Goal: Task Accomplishment & Management: Use online tool/utility

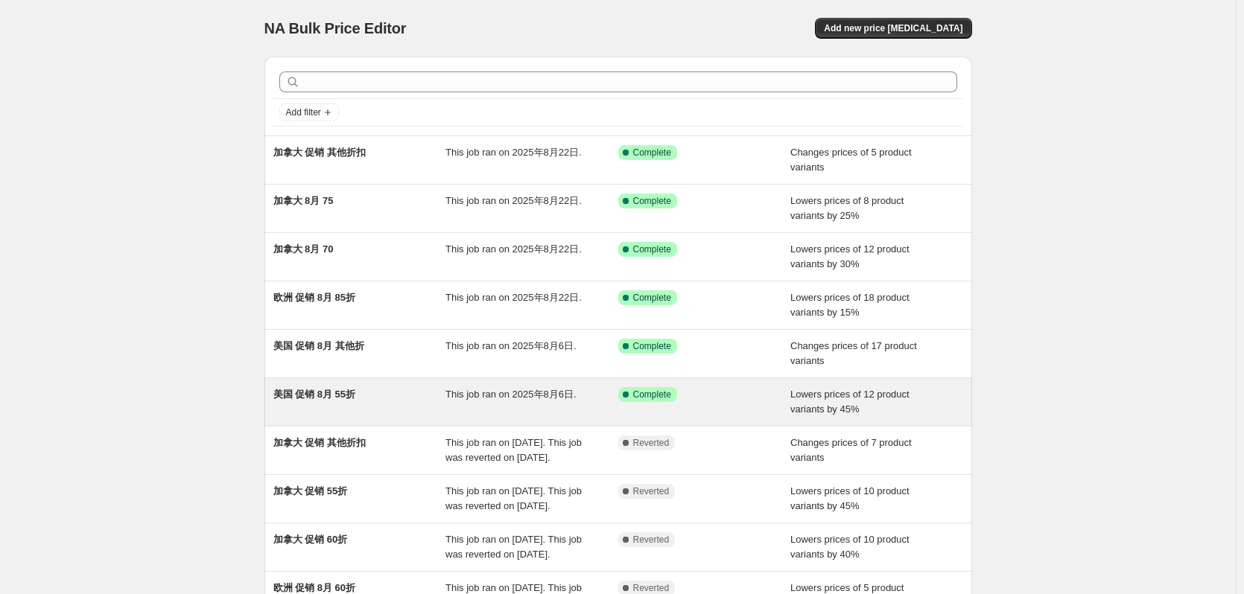
click at [323, 394] on span "美国 促销 8月 55折" at bounding box center [314, 394] width 83 height 11
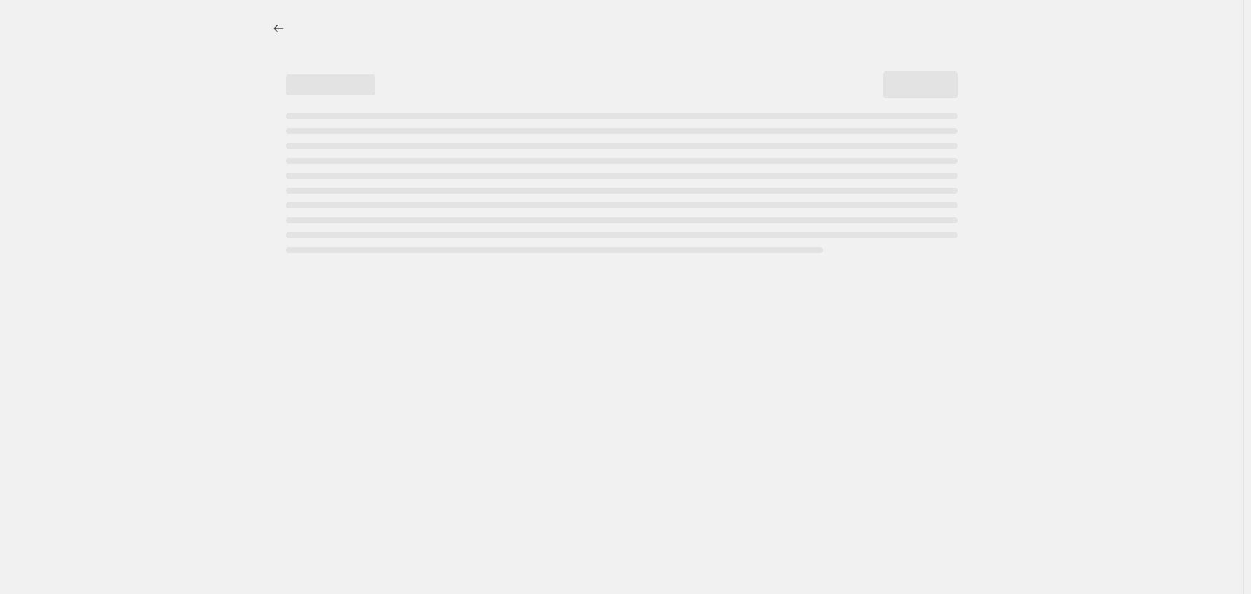
select select "percentage"
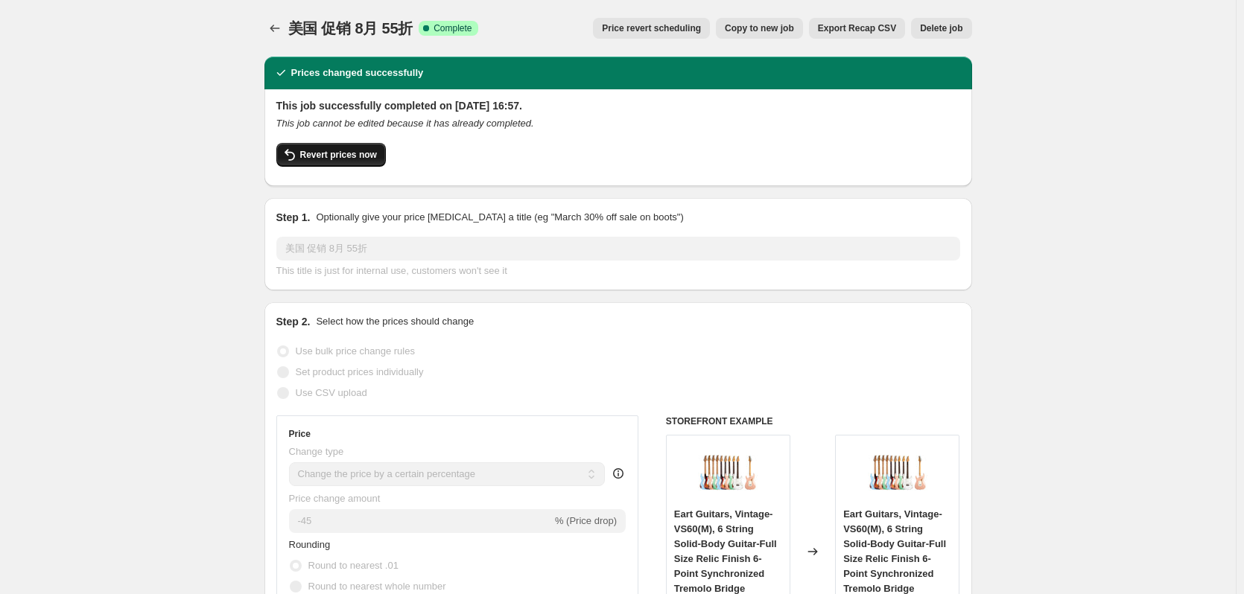
click at [345, 159] on span "Revert prices now" at bounding box center [338, 155] width 77 height 12
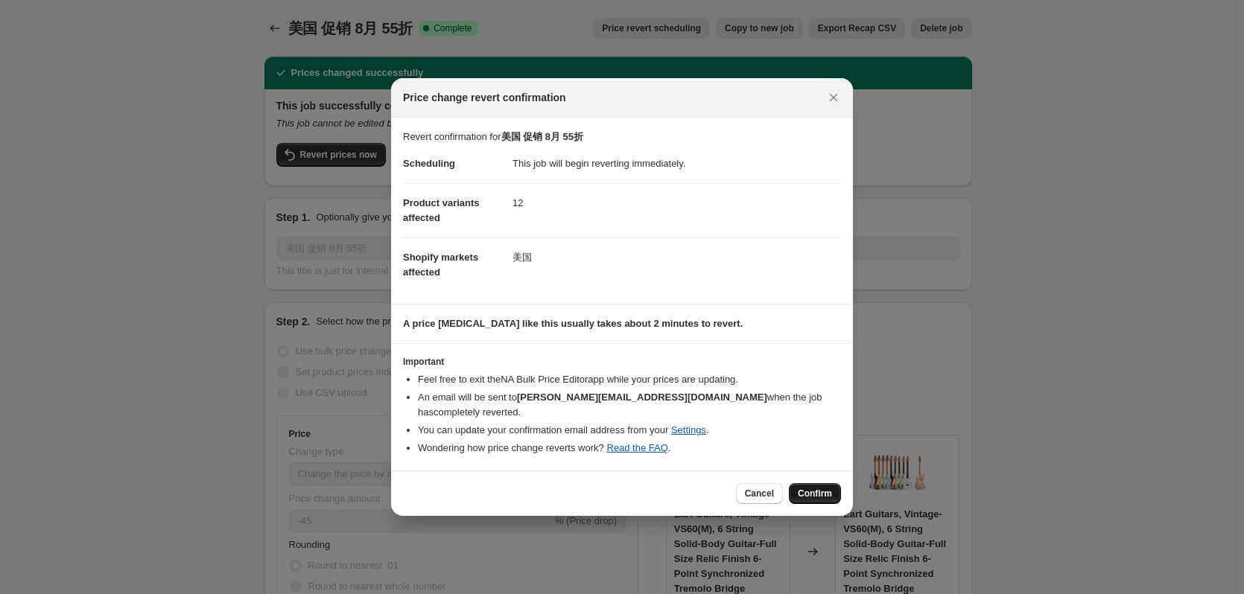
click at [815, 488] on span "Confirm" at bounding box center [815, 494] width 34 height 12
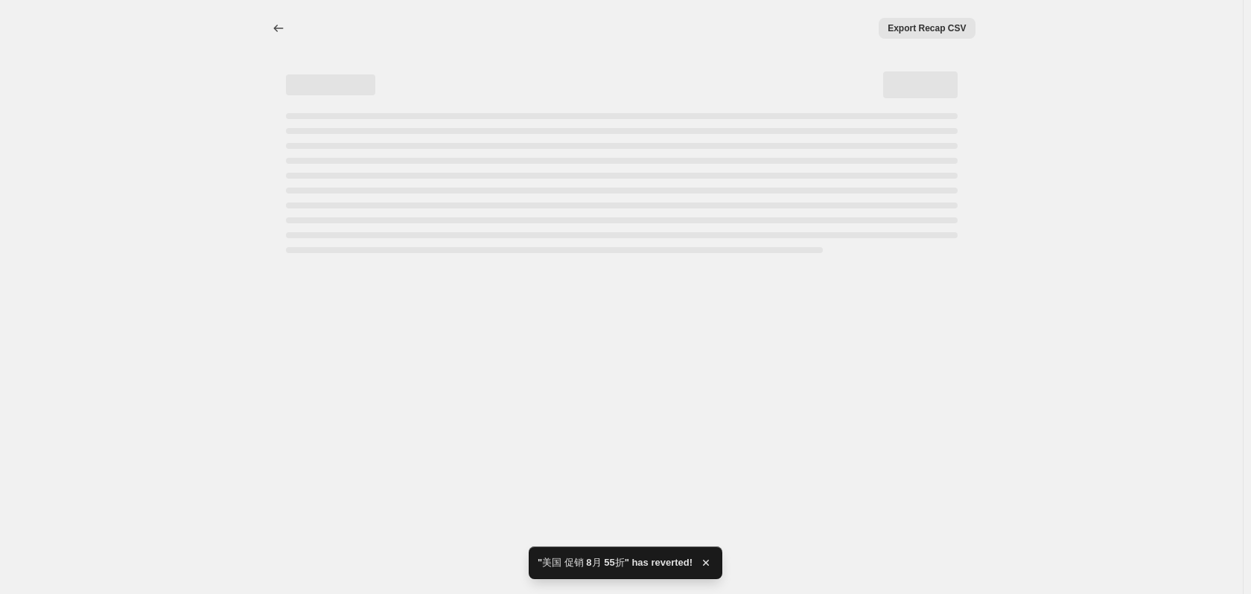
select select "percentage"
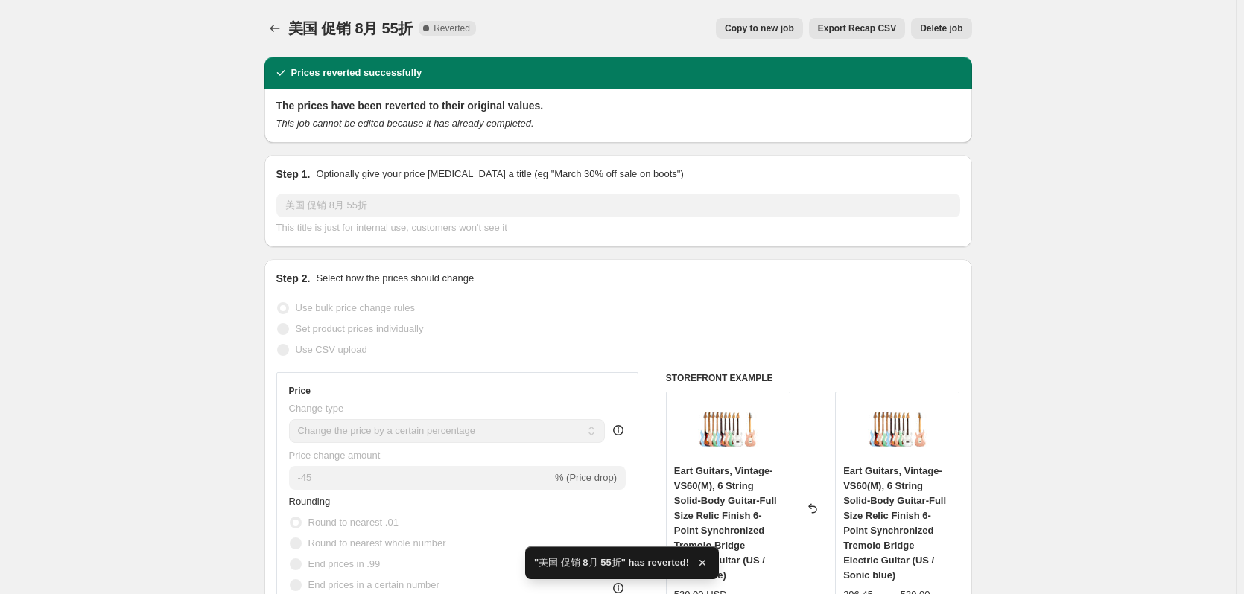
click at [772, 32] on span "Copy to new job" at bounding box center [759, 28] width 69 height 12
select select "percentage"
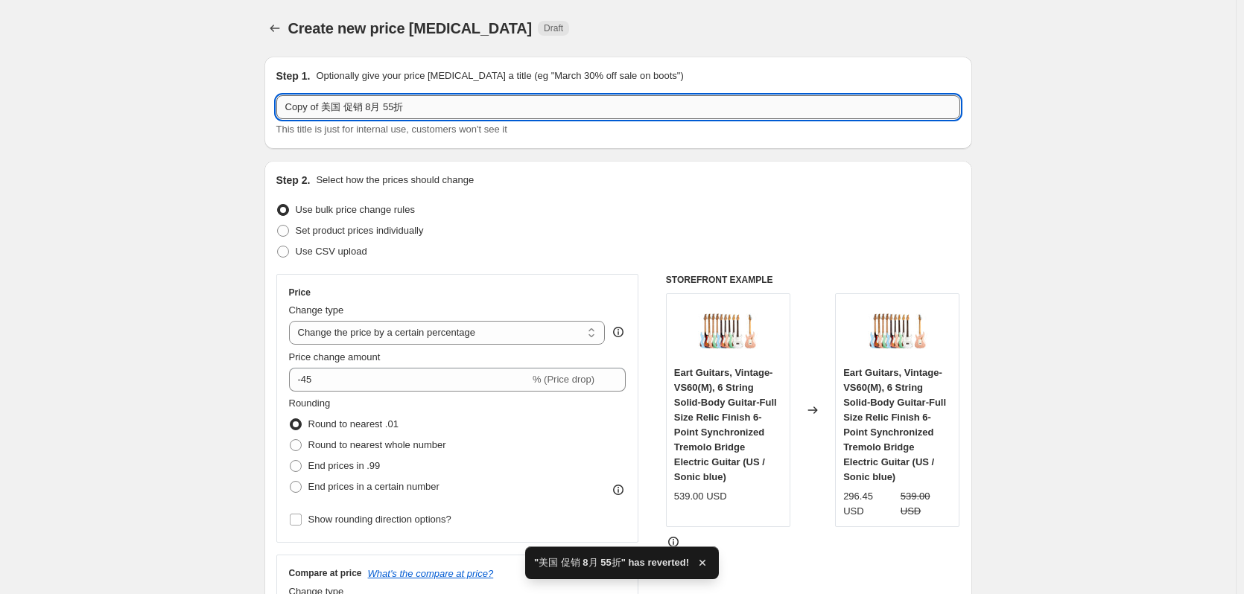
click at [327, 110] on input "Copy of 美国 促销 8月 55折" at bounding box center [618, 107] width 684 height 24
drag, startPoint x: 350, startPoint y: 107, endPoint x: 419, endPoint y: 117, distance: 69.2
click at [419, 117] on input "美国 促销 8月 55折" at bounding box center [618, 107] width 684 height 24
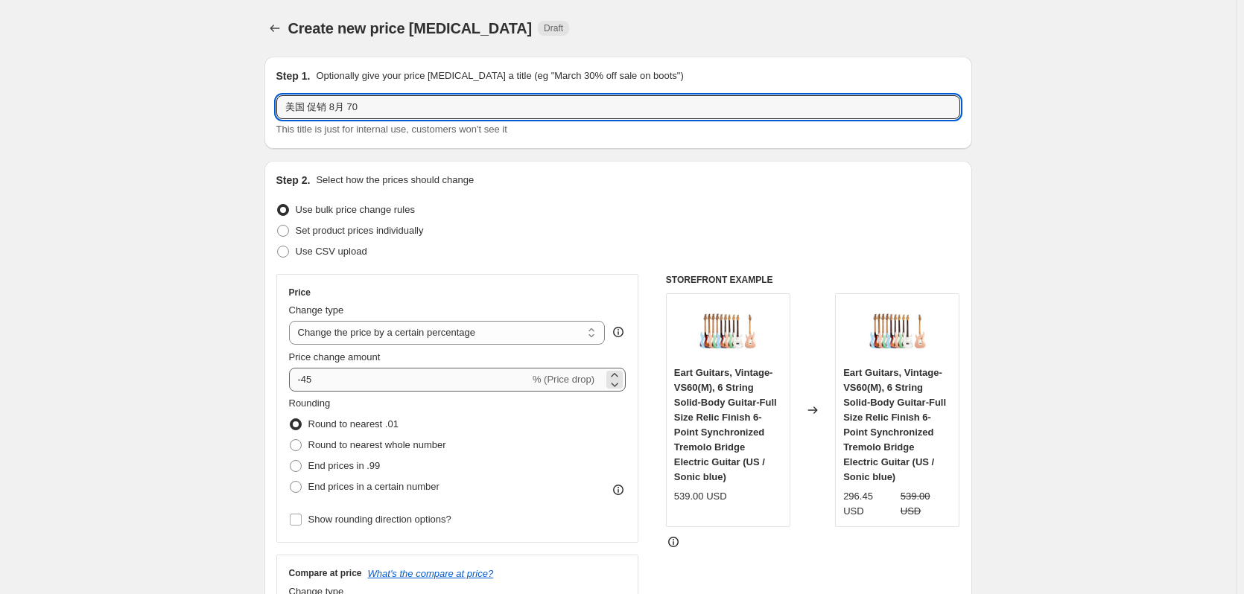
type input "美国 促销 8月 70"
click at [329, 375] on input "-45" at bounding box center [409, 380] width 241 height 24
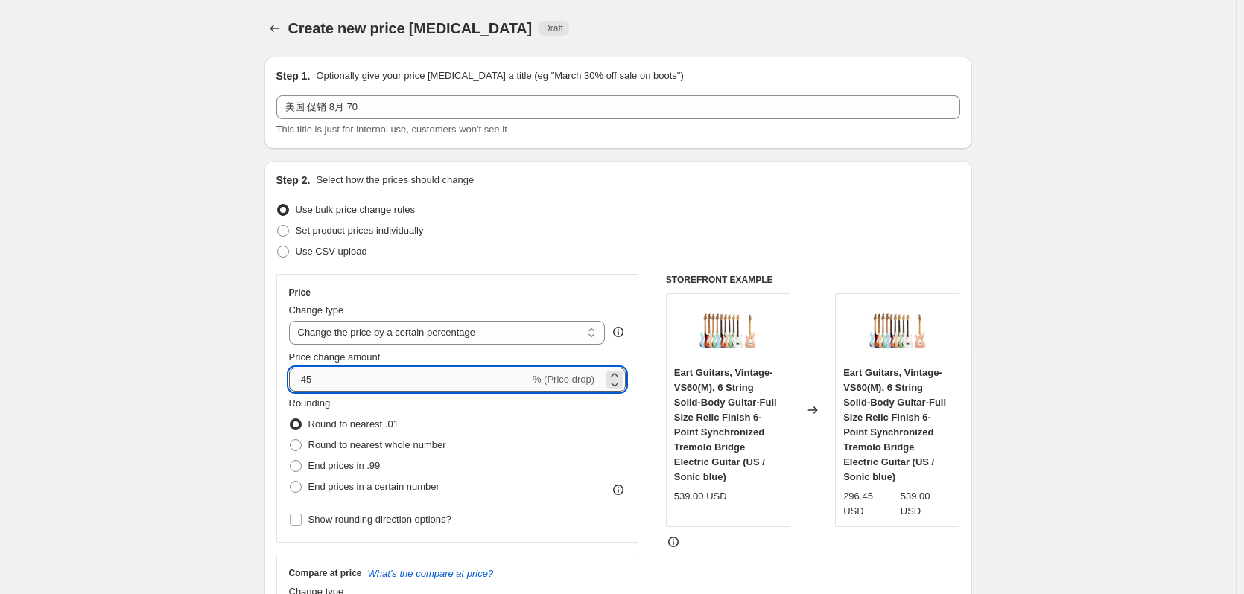
type input "-4"
type input "-30"
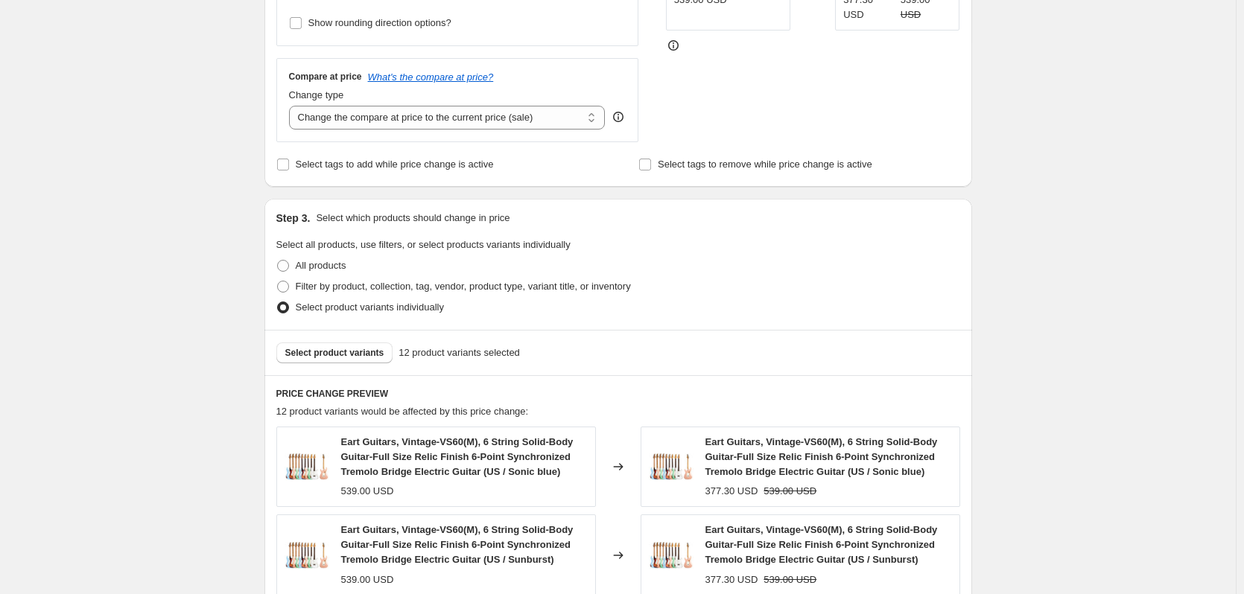
scroll to position [596, 0]
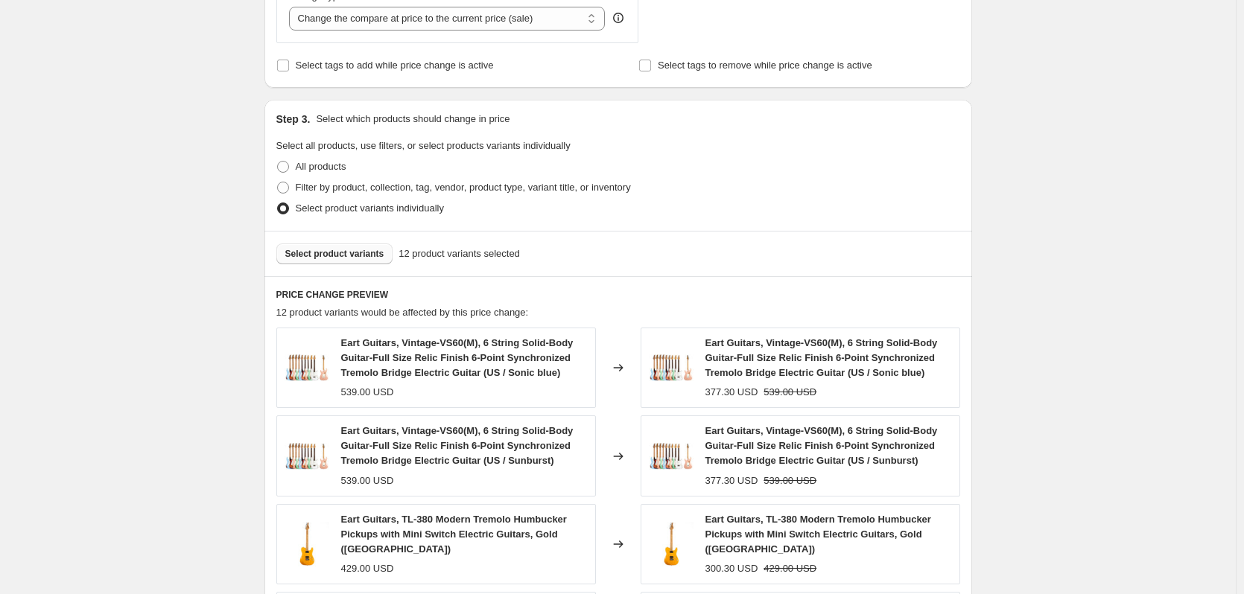
click at [295, 254] on span "Select product variants" at bounding box center [334, 254] width 99 height 12
click at [366, 258] on span "Select product variants" at bounding box center [334, 254] width 99 height 12
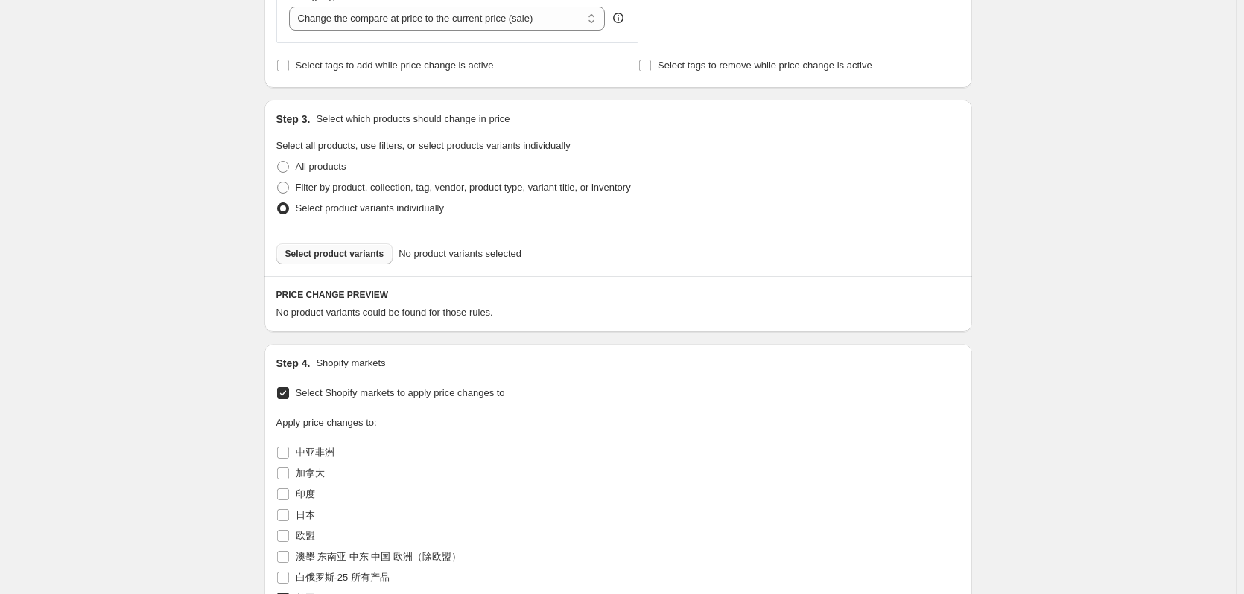
click at [333, 257] on span "Select product variants" at bounding box center [334, 254] width 99 height 12
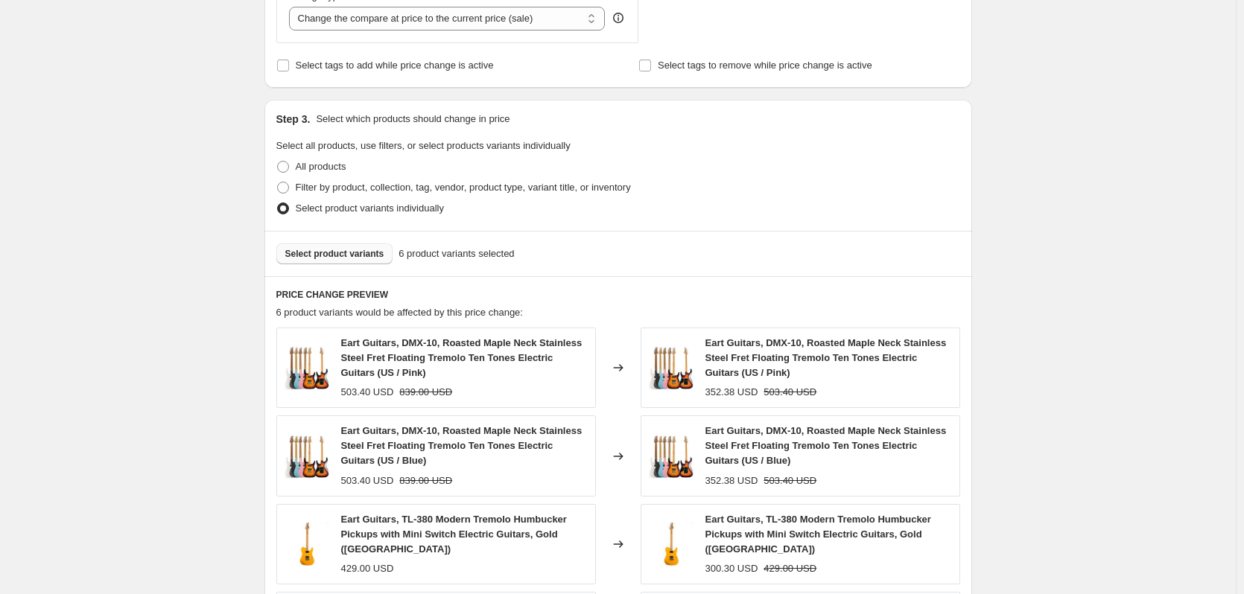
click at [363, 257] on span "Select product variants" at bounding box center [334, 254] width 99 height 12
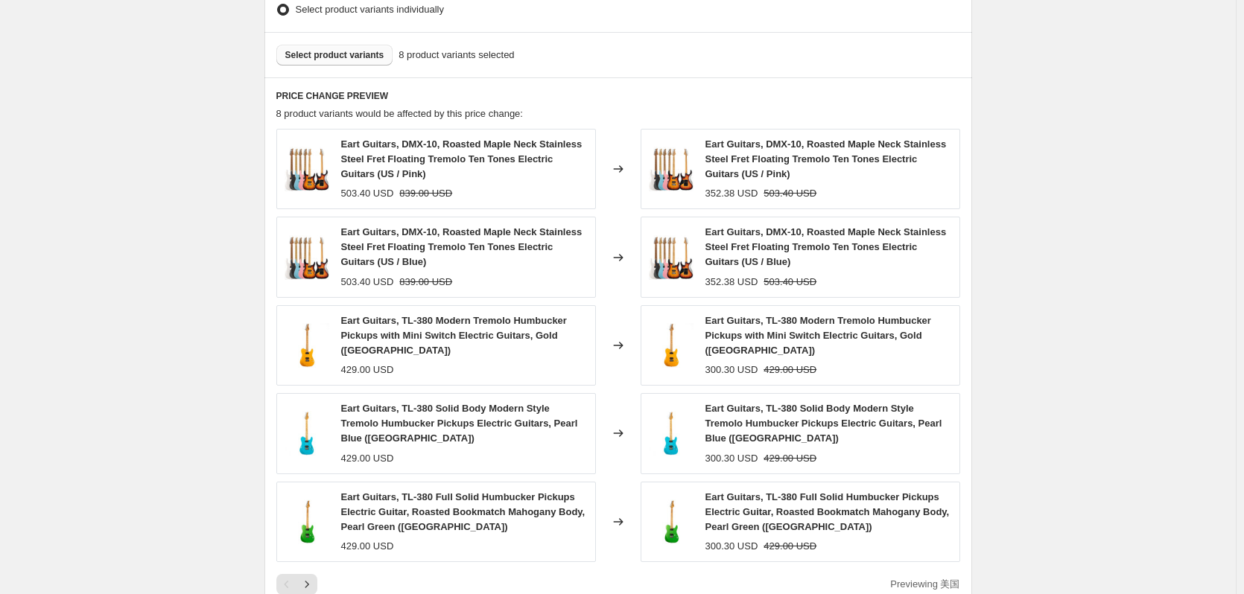
scroll to position [894, 0]
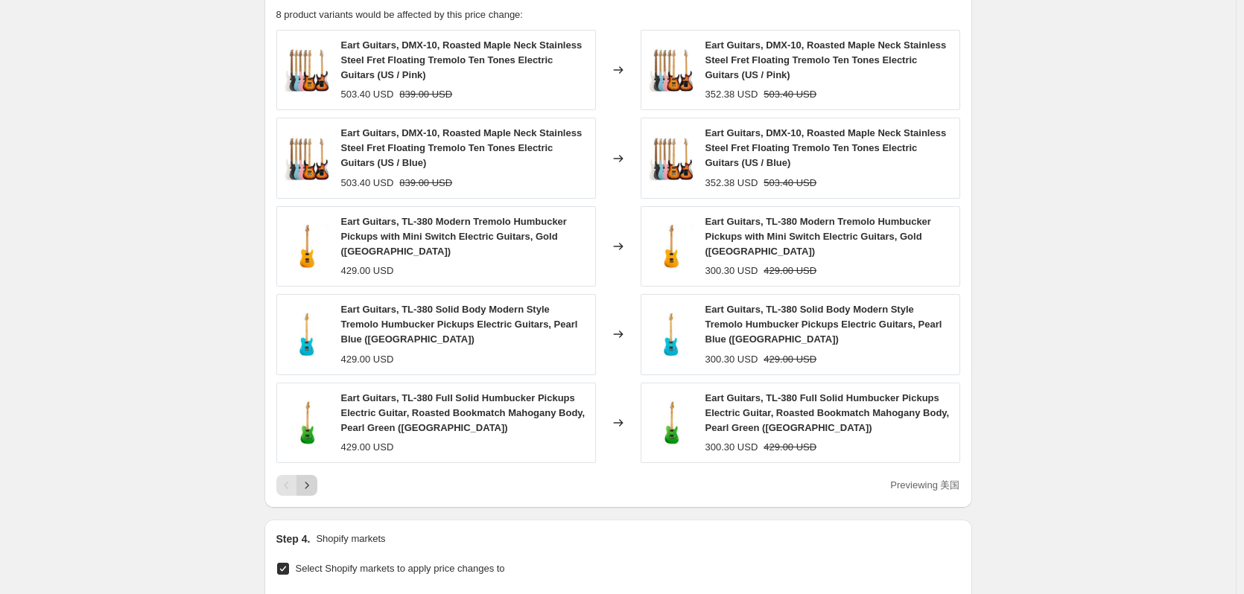
click at [308, 478] on icon "Next" at bounding box center [306, 485] width 15 height 15
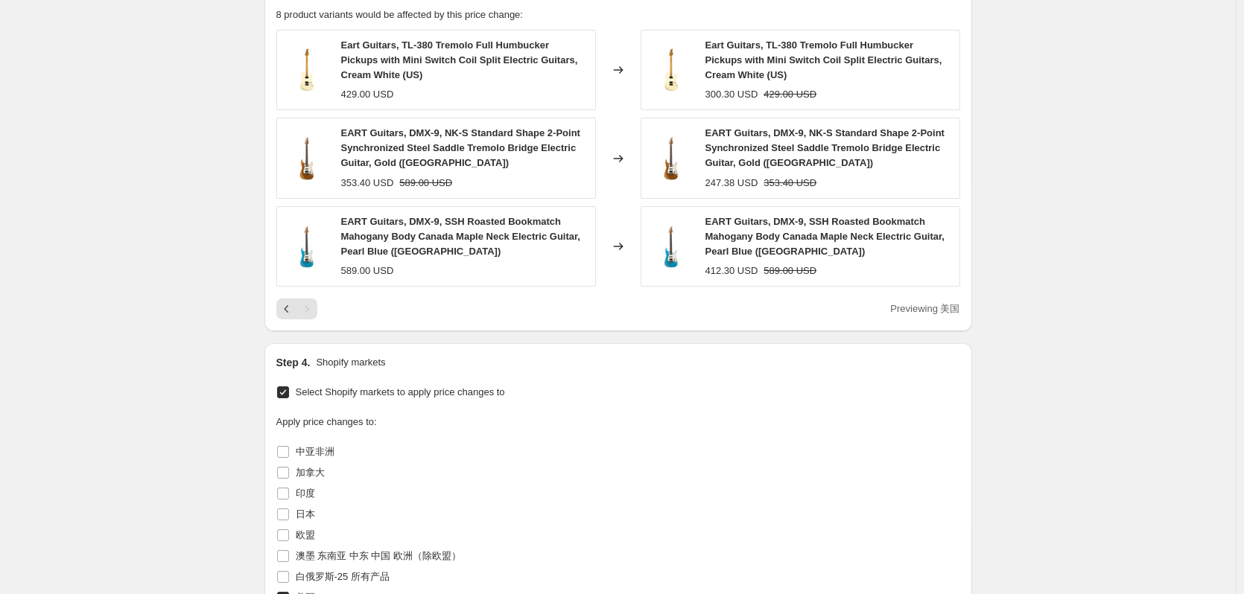
scroll to position [695, 0]
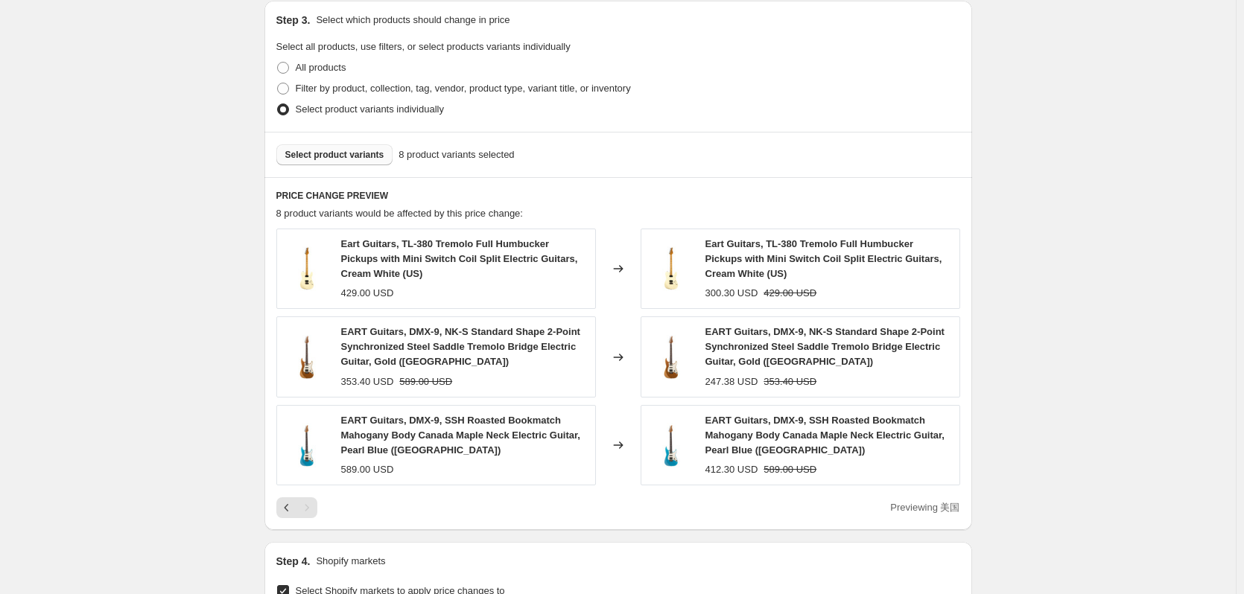
click at [365, 155] on span "Select product variants" at bounding box center [334, 155] width 99 height 12
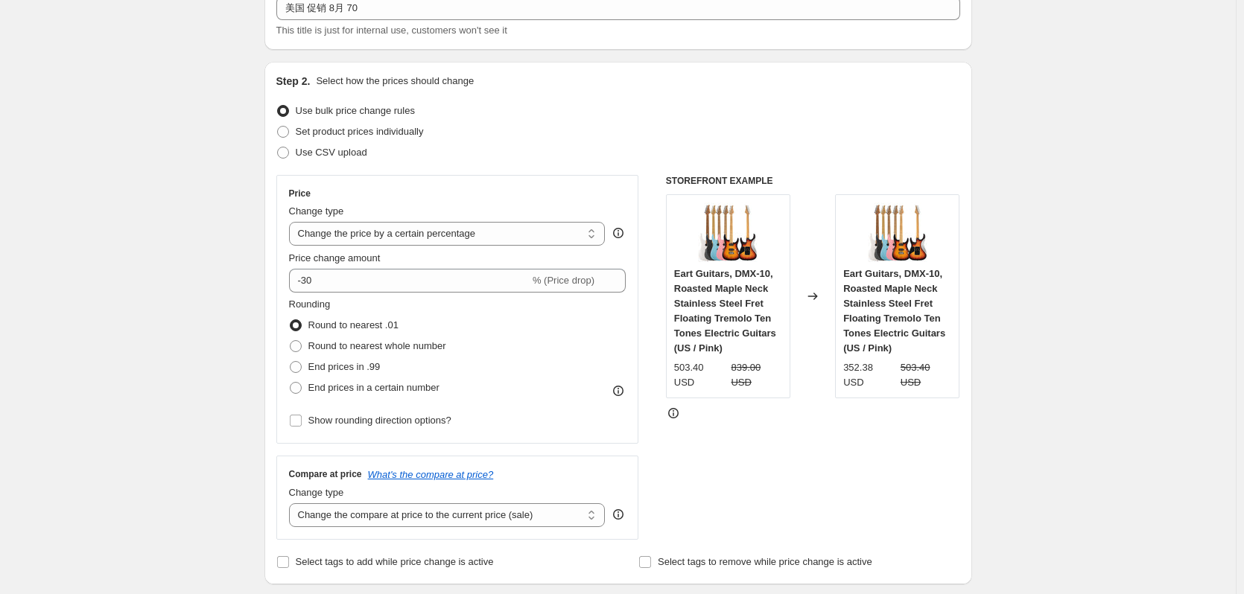
scroll to position [298, 0]
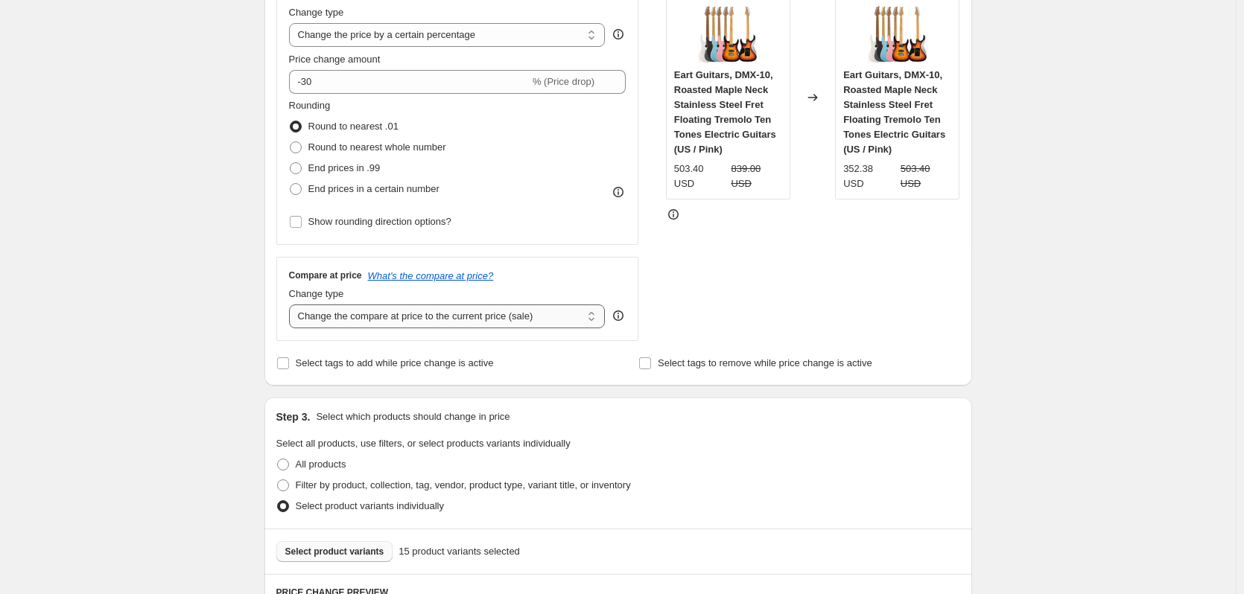
click at [496, 320] on select "Change the compare at price to the current price (sale) Change the compare at p…" at bounding box center [447, 317] width 317 height 24
click at [292, 305] on select "Change the compare at price to the current price (sale) Change the compare at p…" at bounding box center [447, 317] width 317 height 24
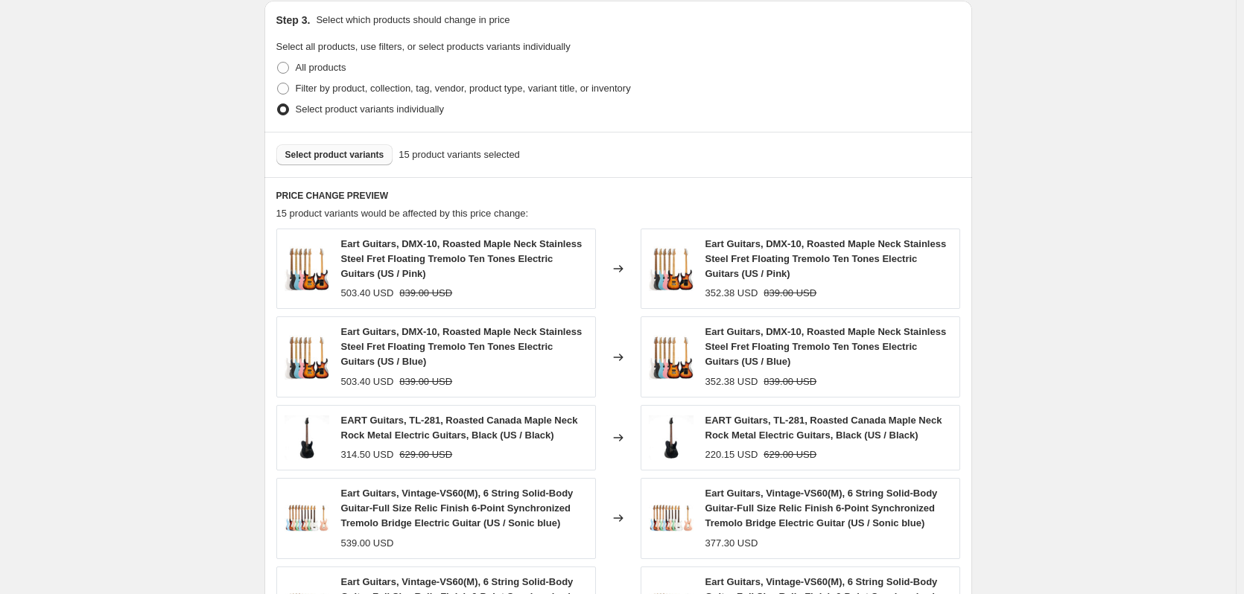
scroll to position [993, 0]
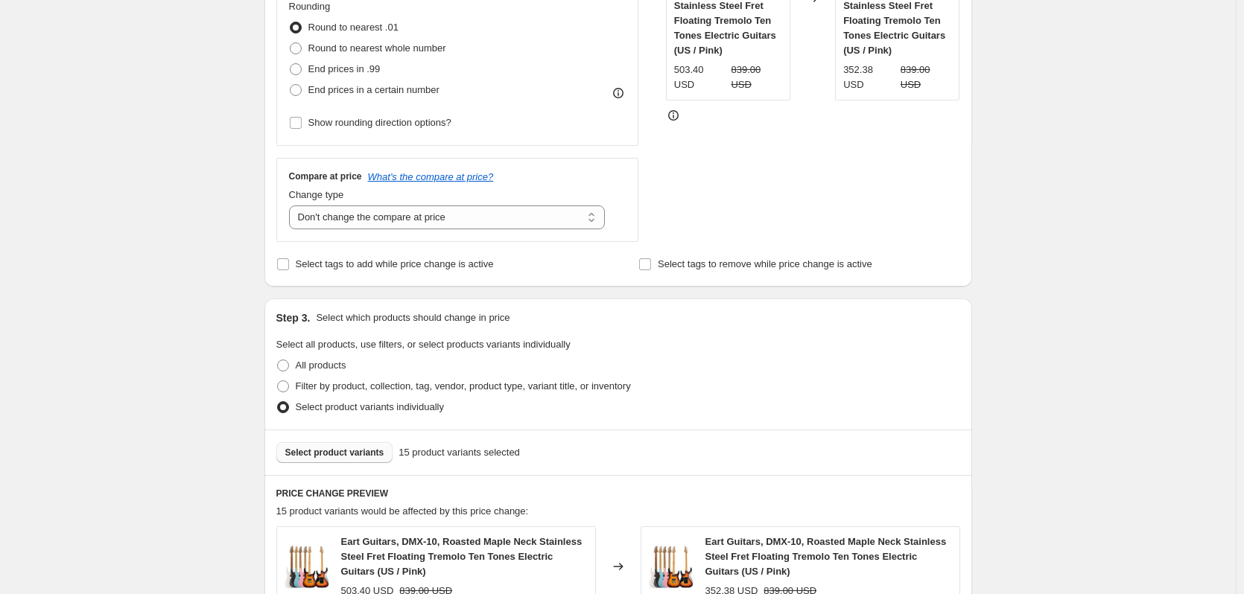
scroll to position [199, 0]
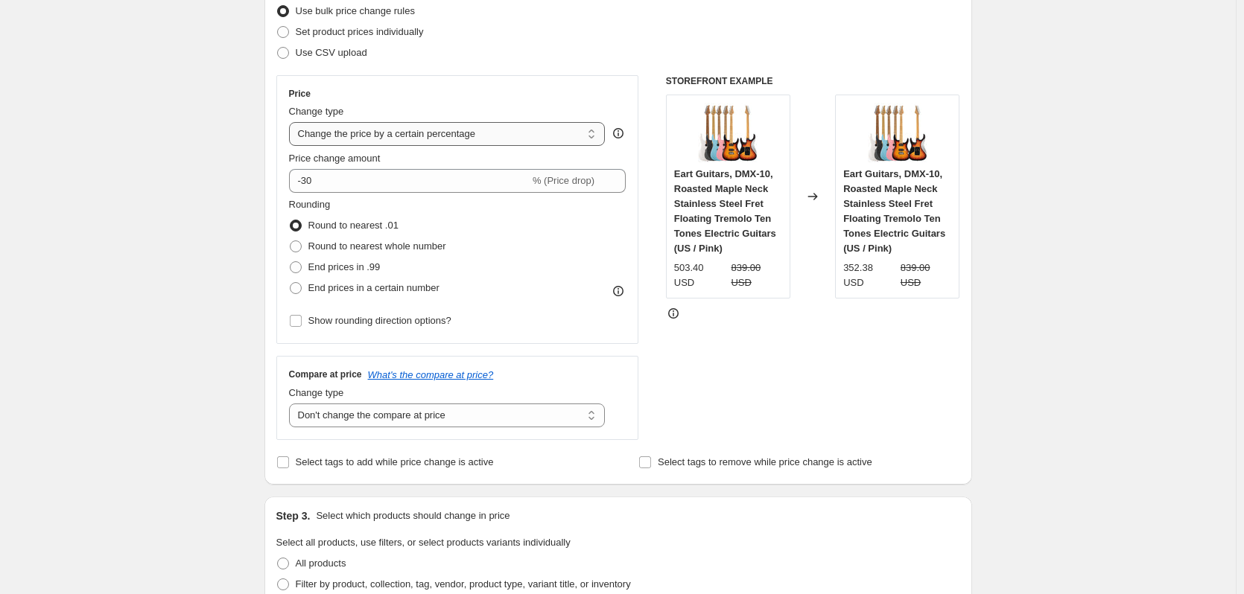
click at [436, 131] on select "Change the price to a certain amount Change the price by a certain amount Chang…" at bounding box center [447, 134] width 317 height 24
click at [364, 419] on select "Change the compare at price to the current price (sale) Change the compare at p…" at bounding box center [447, 416] width 317 height 24
select select "remove"
click at [292, 404] on select "Change the compare at price to the current price (sale) Change the compare at p…" at bounding box center [447, 416] width 317 height 24
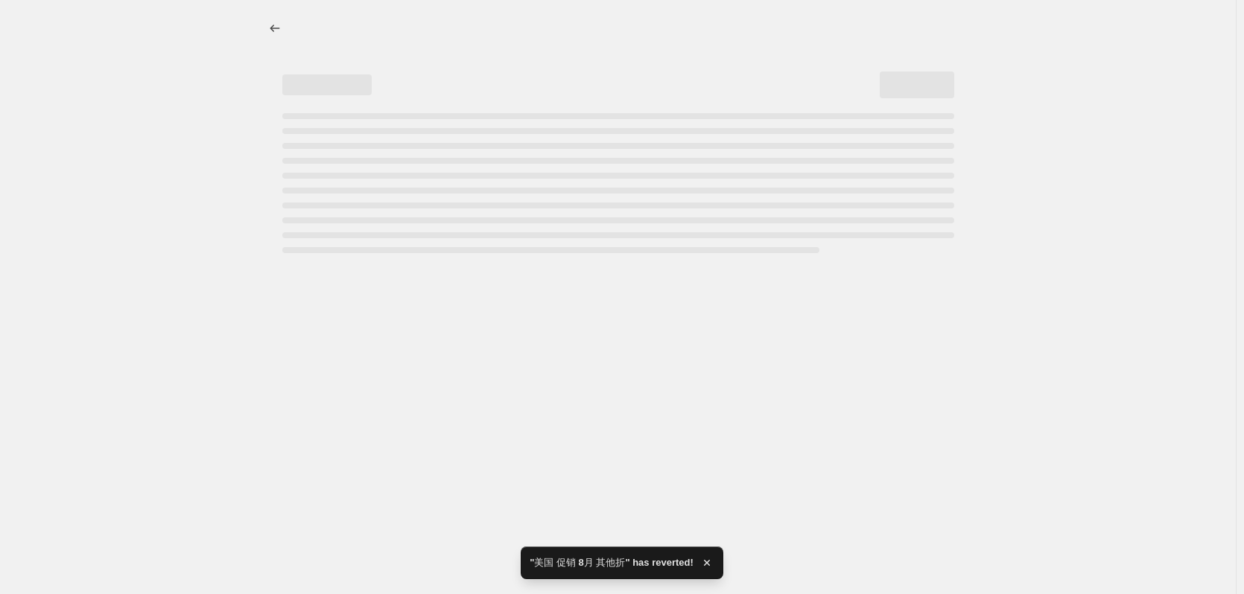
select select "percentage"
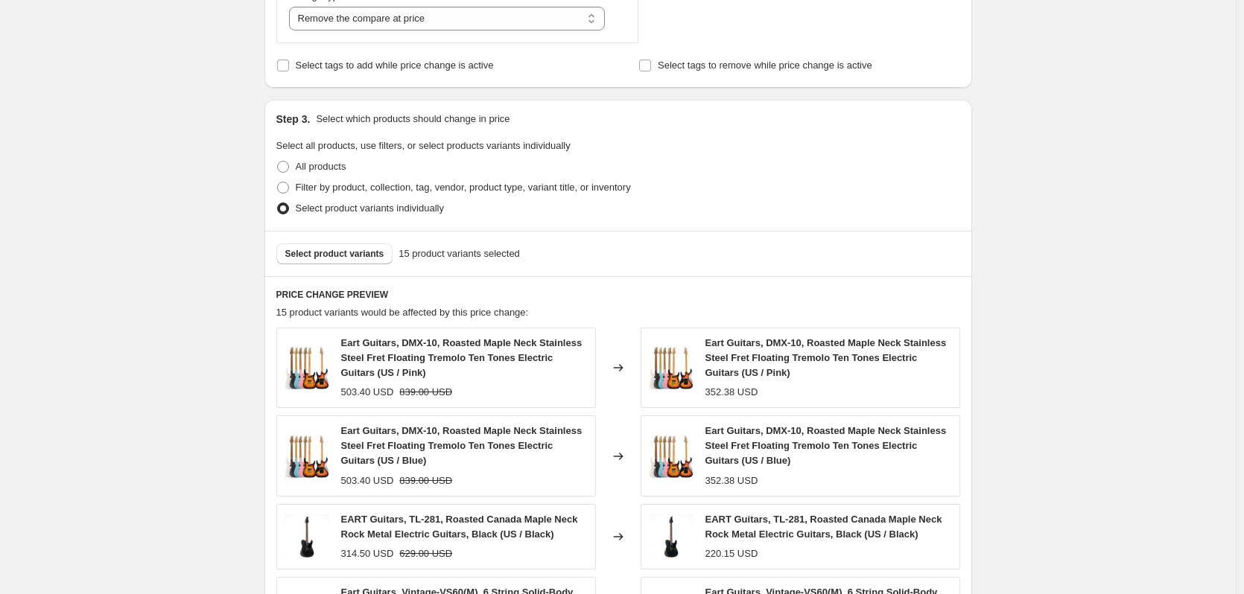
scroll to position [397, 0]
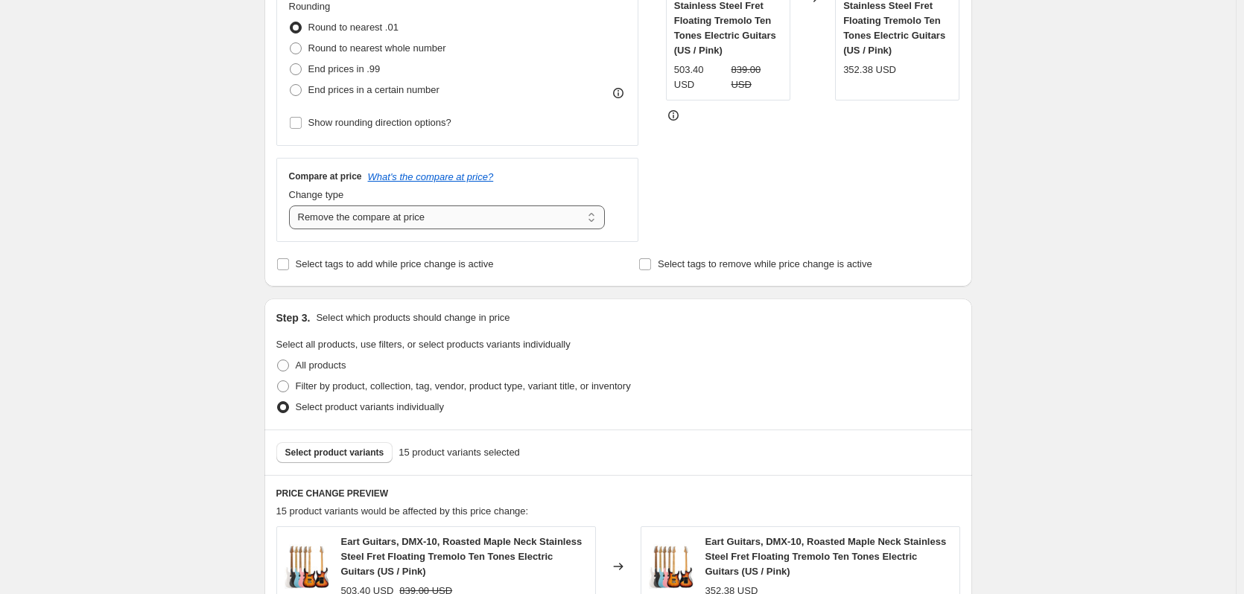
click at [347, 216] on select "Change the compare at price to the current price (sale) Change the compare at p…" at bounding box center [447, 218] width 317 height 24
select select "no_change"
click at [292, 206] on select "Change the compare at price to the current price (sale) Change the compare at p…" at bounding box center [447, 218] width 317 height 24
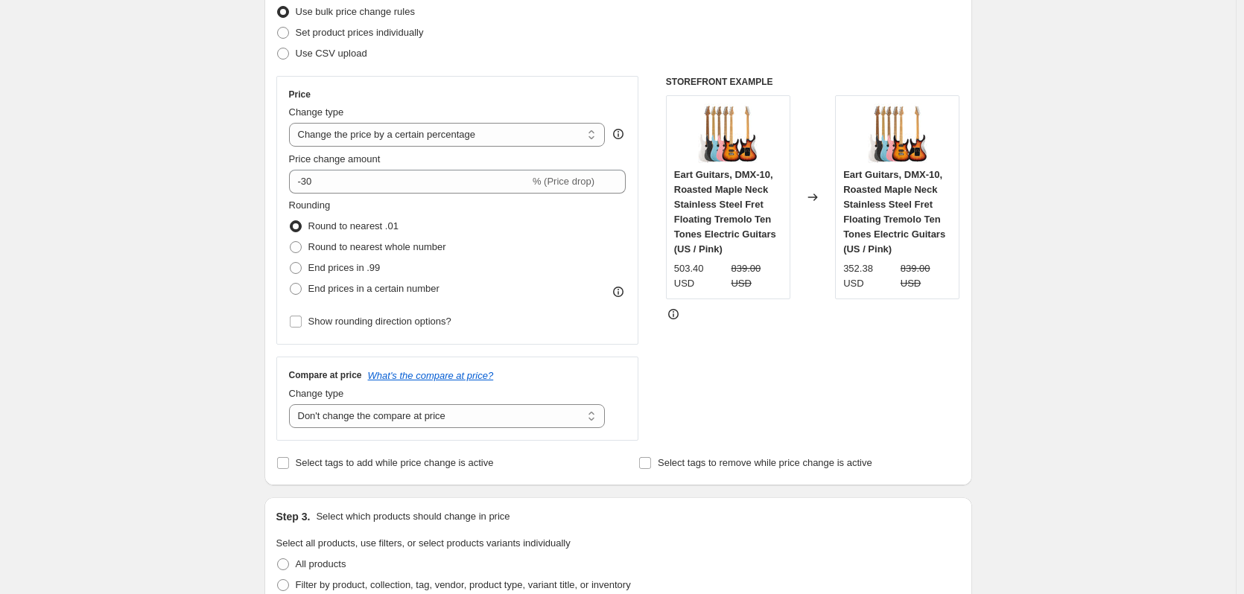
scroll to position [99, 0]
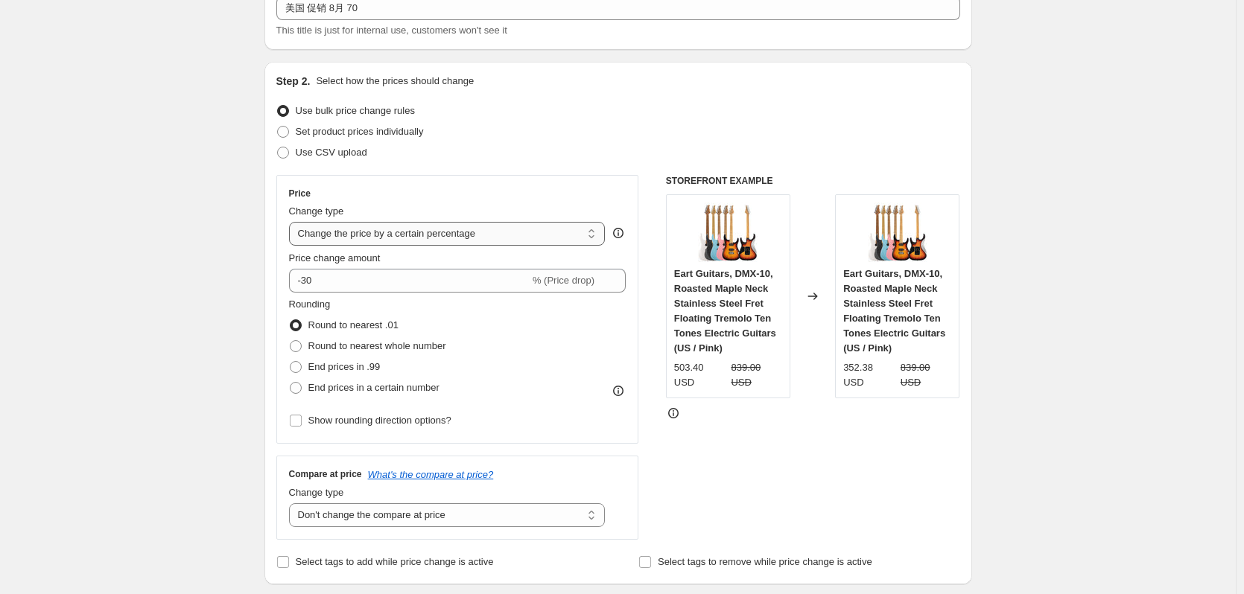
click at [366, 238] on select "Change the price to a certain amount Change the price by a certain amount Chang…" at bounding box center [447, 234] width 317 height 24
select select "to"
click at [292, 222] on select "Change the price to a certain amount Change the price by a certain amount Chang…" at bounding box center [447, 234] width 317 height 24
type input "80.00"
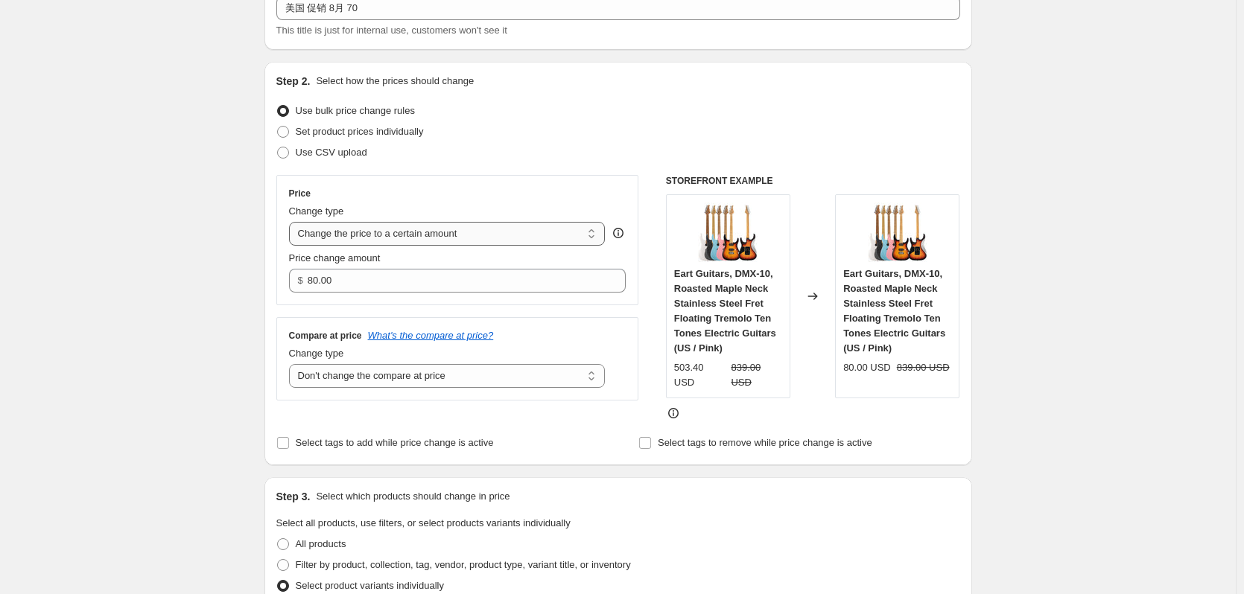
click at [371, 227] on select "Change the price to a certain amount Change the price by a certain amount Chang…" at bounding box center [447, 234] width 317 height 24
select select "percentage"
click at [292, 222] on select "Change the price to a certain amount Change the price by a certain amount Chang…" at bounding box center [447, 234] width 317 height 24
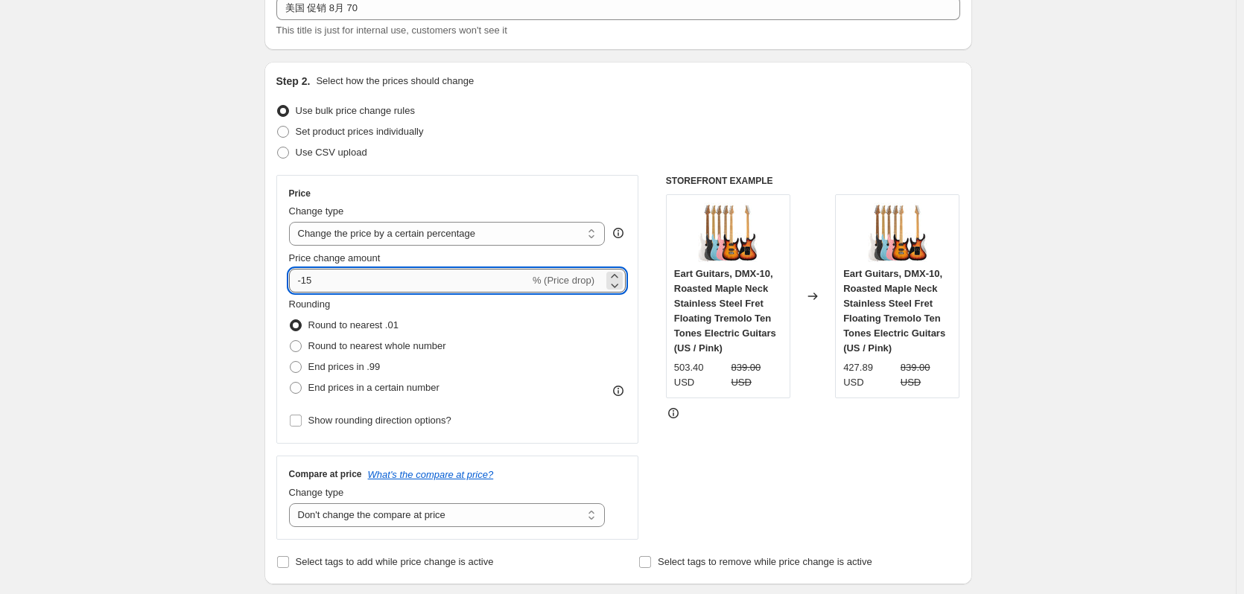
click at [382, 285] on input "-15" at bounding box center [409, 281] width 241 height 24
type input "-1"
type input "-30"
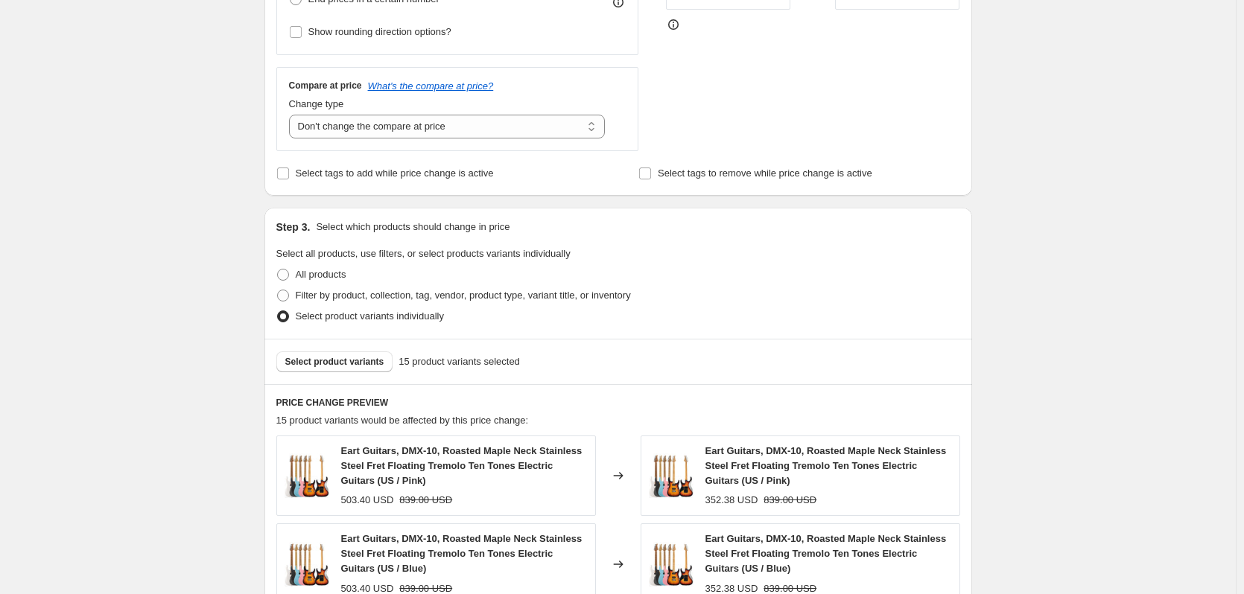
scroll to position [289, 0]
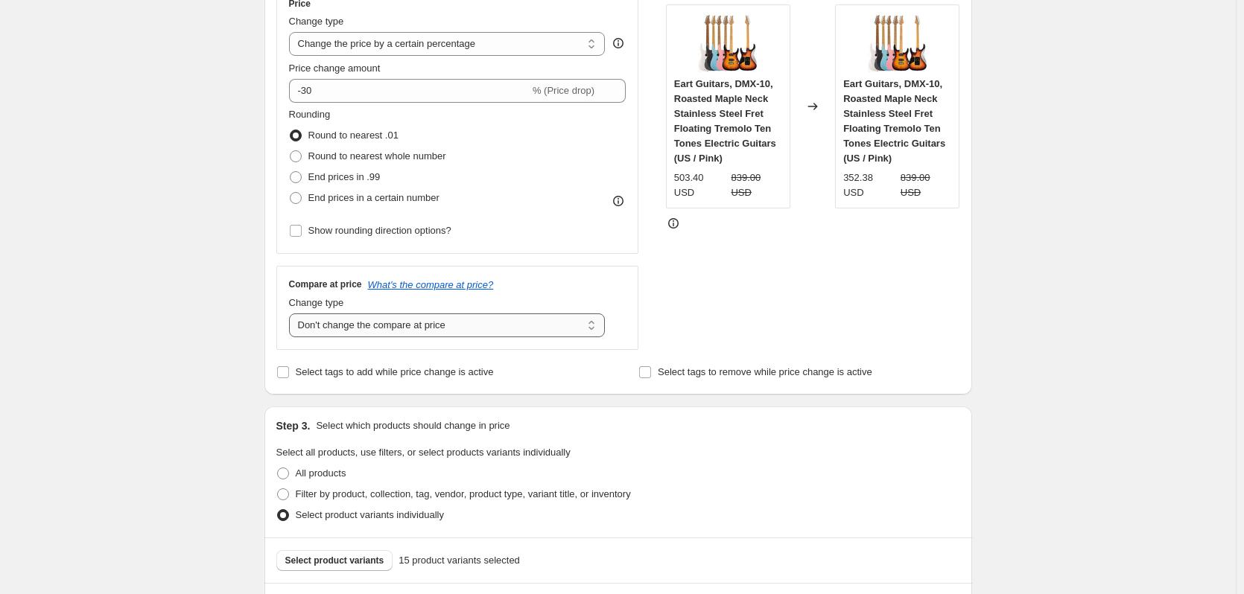
click at [378, 328] on select "Change the compare at price to the current price (sale) Change the compare at p…" at bounding box center [447, 326] width 317 height 24
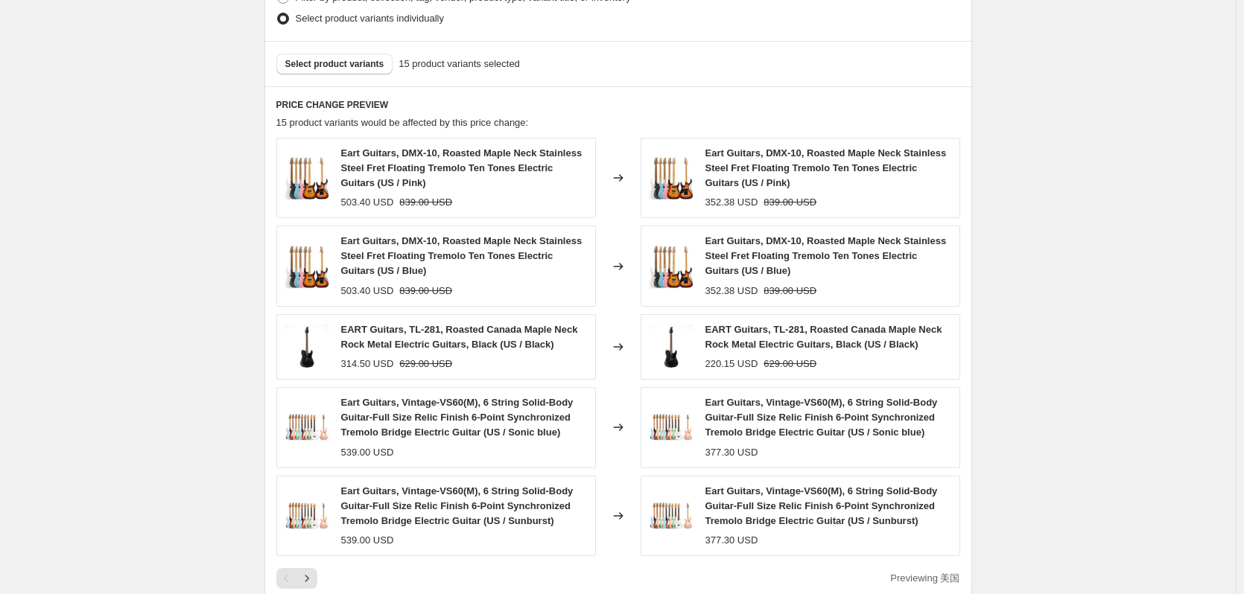
scroll to position [1382, 0]
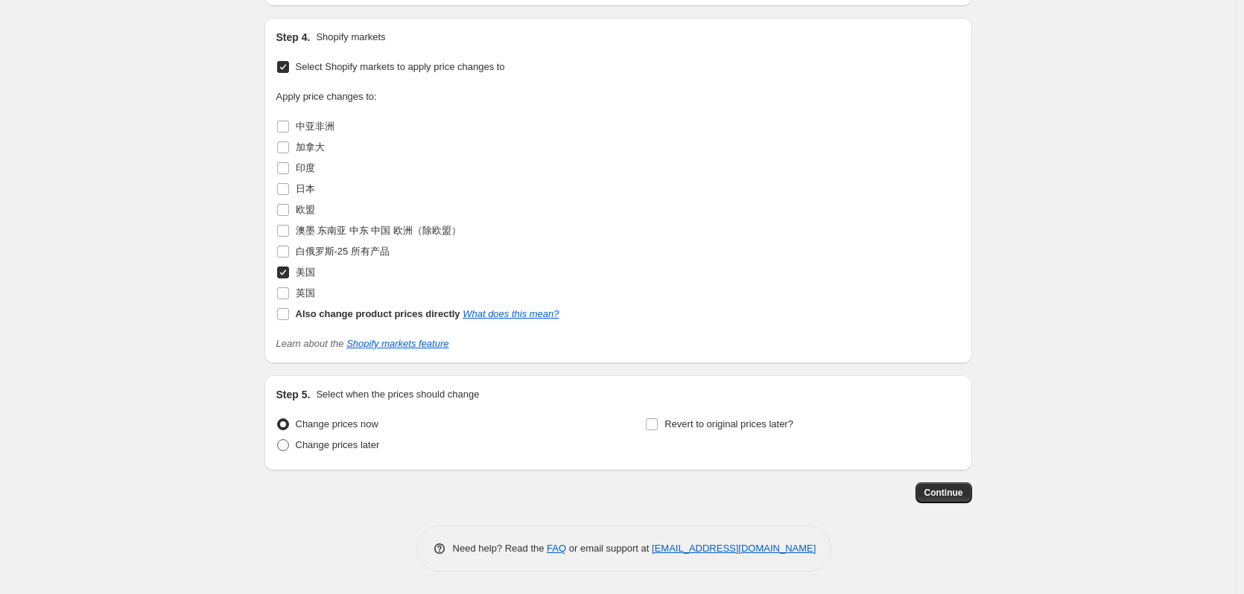
click at [309, 448] on span "Change prices later" at bounding box center [338, 444] width 84 height 11
click at [278, 440] on input "Change prices later" at bounding box center [277, 439] width 1 height 1
radio input "true"
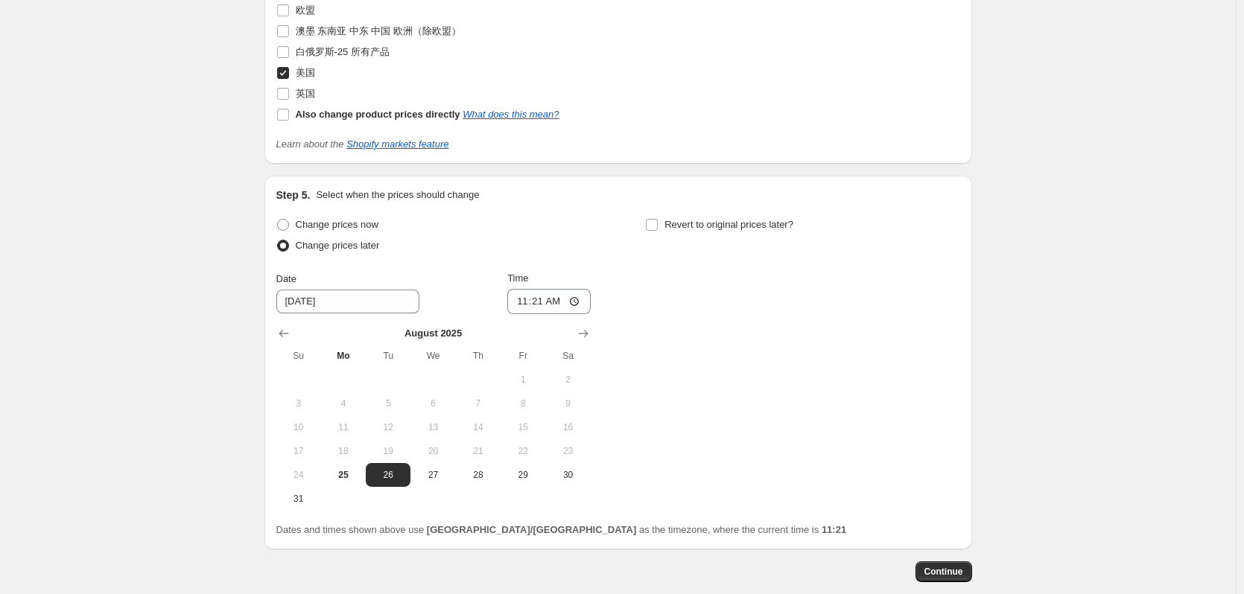
scroll to position [1660, 0]
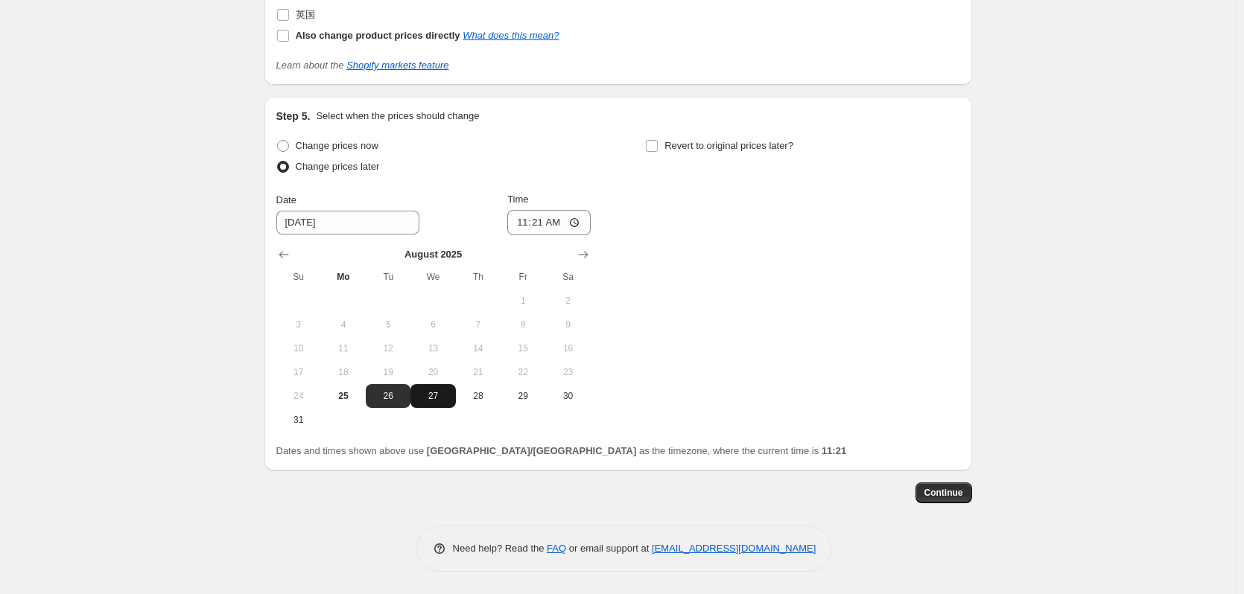
click at [439, 396] on span "27" at bounding box center [432, 396] width 33 height 12
type input "[DATE]"
click at [958, 499] on button "Continue" at bounding box center [943, 493] width 57 height 21
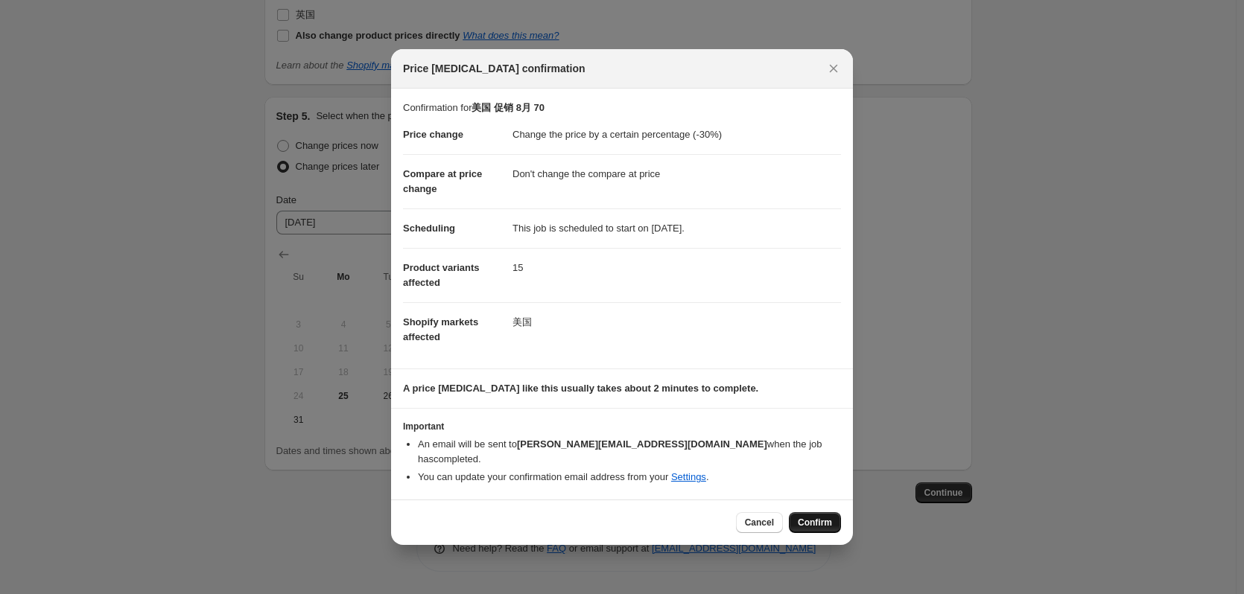
click at [811, 517] on span "Confirm" at bounding box center [815, 523] width 34 height 12
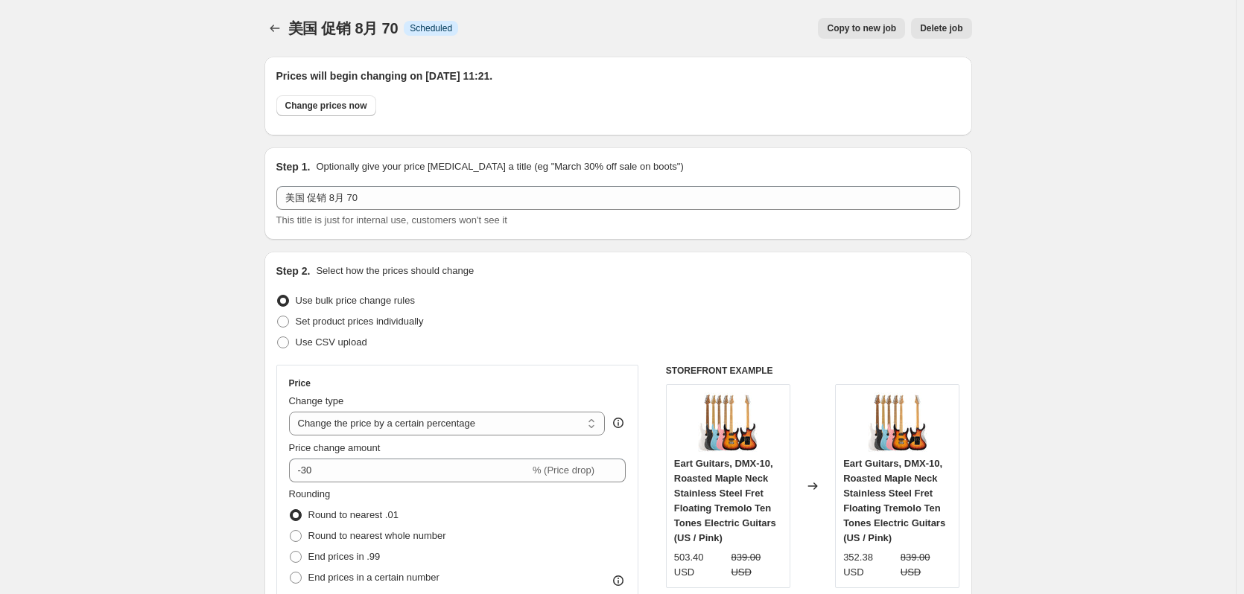
click at [860, 32] on span "Copy to new job" at bounding box center [861, 28] width 69 height 12
select select "percentage"
select select "no_change"
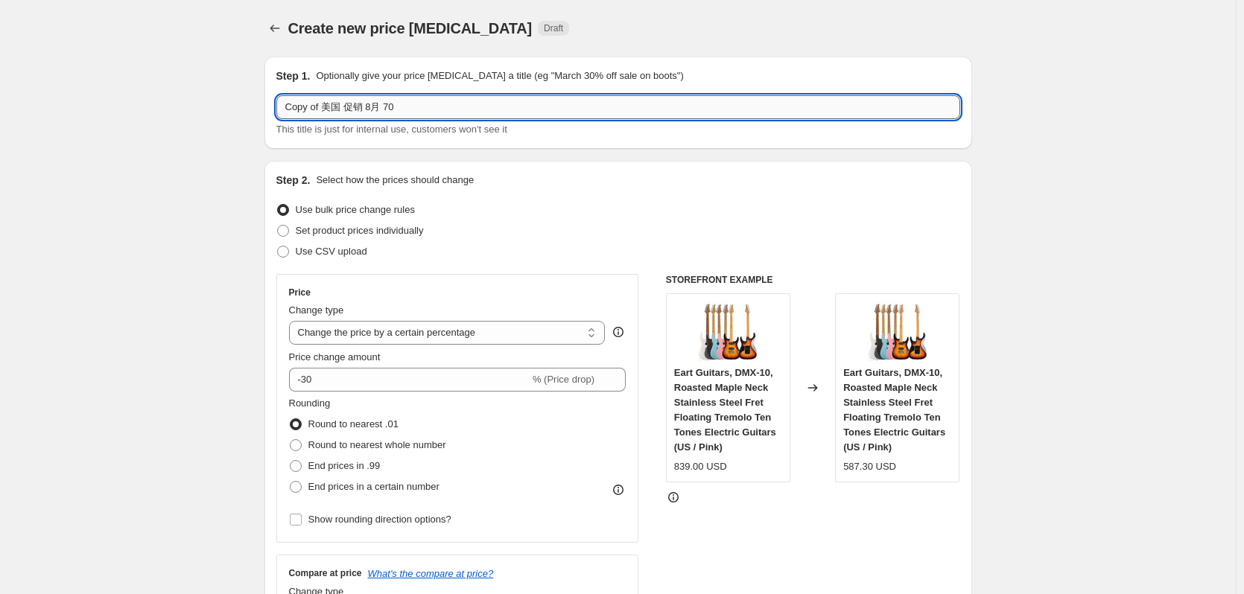
click at [323, 106] on input "Copy of 美国 促销 8月 70" at bounding box center [618, 107] width 684 height 24
type input "美国 促销 8月 70"
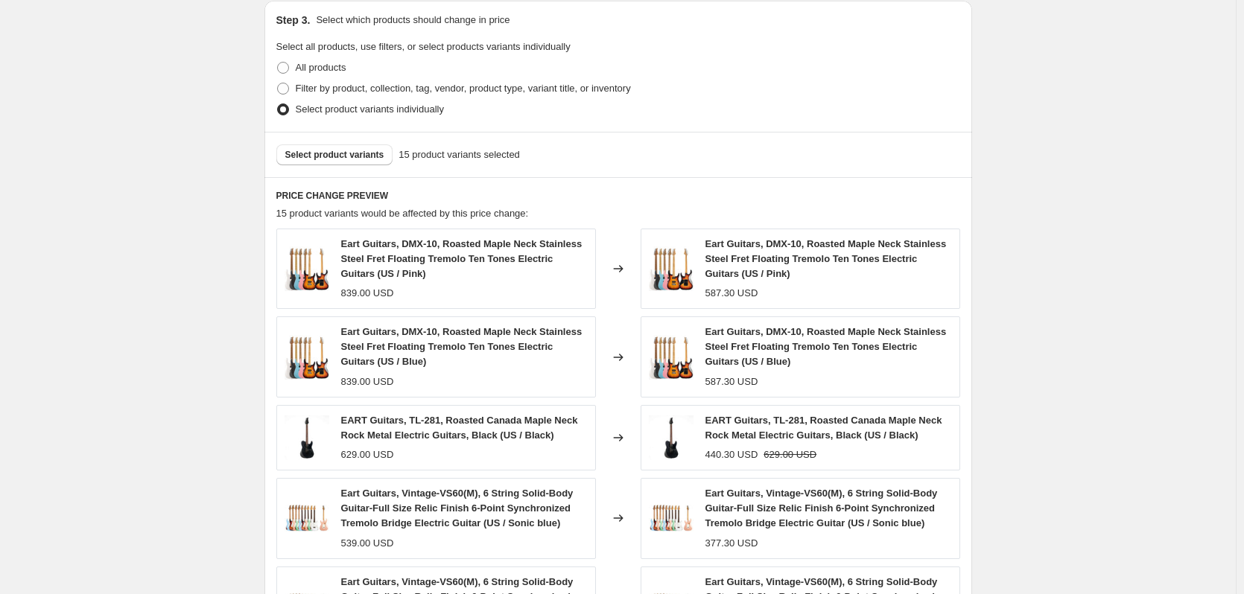
scroll to position [497, 0]
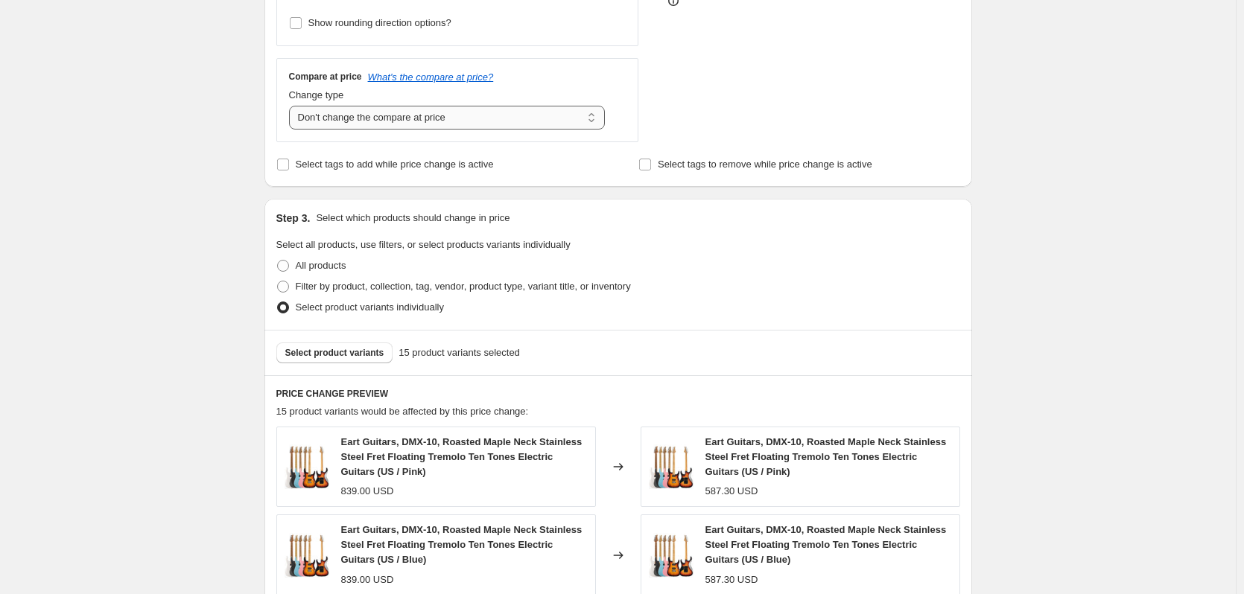
click at [343, 124] on select "Change the compare at price to the current price (sale) Change the compare at p…" at bounding box center [447, 118] width 317 height 24
select select "ep"
click at [292, 106] on select "Change the compare at price to the current price (sale) Change the compare at p…" at bounding box center [447, 118] width 317 height 24
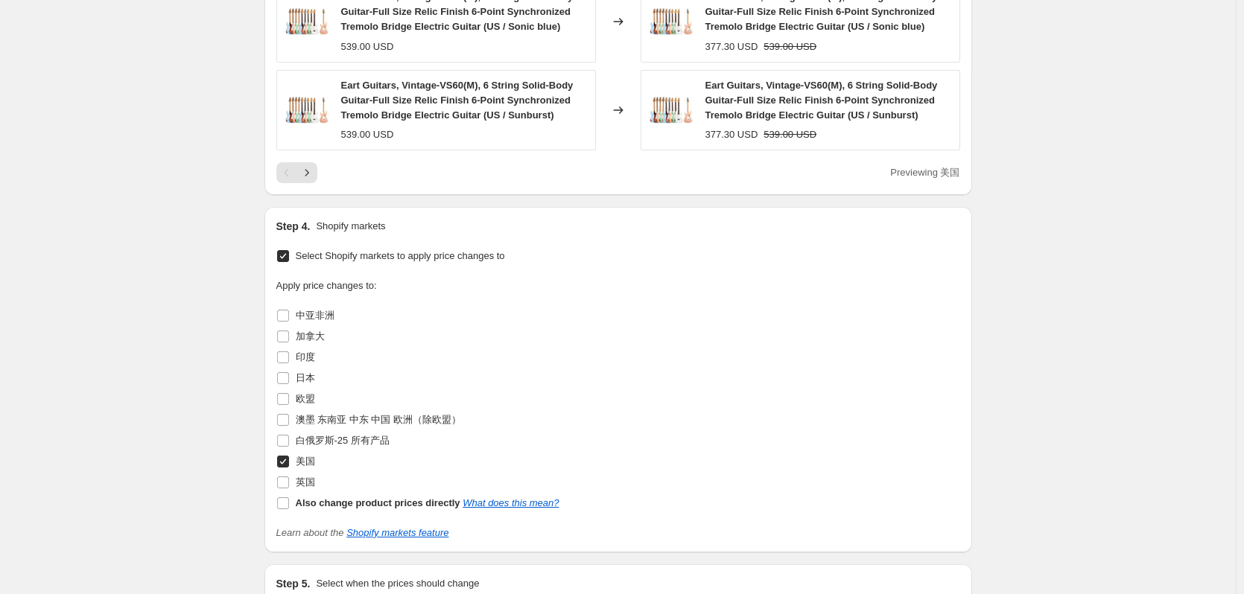
scroll to position [1291, 0]
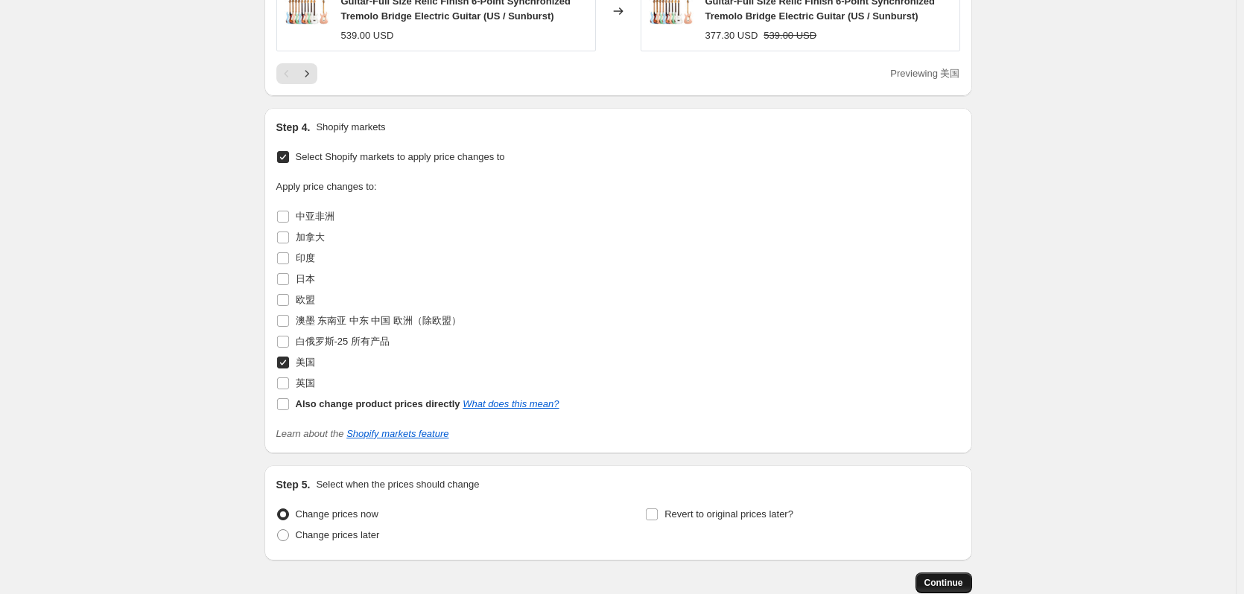
click at [960, 591] on button "Continue" at bounding box center [943, 583] width 57 height 21
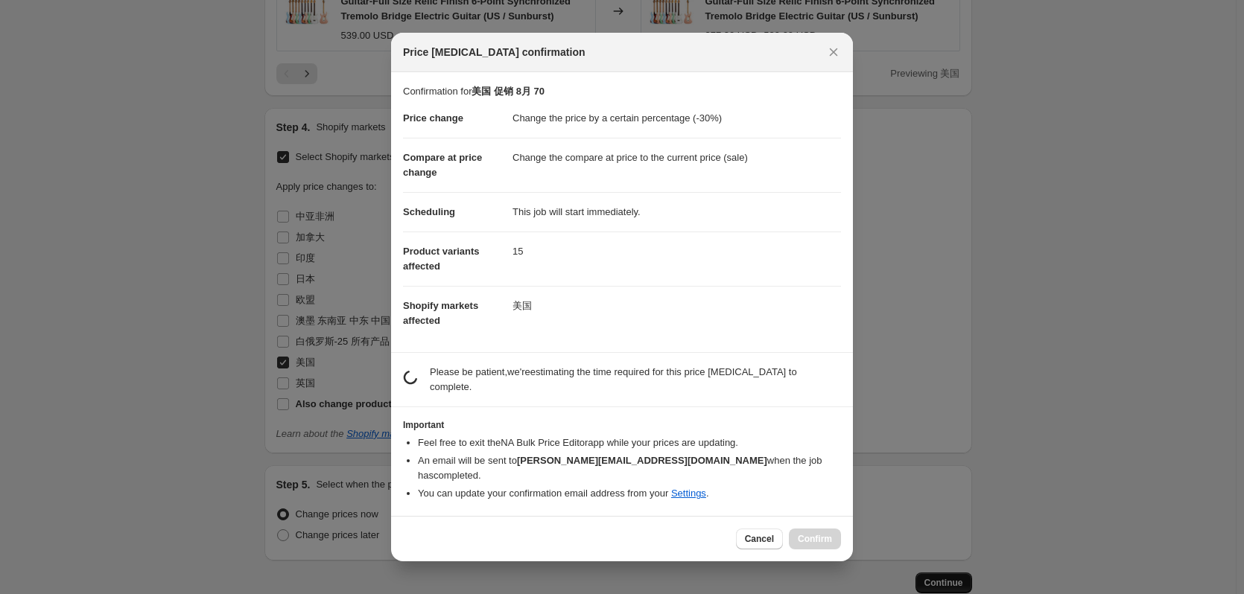
scroll to position [0, 0]
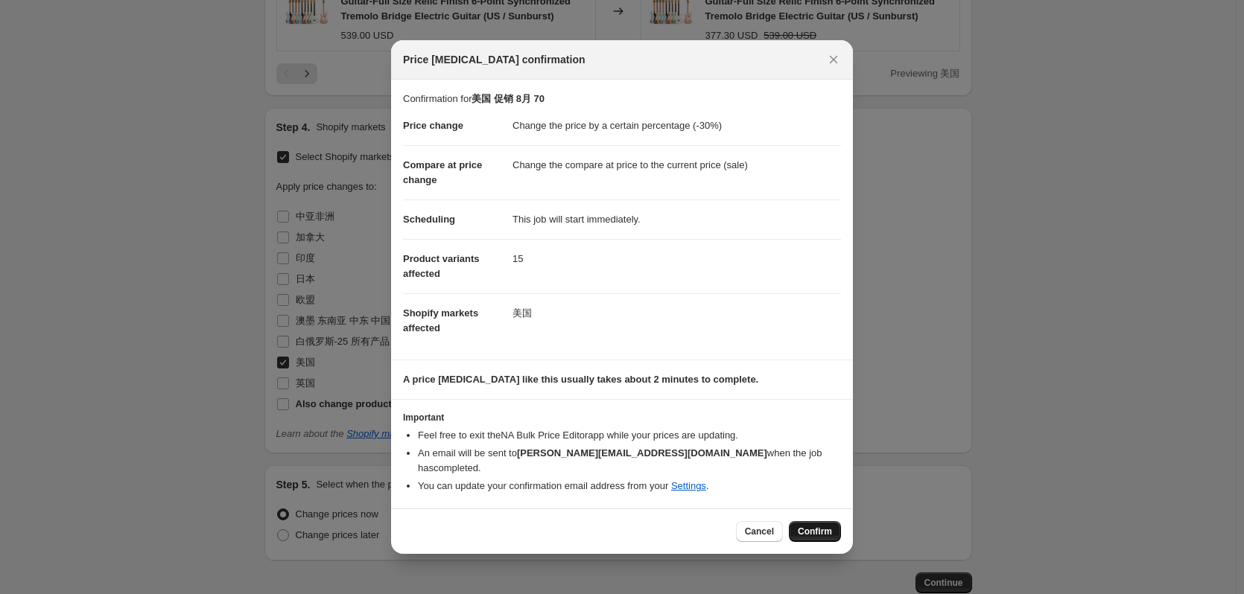
click at [813, 527] on span "Confirm" at bounding box center [815, 532] width 34 height 12
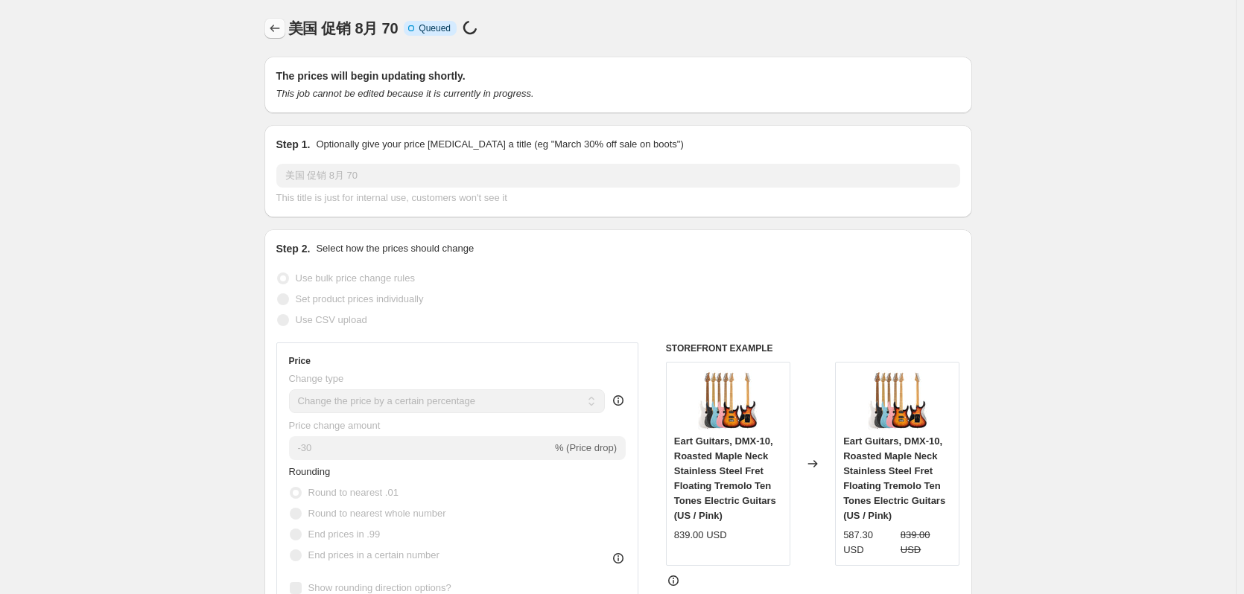
click at [272, 31] on icon "Price change jobs" at bounding box center [274, 28] width 15 height 15
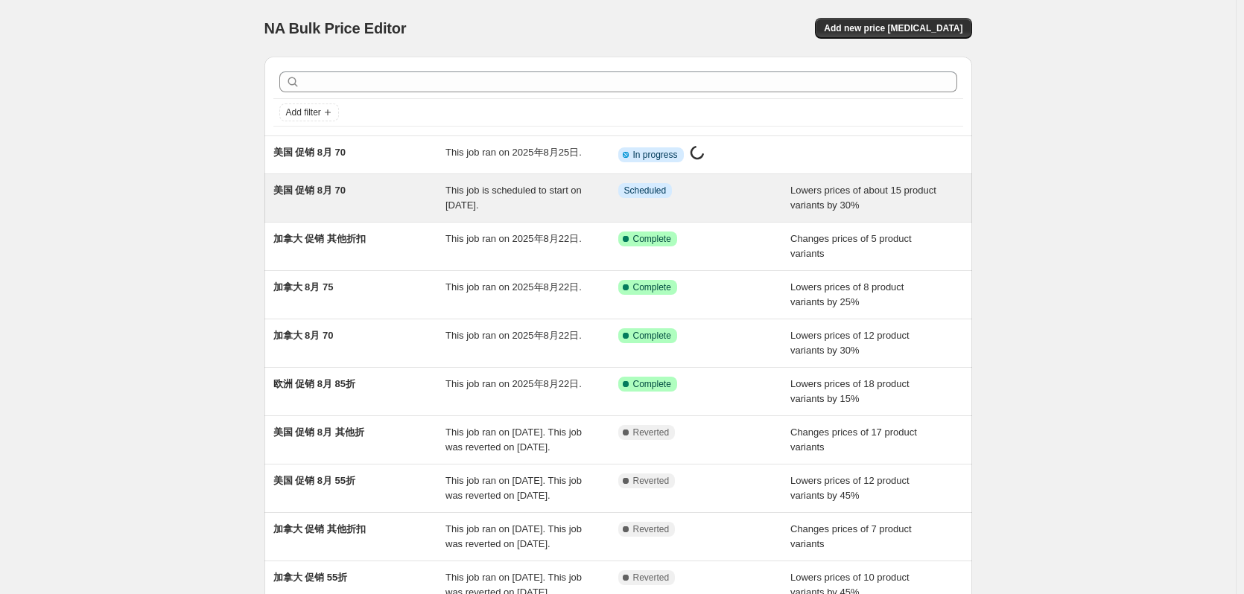
click at [321, 203] on div "美国 促销 8月 70" at bounding box center [359, 198] width 173 height 30
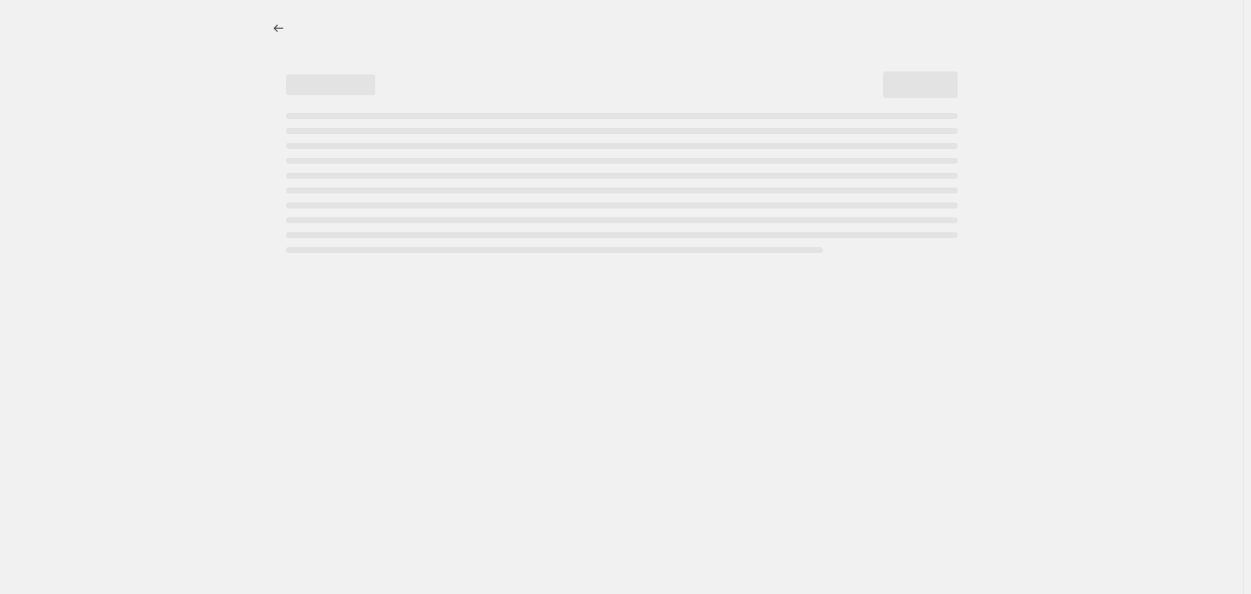
select select "percentage"
select select "no_change"
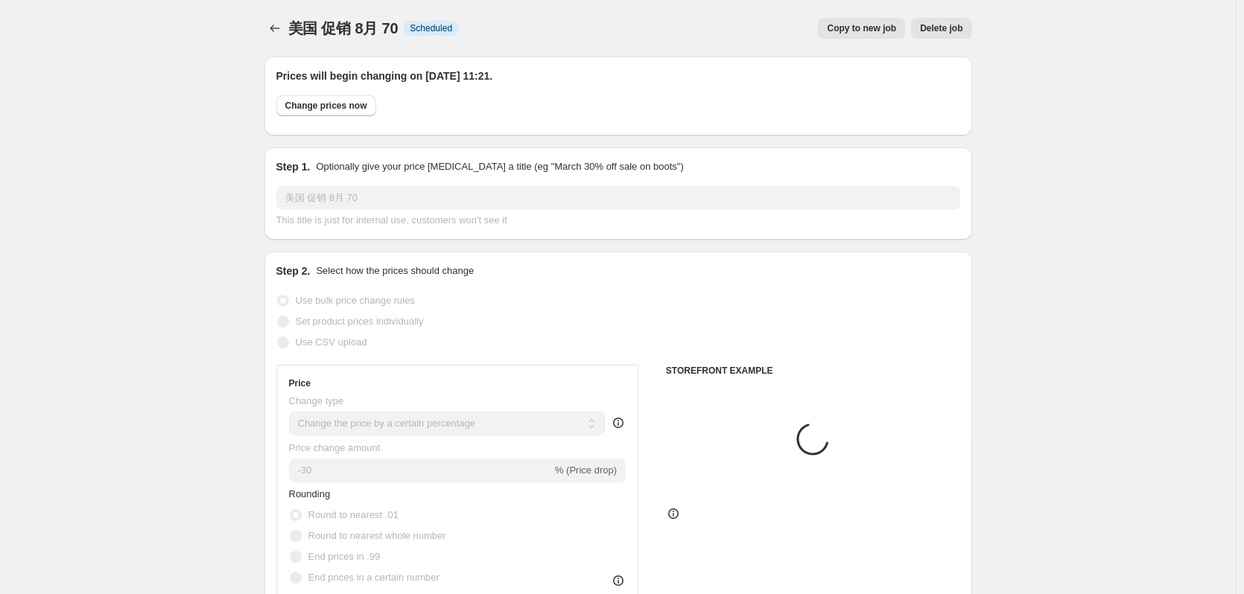
click at [945, 35] on button "Delete job" at bounding box center [941, 28] width 60 height 21
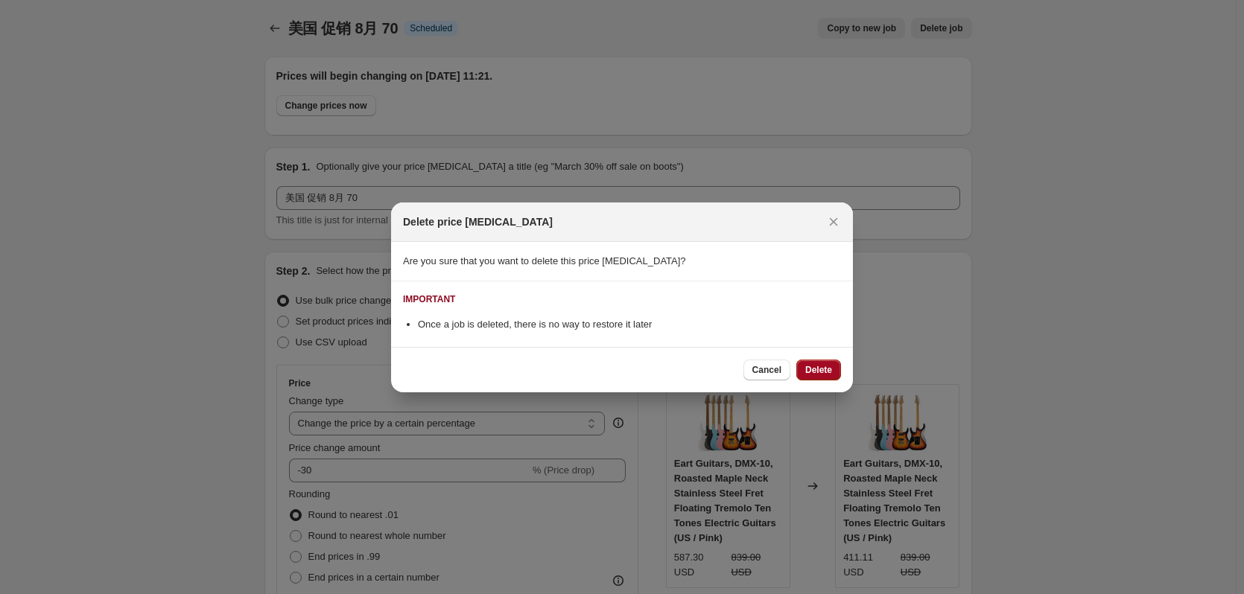
click at [812, 369] on span "Delete" at bounding box center [818, 370] width 27 height 12
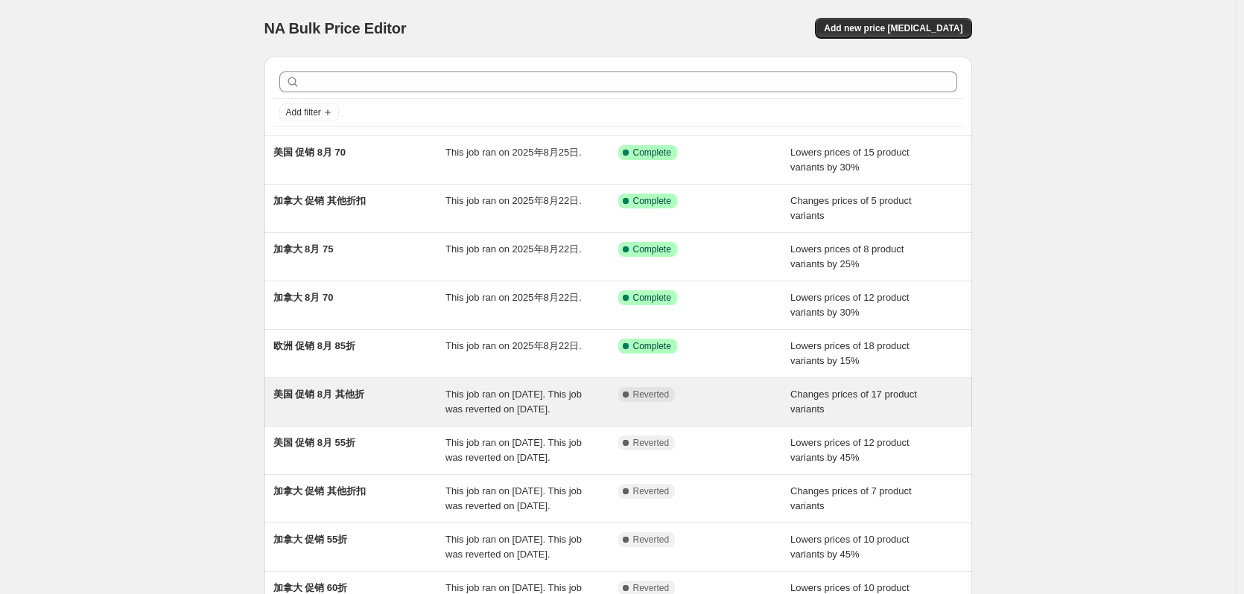
click at [325, 410] on div "美国 促销 8月 其他折" at bounding box center [359, 402] width 173 height 30
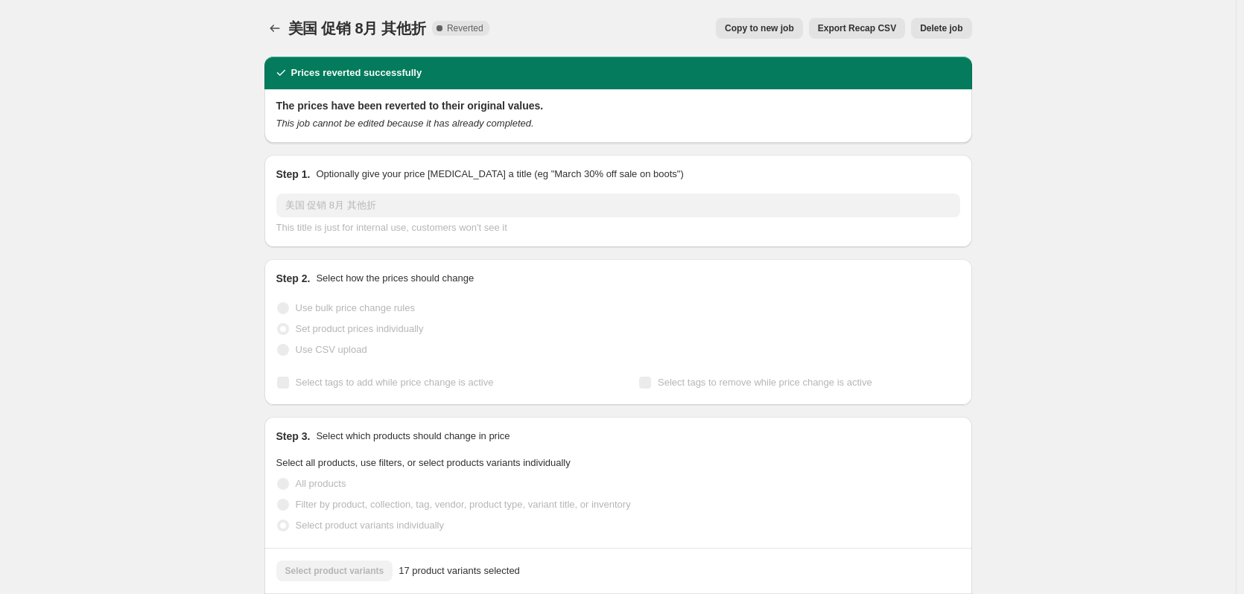
click at [772, 30] on span "Copy to new job" at bounding box center [759, 28] width 69 height 12
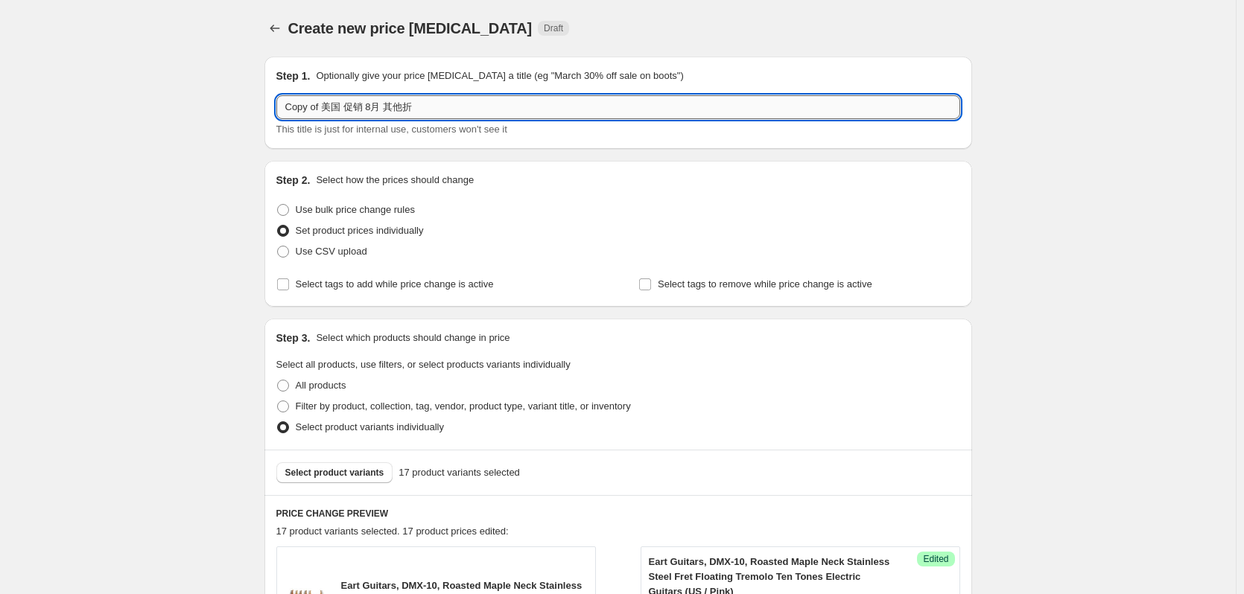
click at [326, 109] on input "Copy of 美国 促销 8月 其他折" at bounding box center [618, 107] width 684 height 24
click at [401, 108] on input "美国 促销 8月 其他折" at bounding box center [618, 107] width 684 height 24
click at [388, 102] on input "美国 促销 8月 其他折k扣" at bounding box center [618, 107] width 684 height 24
type input "美国 促销 8月 其他折扣"
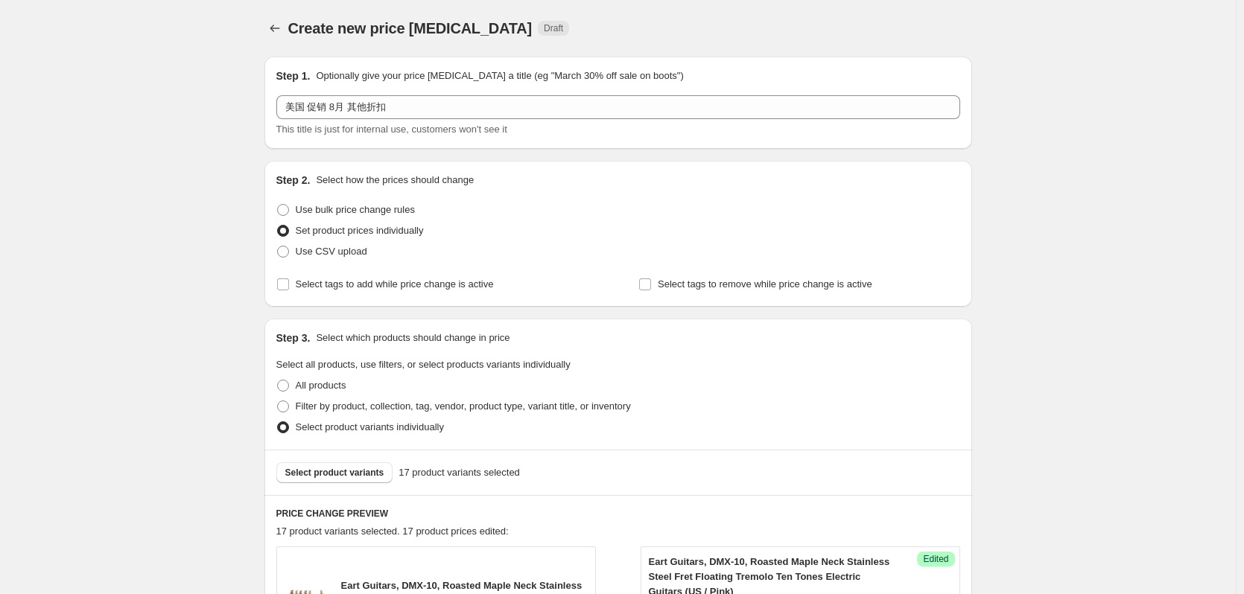
scroll to position [199, 0]
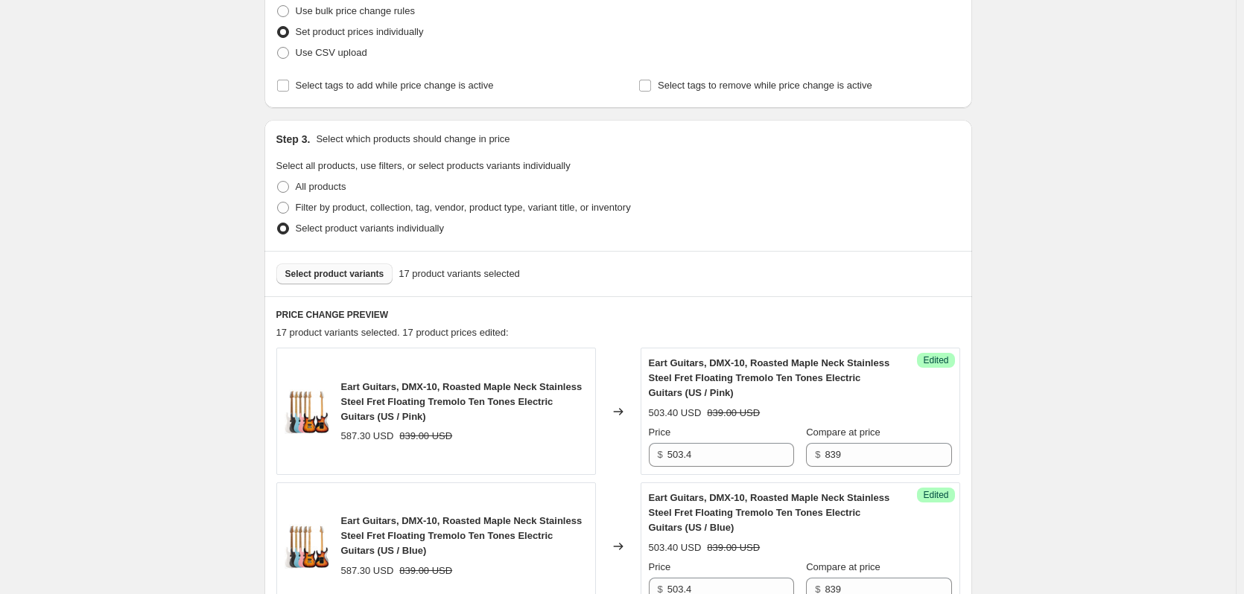
click at [312, 270] on span "Select product variants" at bounding box center [334, 274] width 99 height 12
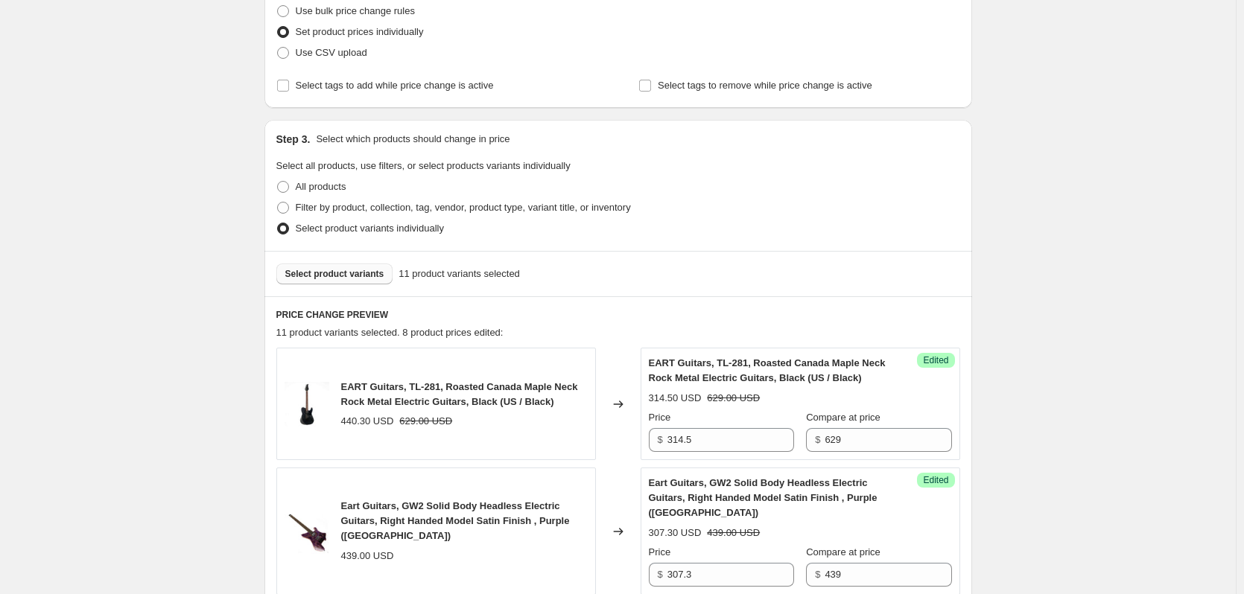
click at [347, 280] on button "Select product variants" at bounding box center [334, 274] width 117 height 21
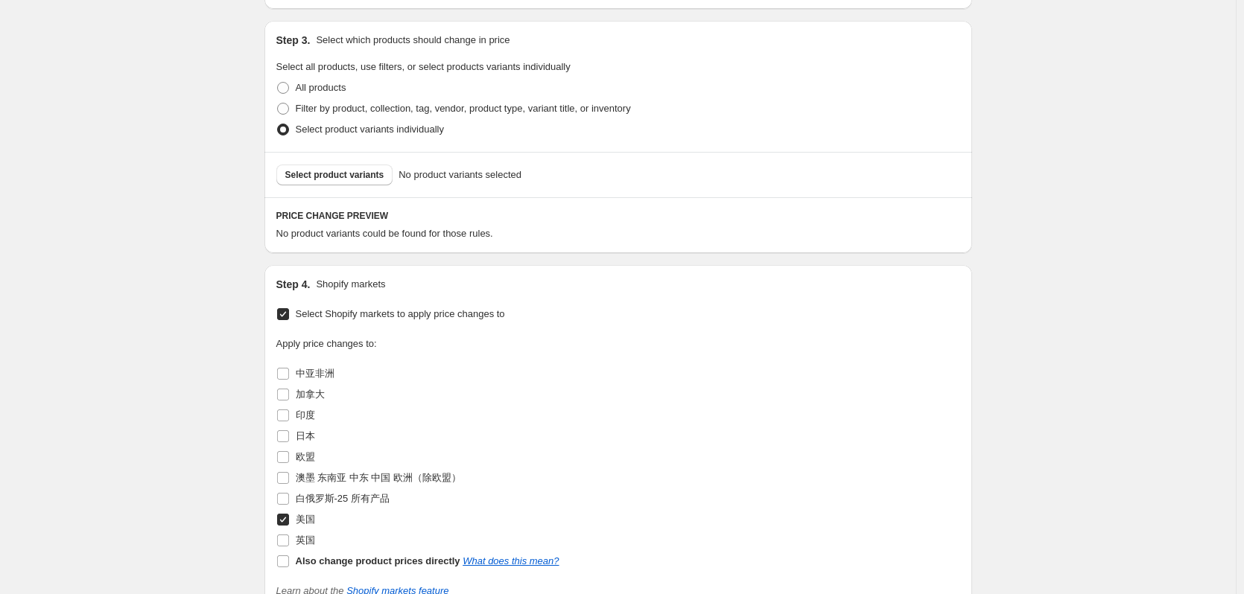
scroll to position [397, 0]
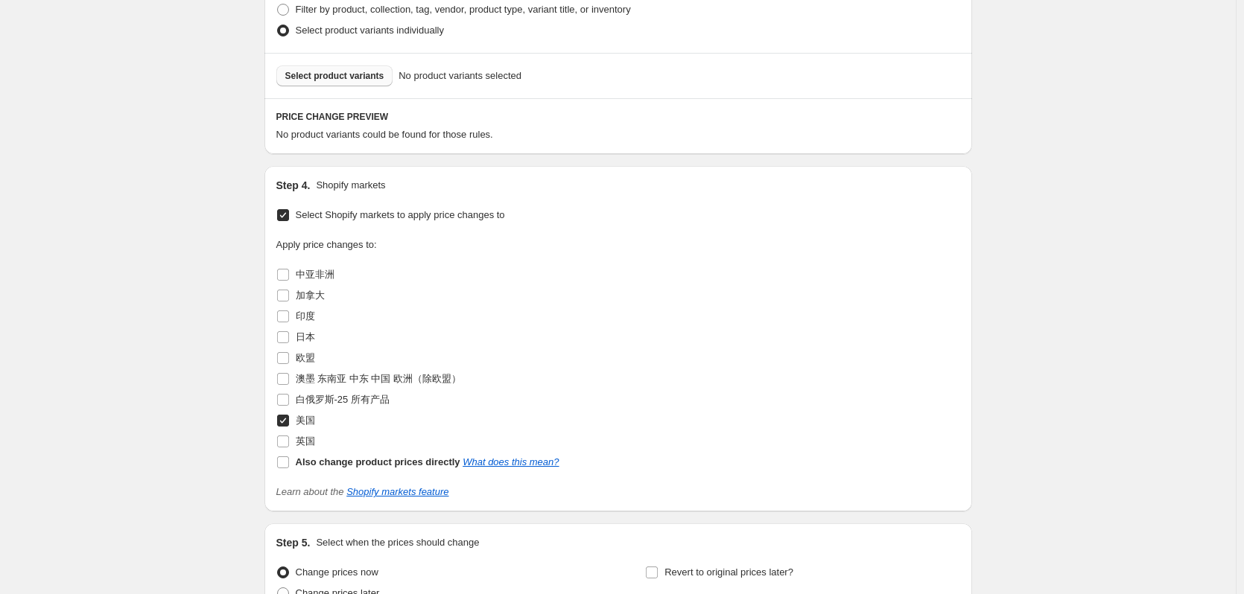
click at [340, 74] on span "Select product variants" at bounding box center [334, 76] width 99 height 12
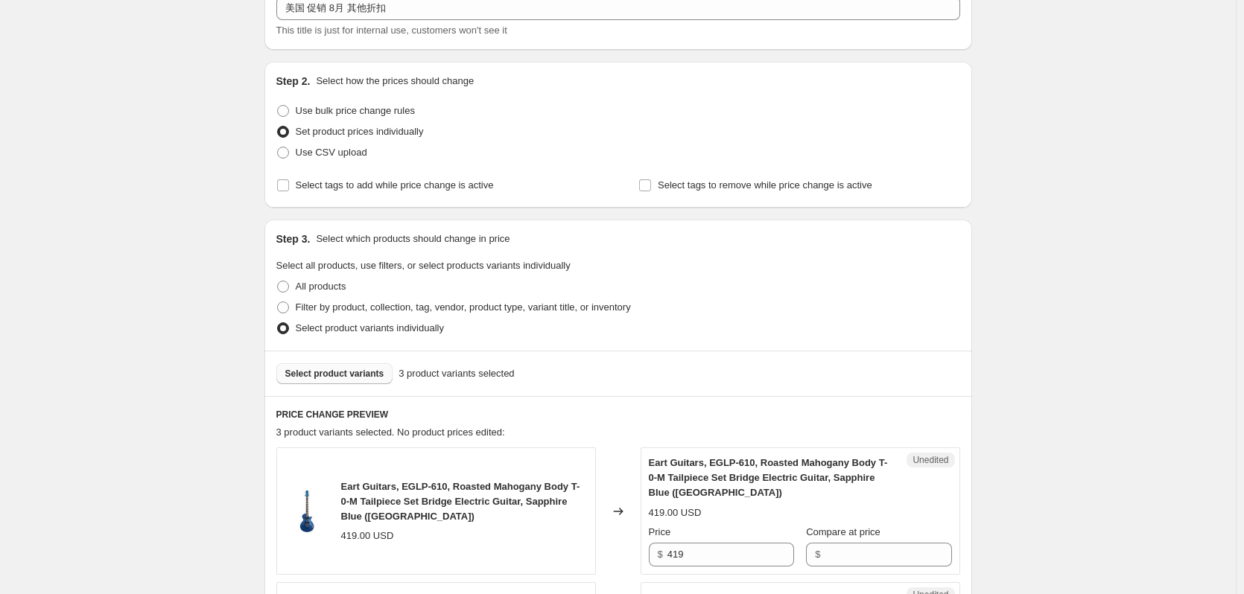
scroll to position [199, 0]
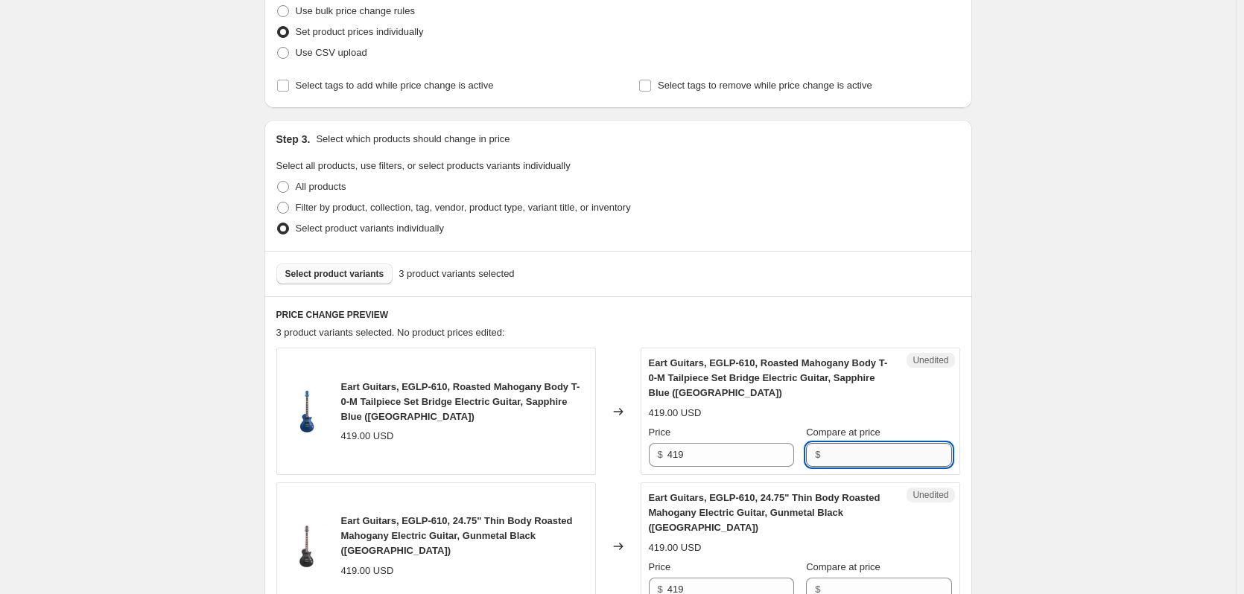
click at [874, 454] on input "Compare at price" at bounding box center [888, 455] width 127 height 24
drag, startPoint x: 874, startPoint y: 454, endPoint x: 900, endPoint y: 459, distance: 25.7
click at [901, 460] on input "284.92" at bounding box center [888, 455] width 127 height 24
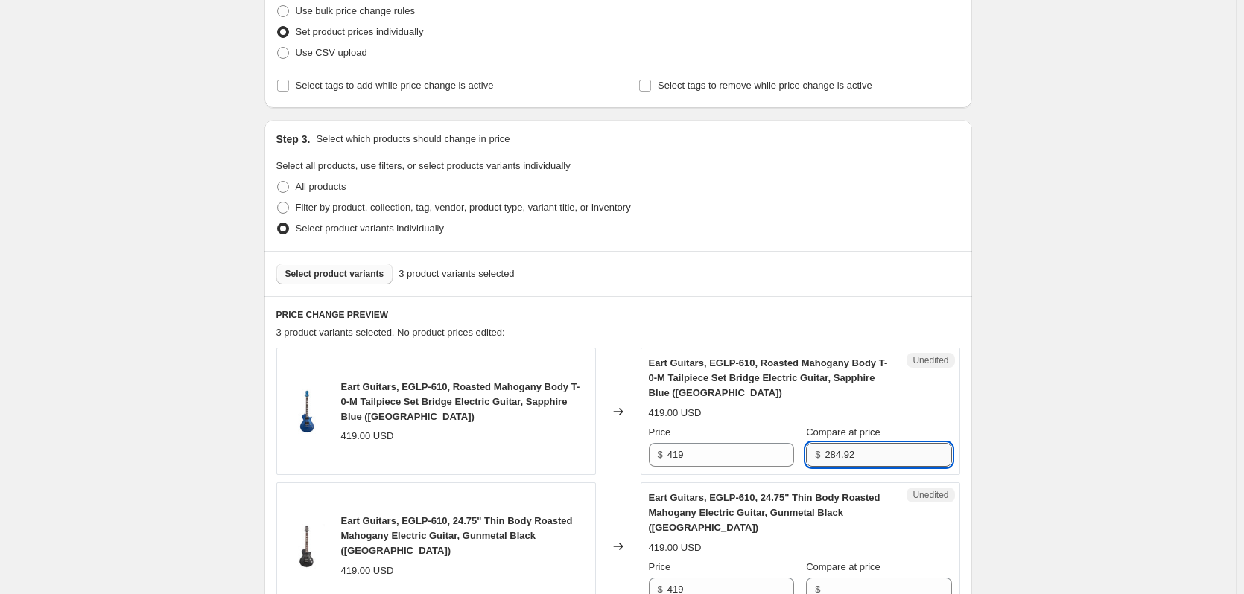
click at [901, 460] on input "284.92" at bounding box center [888, 455] width 127 height 24
type input "284.92"
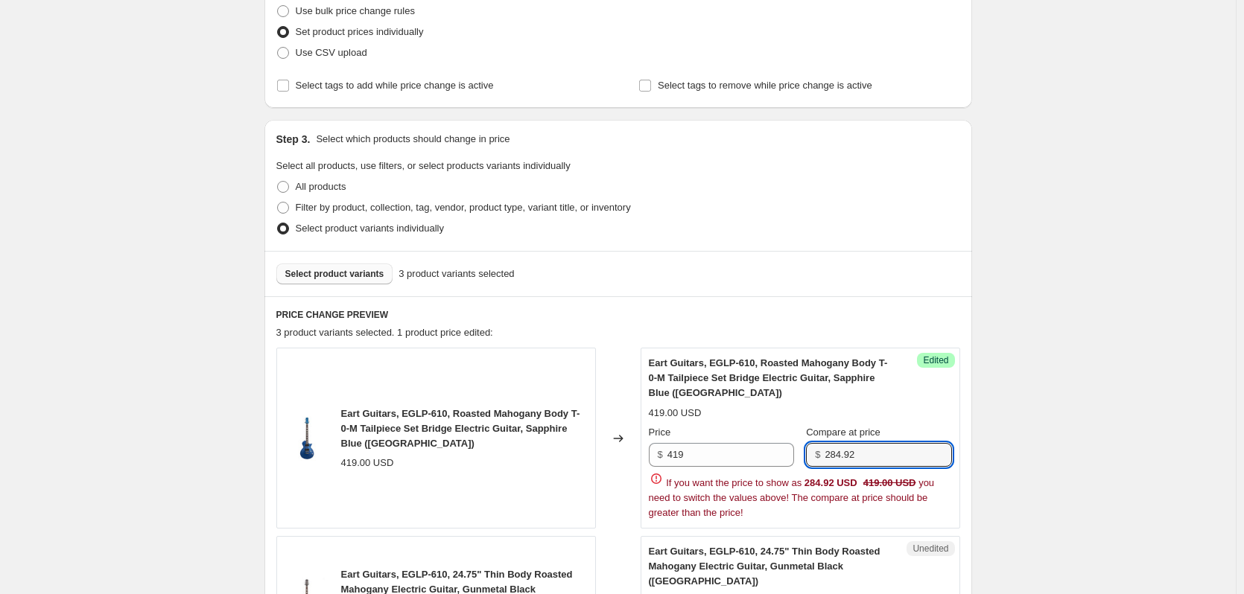
scroll to position [298, 0]
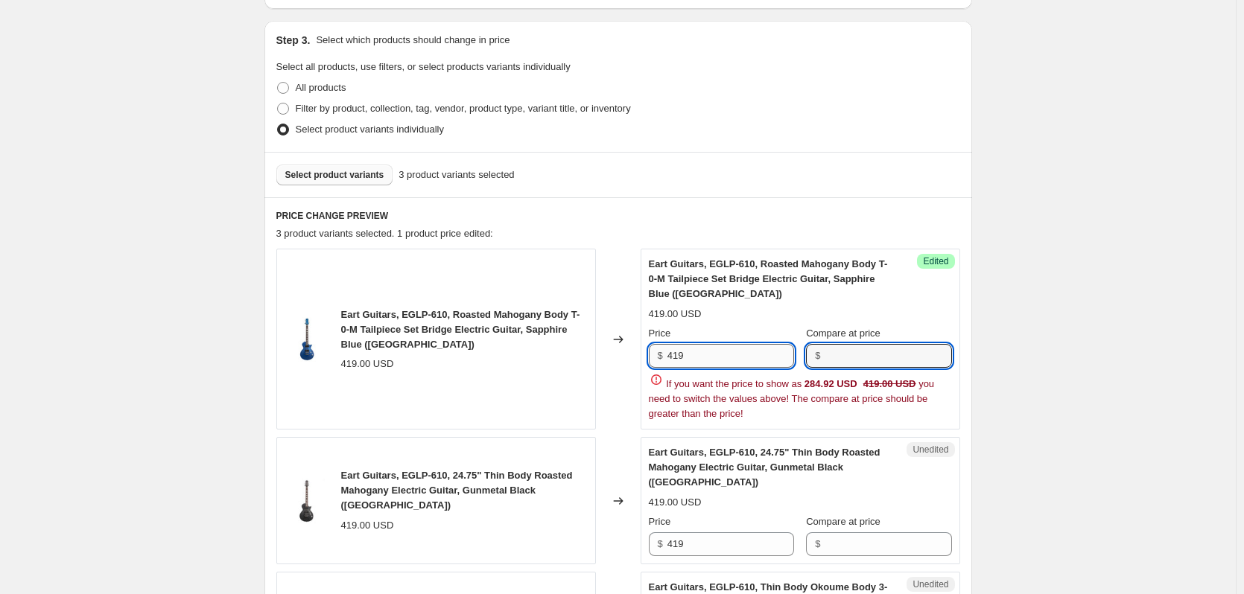
click at [708, 359] on input "419" at bounding box center [730, 356] width 127 height 24
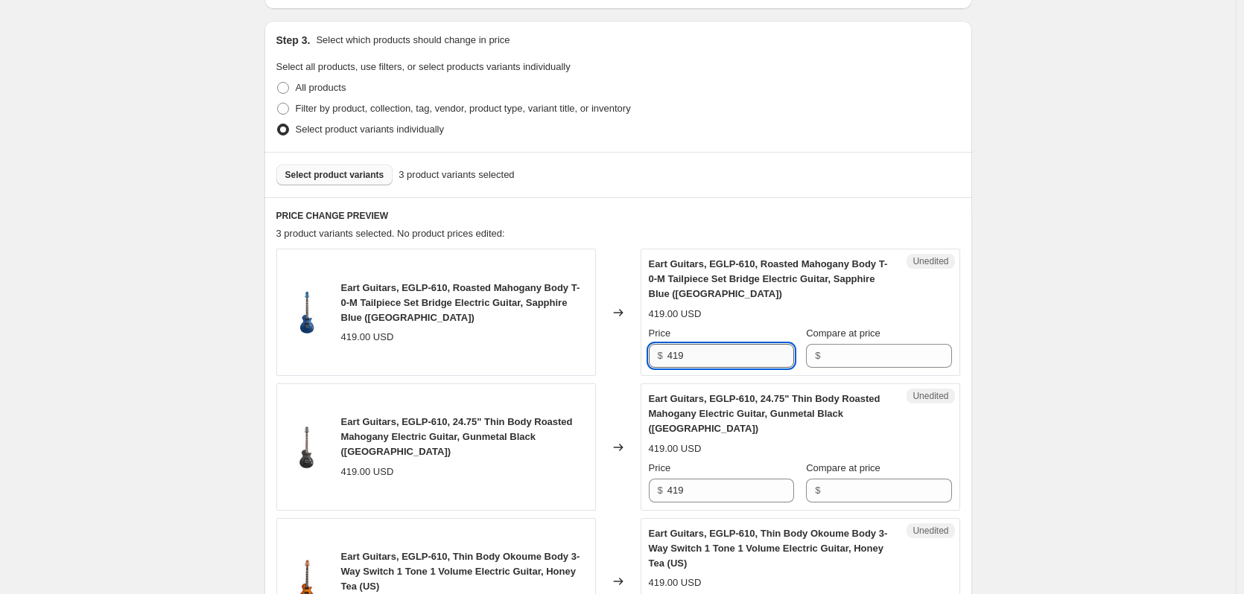
click at [708, 359] on input "419" at bounding box center [730, 356] width 127 height 24
paste input "284.92"
type input "284.92"
click at [889, 356] on input "Compare at price" at bounding box center [888, 356] width 127 height 24
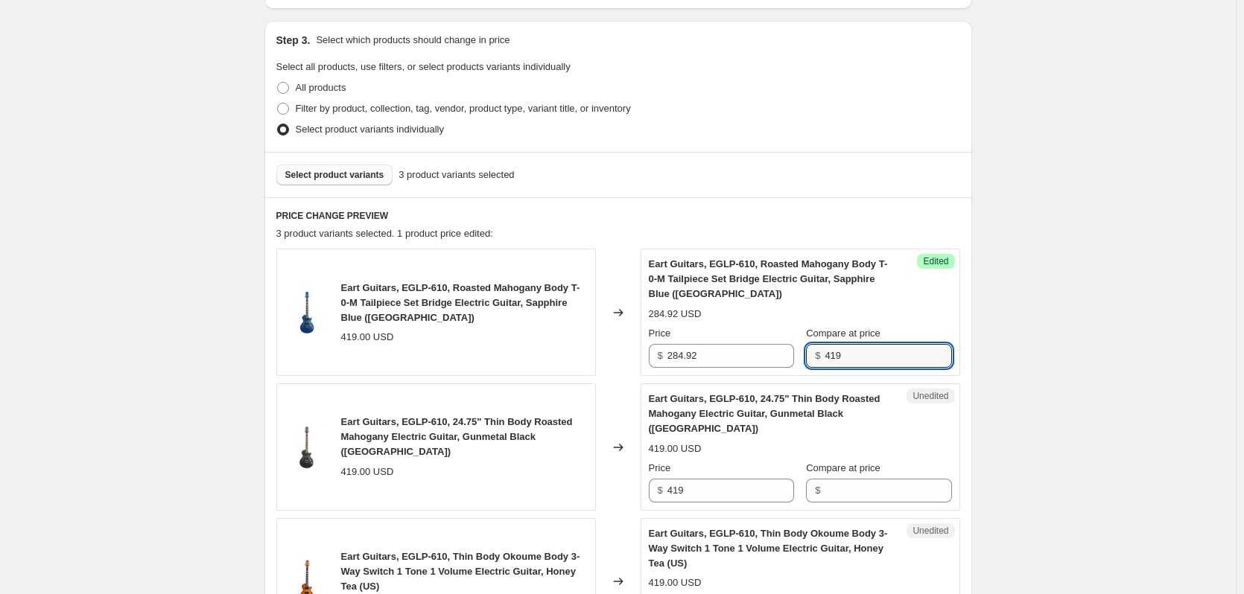
type input "419"
click at [1079, 350] on div "Create new price [MEDICAL_DATA]. This page is ready Create new price [MEDICAL_D…" at bounding box center [618, 490] width 1236 height 1577
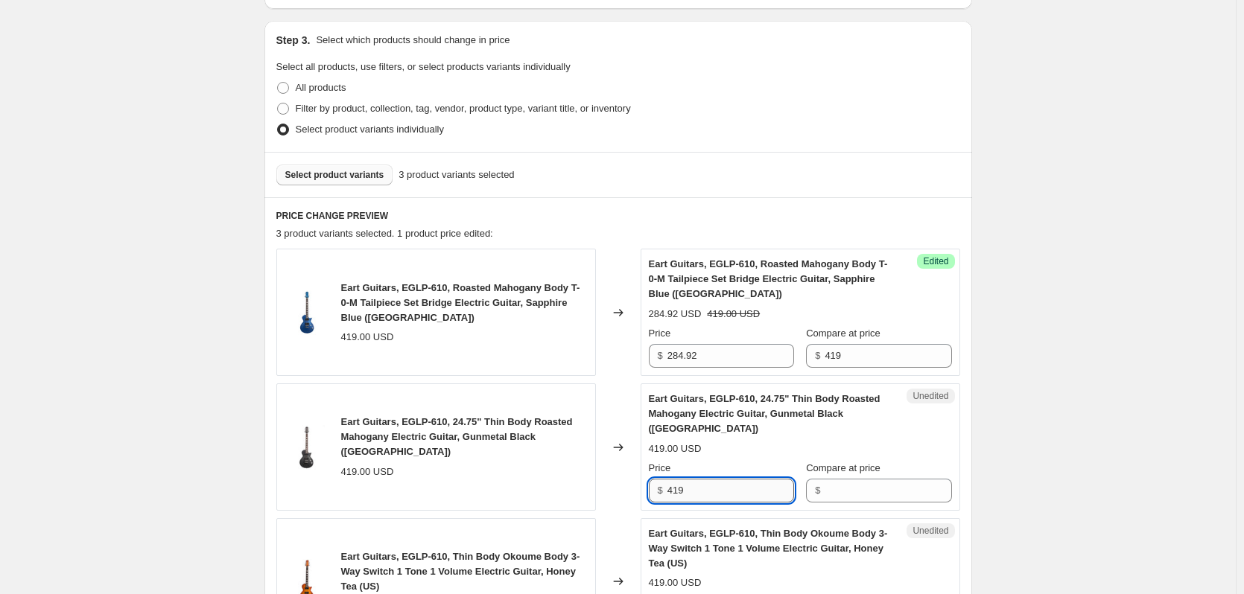
click at [731, 479] on input "419" at bounding box center [730, 491] width 127 height 24
paste input "284.92"
type input "284.92"
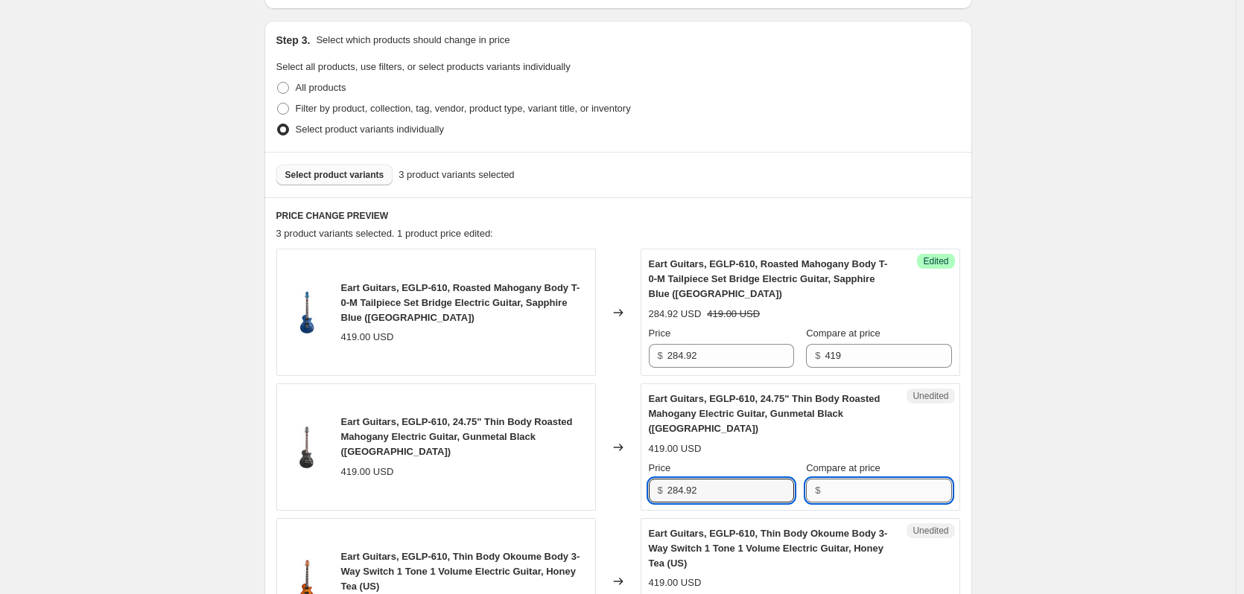
click at [847, 479] on input "Compare at price" at bounding box center [888, 491] width 127 height 24
type input "1"
type input "419"
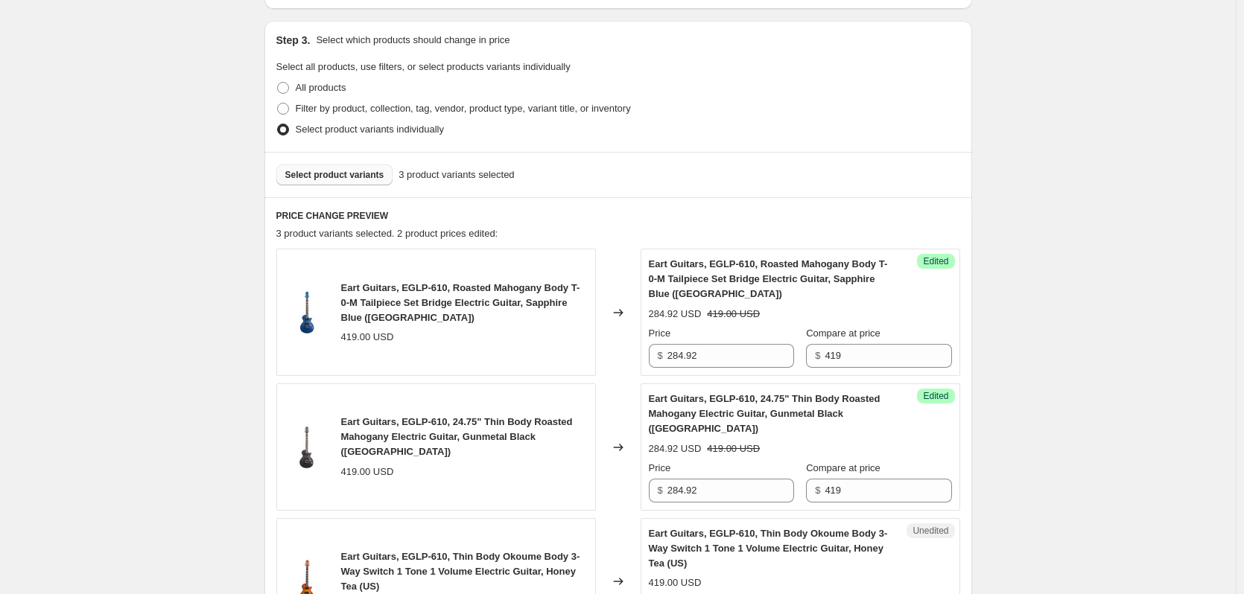
click at [1045, 415] on div "Create new price [MEDICAL_DATA]. This page is ready Create new price [MEDICAL_D…" at bounding box center [618, 490] width 1236 height 1577
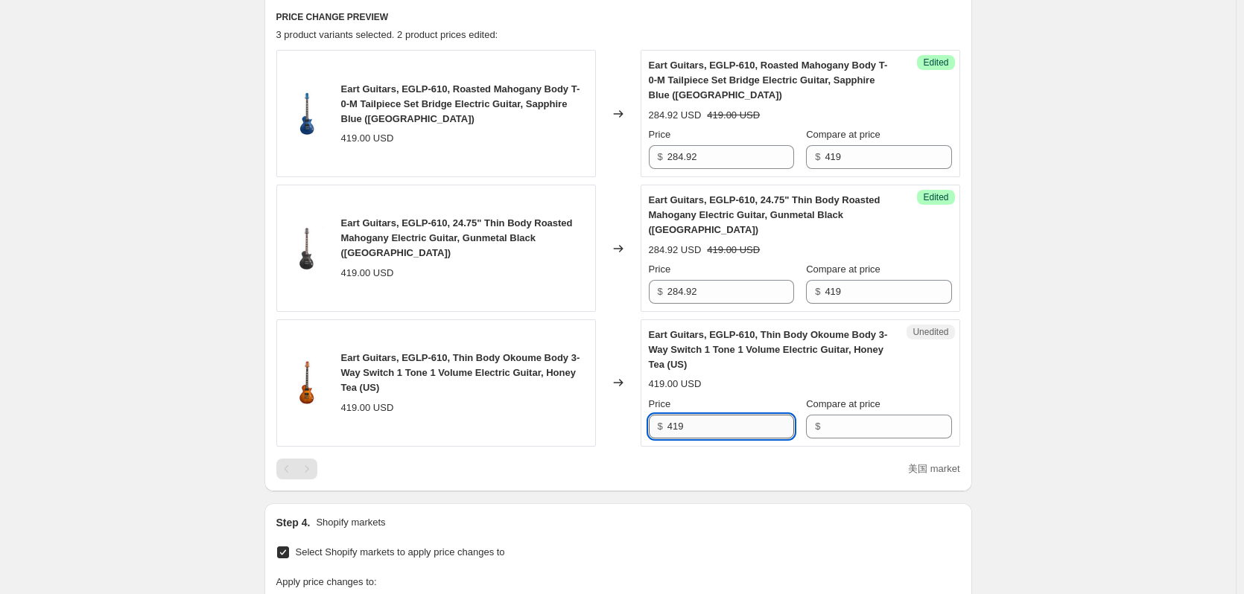
click at [712, 415] on input "419" at bounding box center [730, 427] width 127 height 24
paste input "284.92"
type input "284.92"
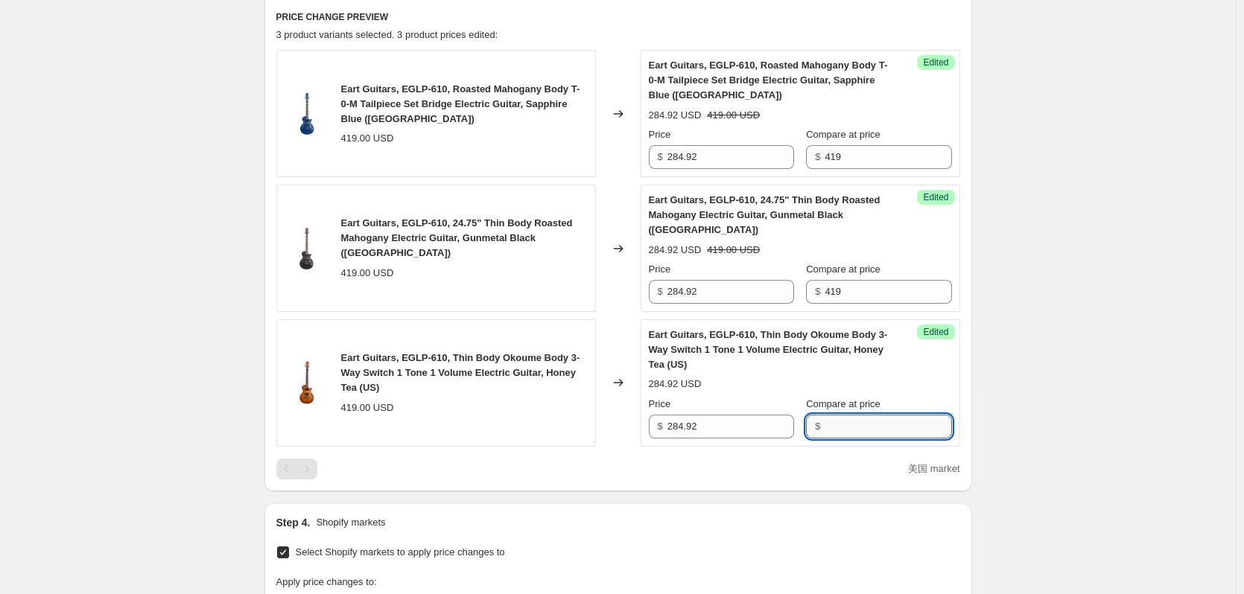
click at [885, 415] on input "Compare at price" at bounding box center [888, 427] width 127 height 24
type input "419"
click at [1057, 393] on div "Create new price [MEDICAL_DATA]. This page is ready Create new price [MEDICAL_D…" at bounding box center [618, 291] width 1236 height 1577
click at [1081, 296] on div "Create new price [MEDICAL_DATA]. This page is ready Create new price [MEDICAL_D…" at bounding box center [618, 291] width 1236 height 1577
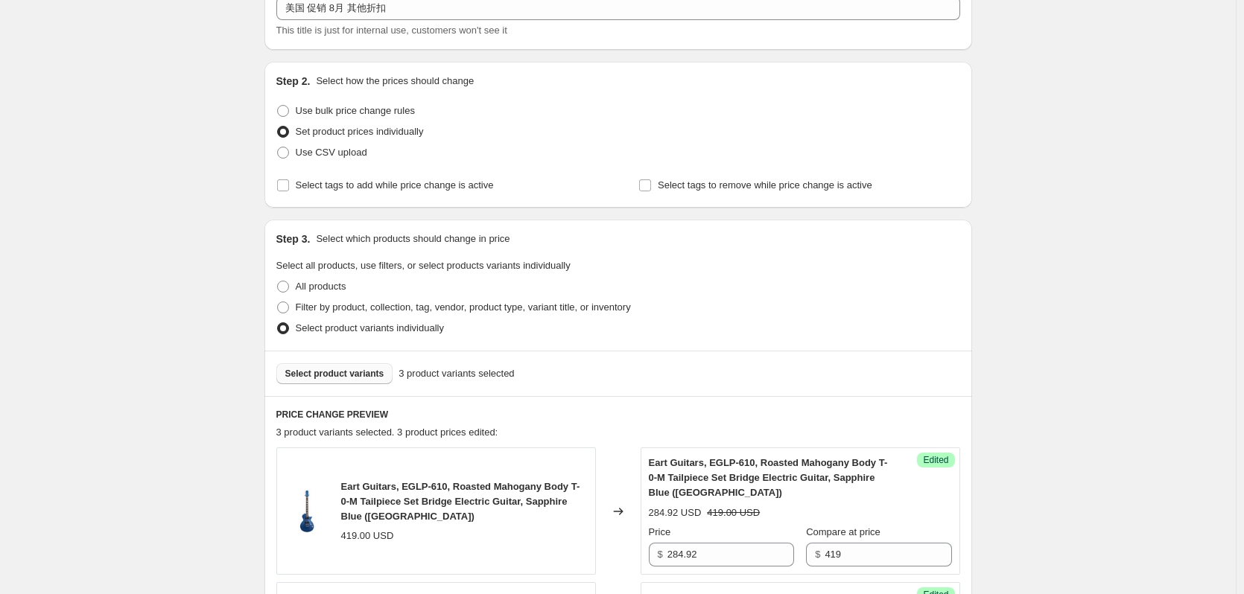
scroll to position [199, 0]
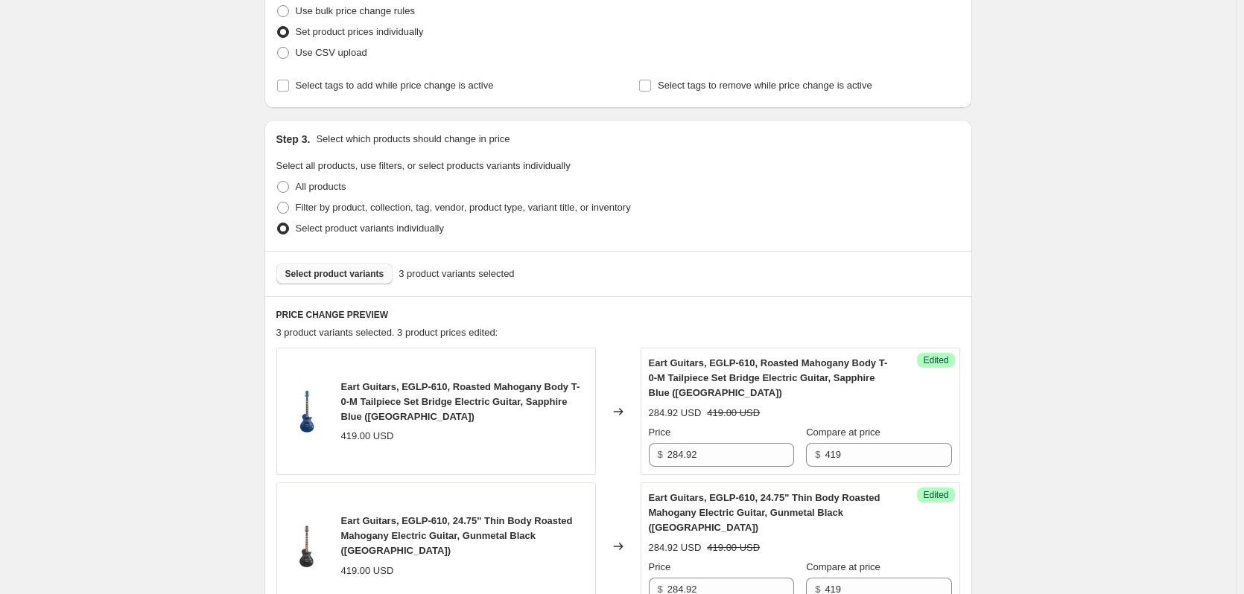
click at [353, 264] on button "Select product variants" at bounding box center [334, 274] width 117 height 21
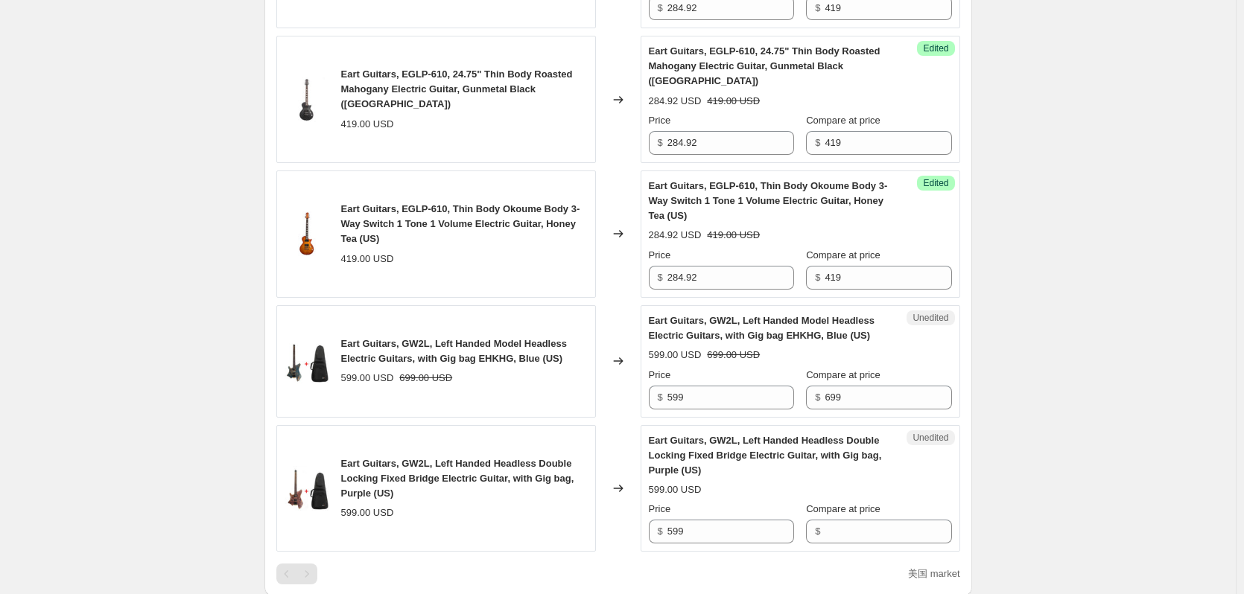
scroll to position [745, 0]
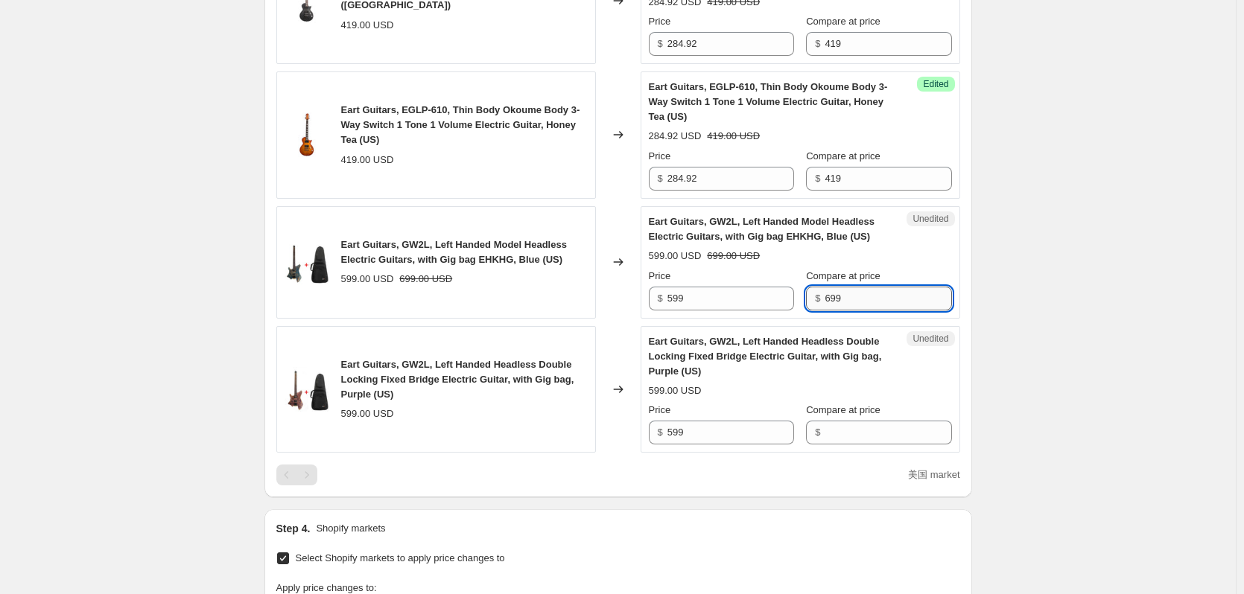
click at [895, 292] on input "699" at bounding box center [888, 299] width 127 height 24
type input "599"
click at [853, 422] on input "Compare at price" at bounding box center [888, 433] width 127 height 24
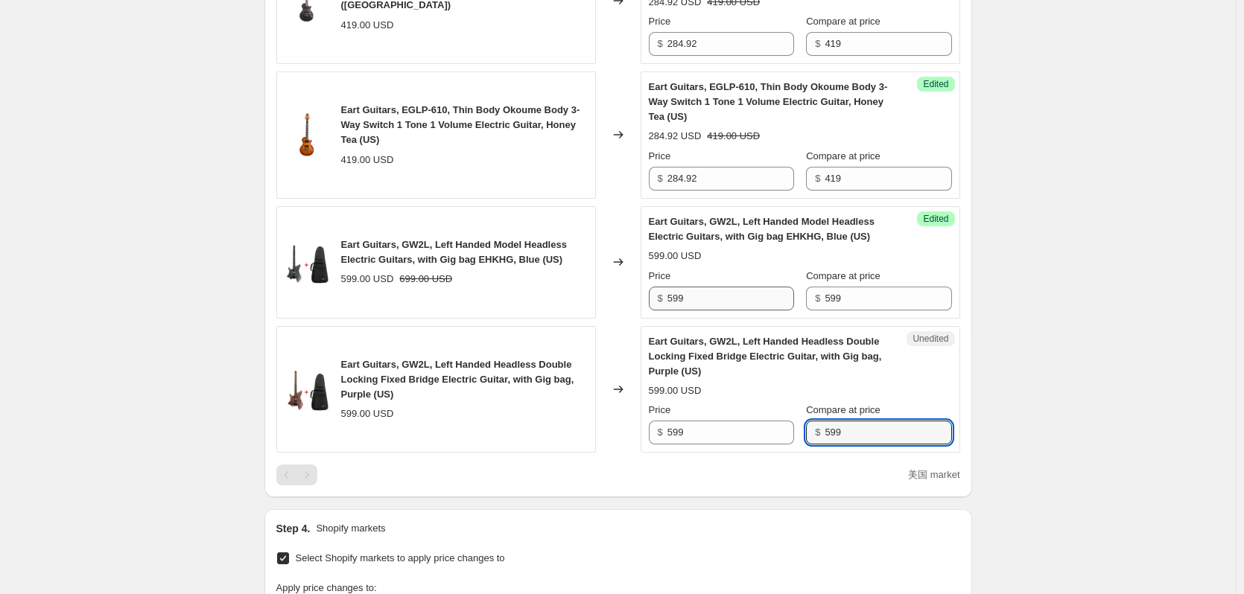
type input "599"
click at [702, 287] on input "599" at bounding box center [730, 299] width 127 height 24
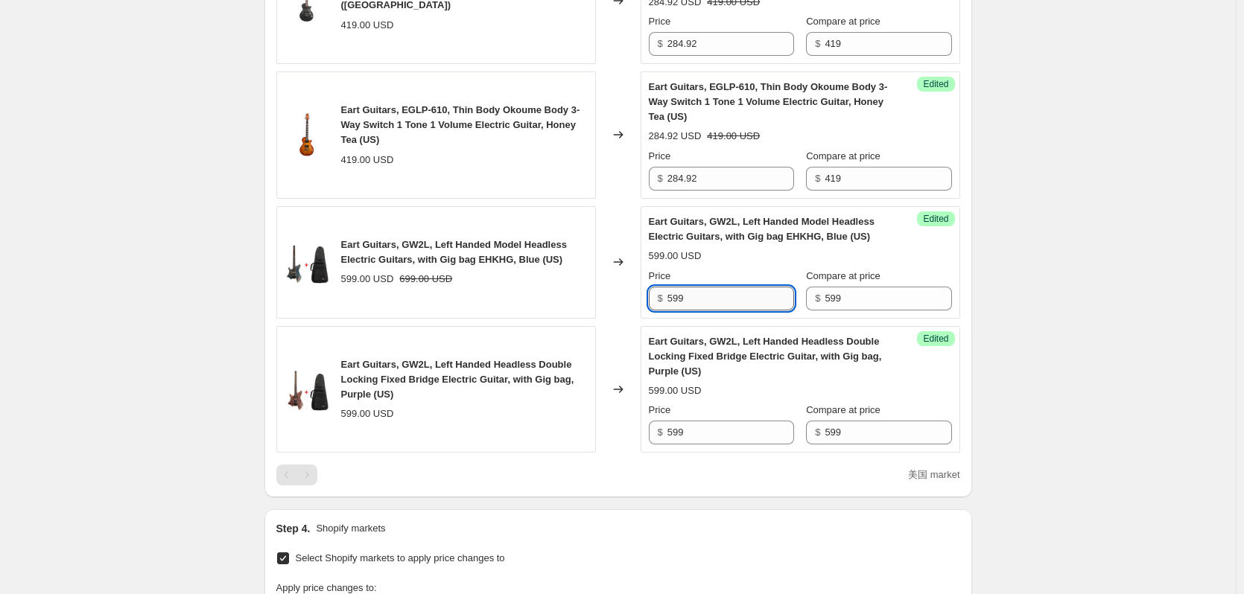
click at [702, 287] on input "599" at bounding box center [730, 299] width 127 height 24
click at [711, 287] on input "599" at bounding box center [730, 299] width 127 height 24
type input "359.4"
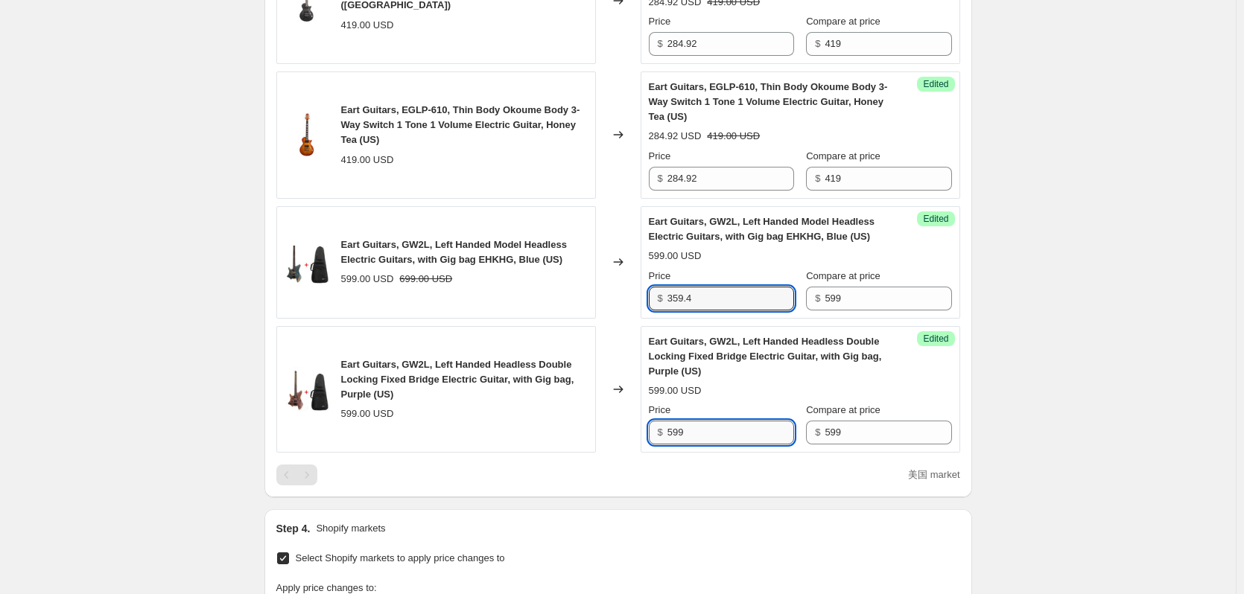
click at [704, 425] on input "599" at bounding box center [730, 433] width 127 height 24
type input "359.4"
click at [1089, 379] on div "Create new price [MEDICAL_DATA]. This page is ready Create new price [MEDICAL_D…" at bounding box center [618, 170] width 1236 height 1831
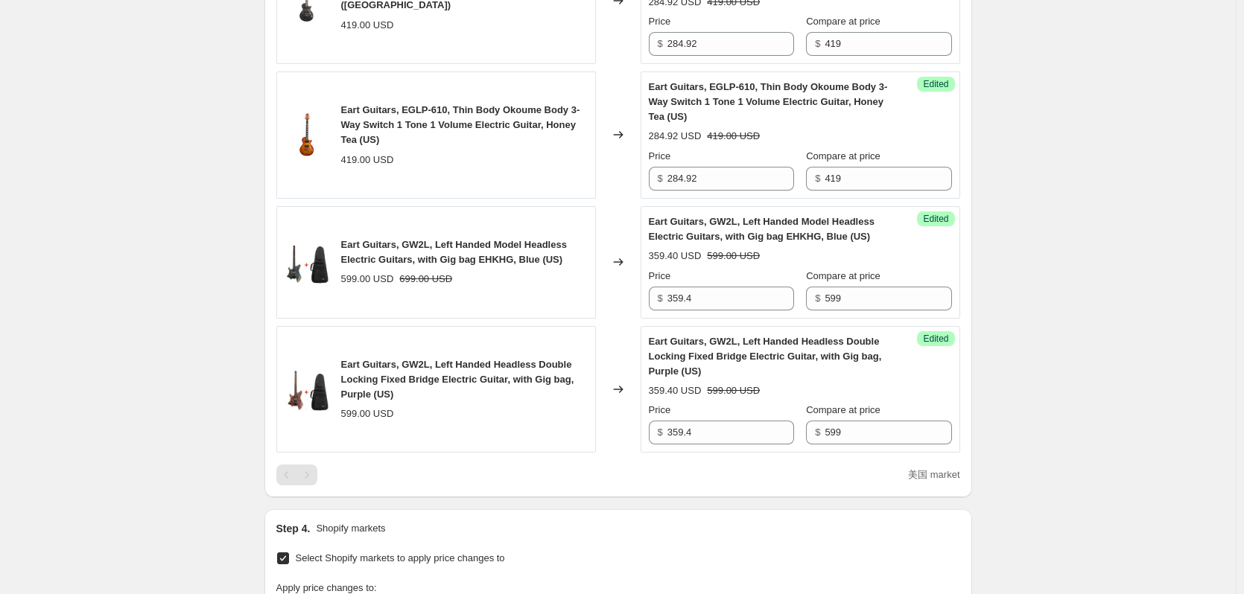
click at [1168, 325] on div "Create new price [MEDICAL_DATA]. This page is ready Create new price [MEDICAL_D…" at bounding box center [618, 170] width 1236 height 1831
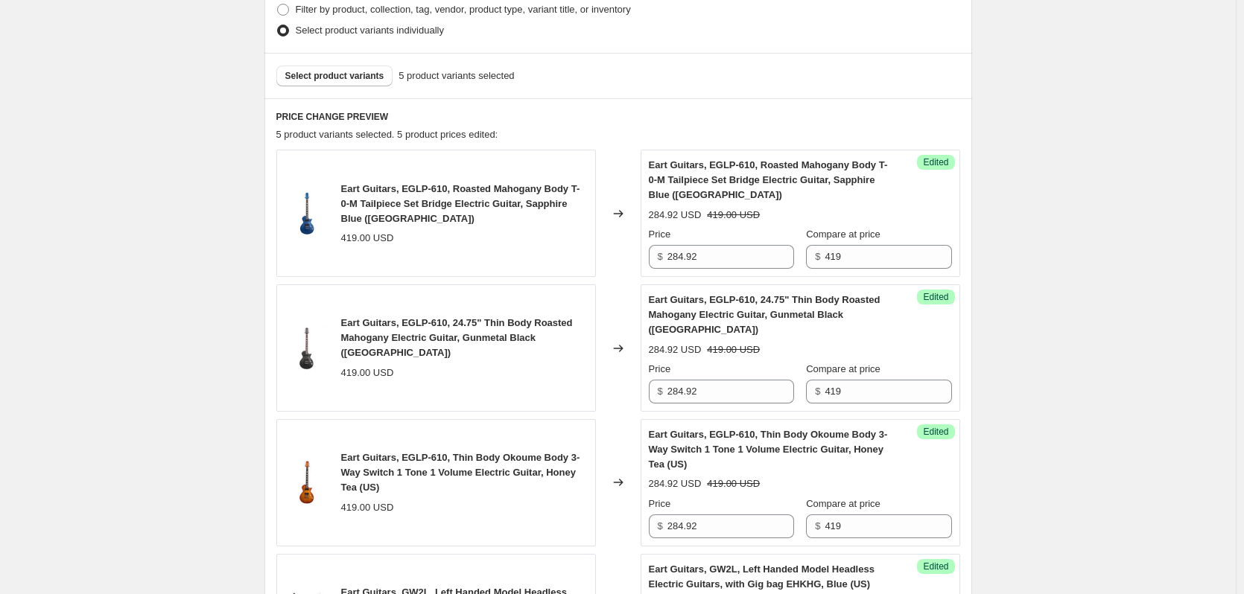
scroll to position [199, 0]
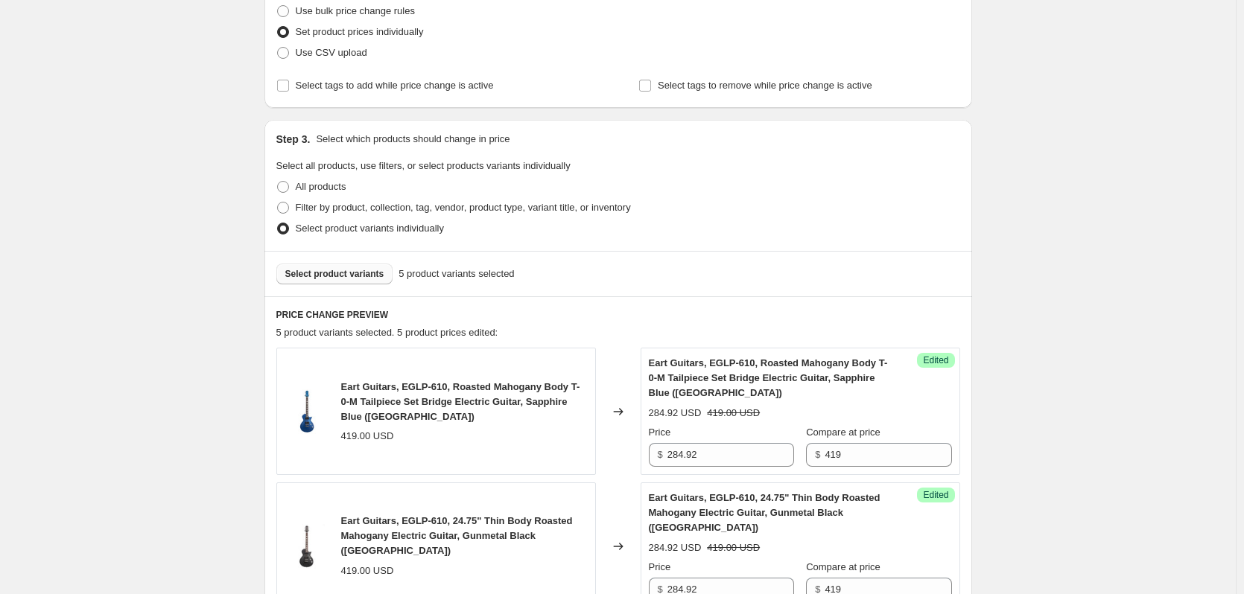
click at [345, 278] on span "Select product variants" at bounding box center [334, 274] width 99 height 12
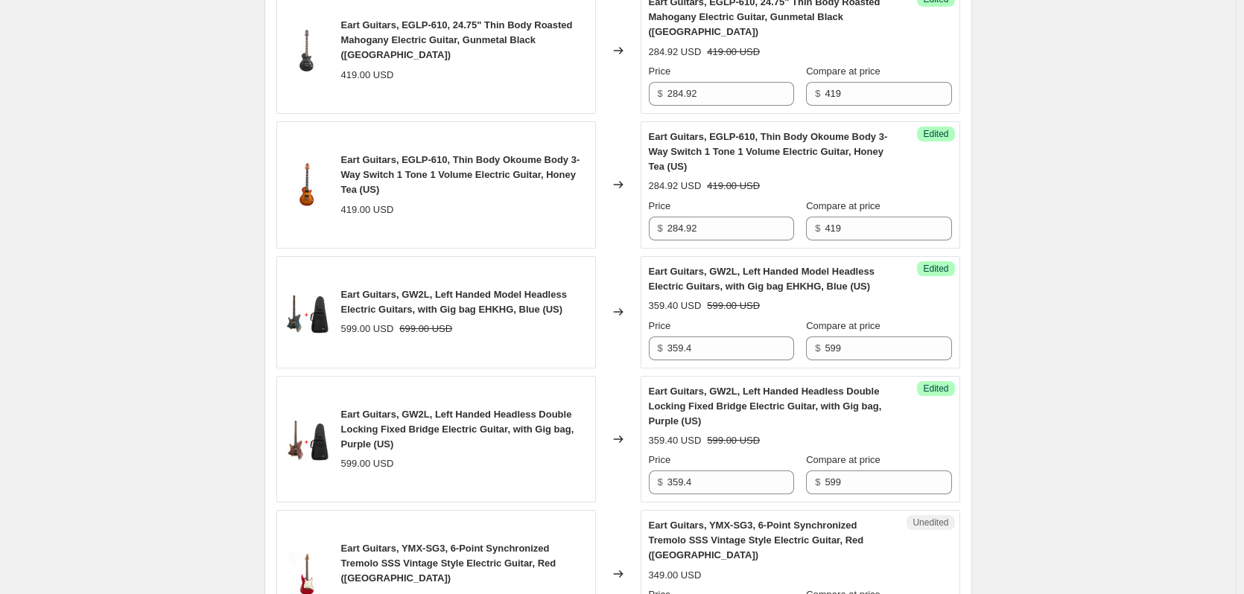
scroll to position [894, 0]
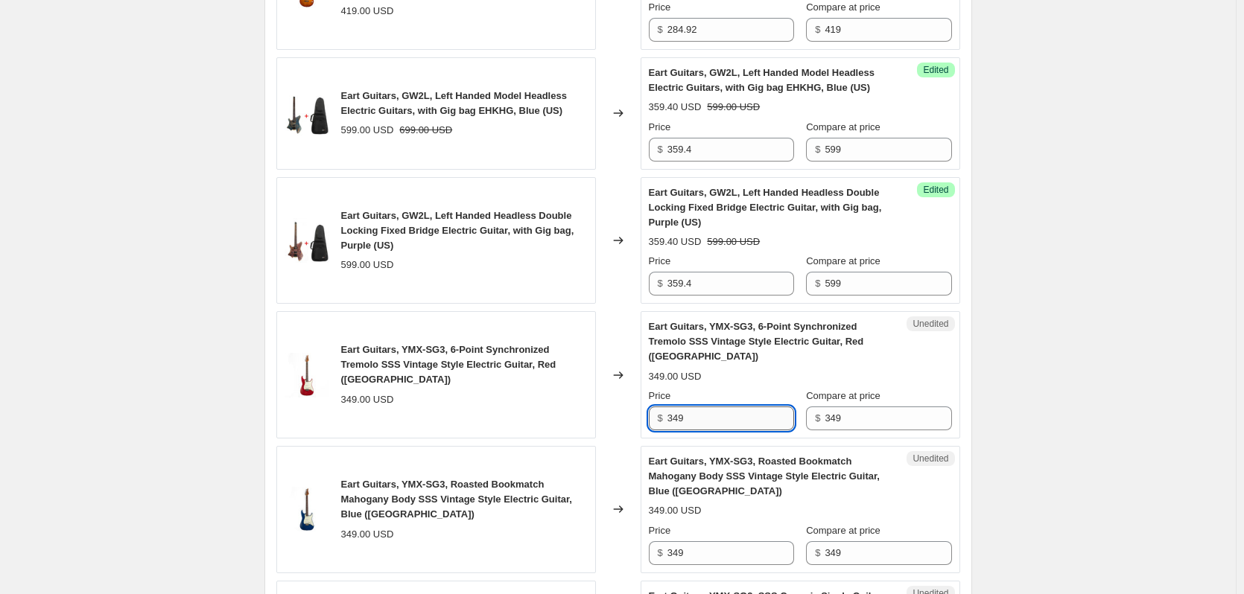
click at [724, 407] on input "349" at bounding box center [730, 419] width 127 height 24
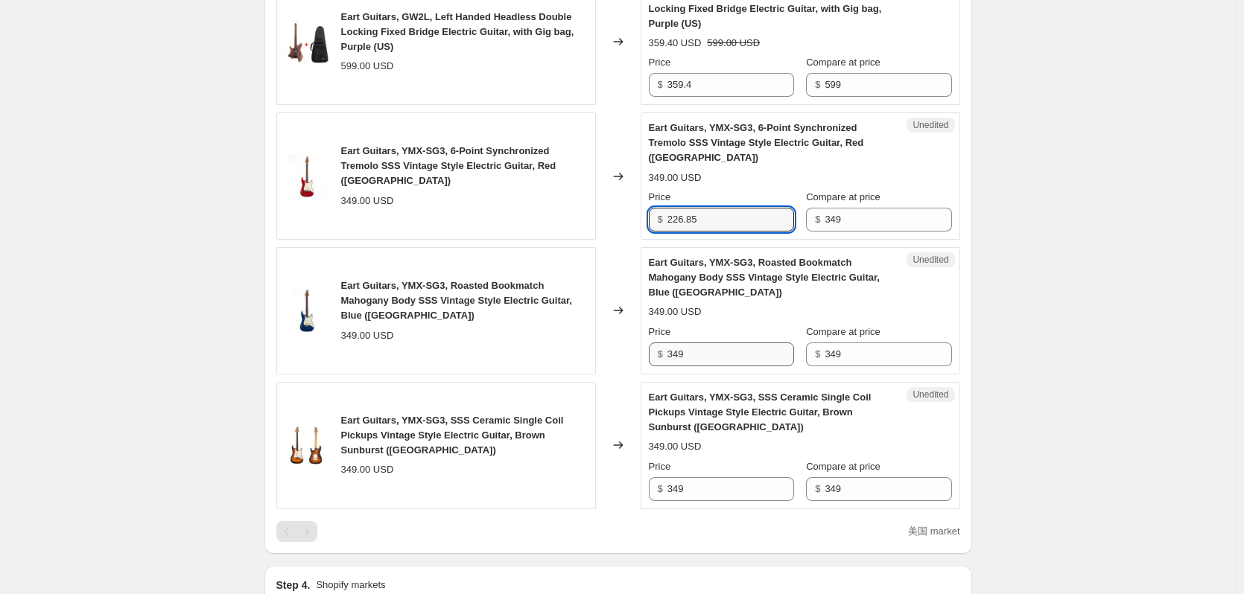
type input "226.85"
click at [710, 343] on input "349" at bounding box center [730, 355] width 127 height 24
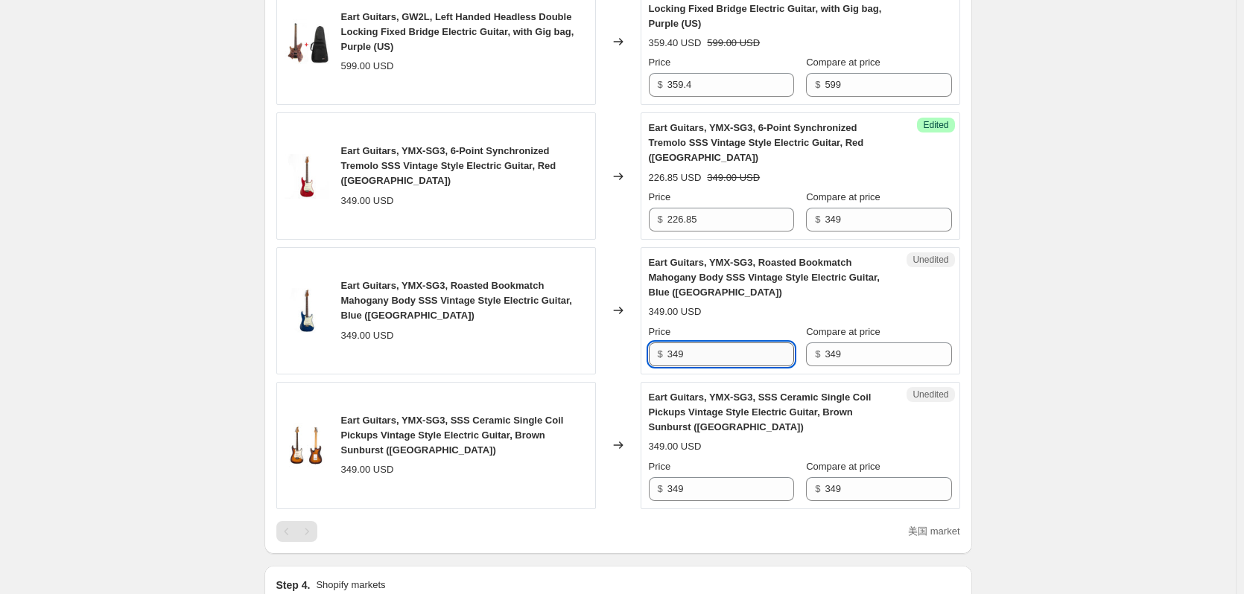
click at [710, 343] on input "349" at bounding box center [730, 355] width 127 height 24
paste input "226.85"
type input "226.85"
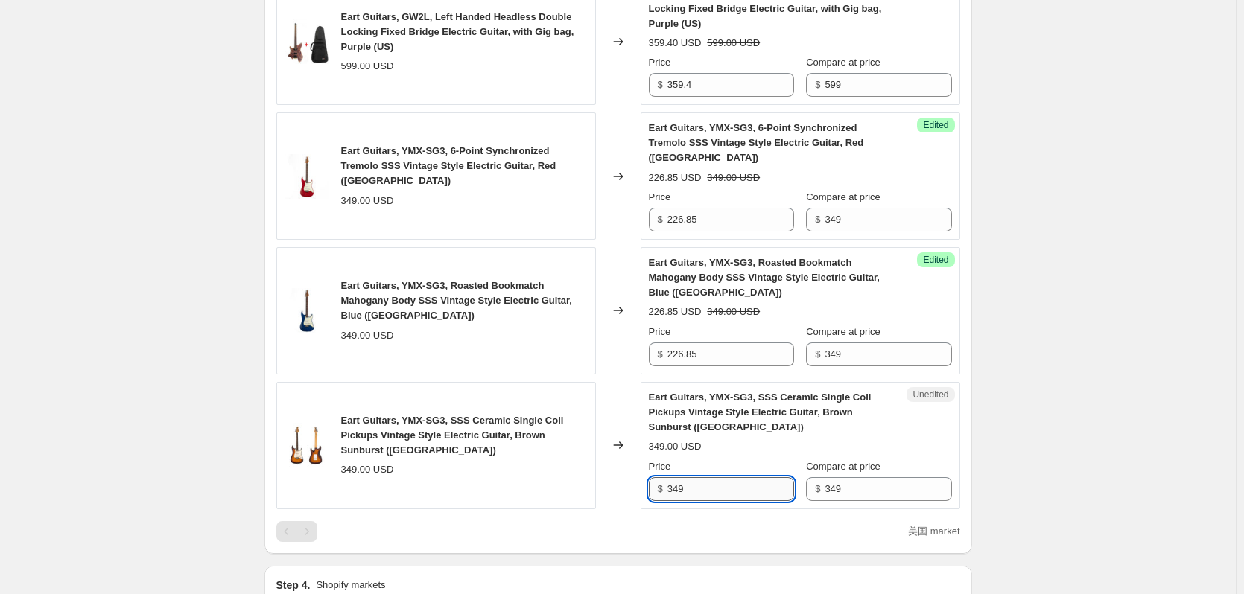
click at [697, 477] on input "349" at bounding box center [730, 489] width 127 height 24
paste input "226.85"
type input "226.85"
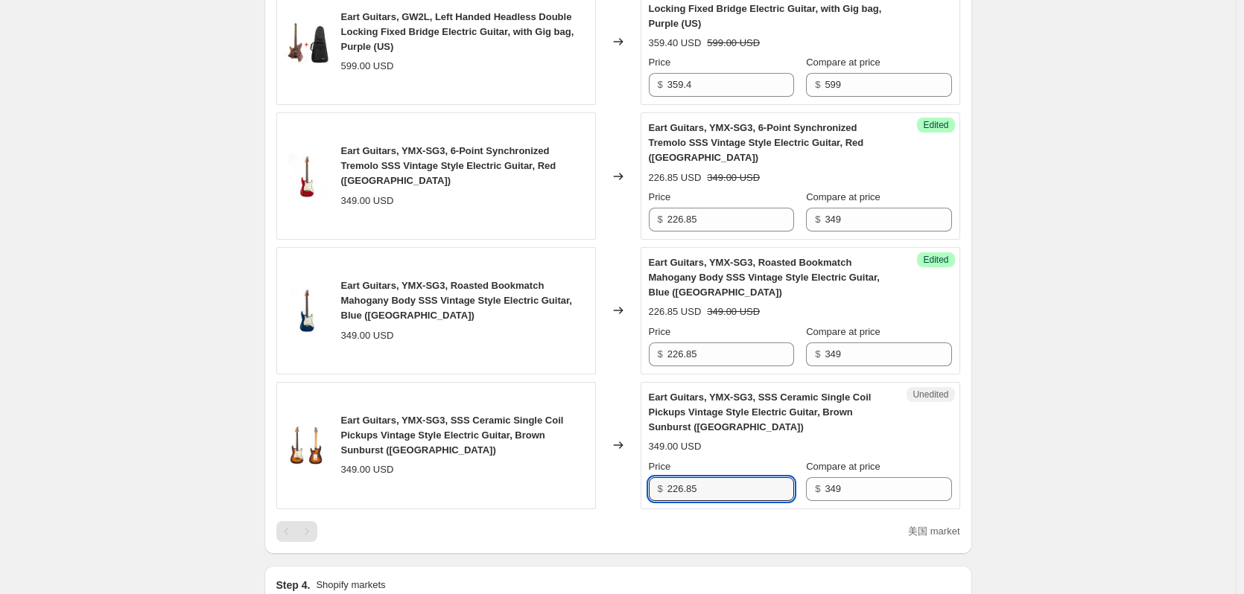
click at [1065, 333] on div "Create new price [MEDICAL_DATA]. This page is ready Create new price [MEDICAL_D…" at bounding box center [618, 24] width 1236 height 2235
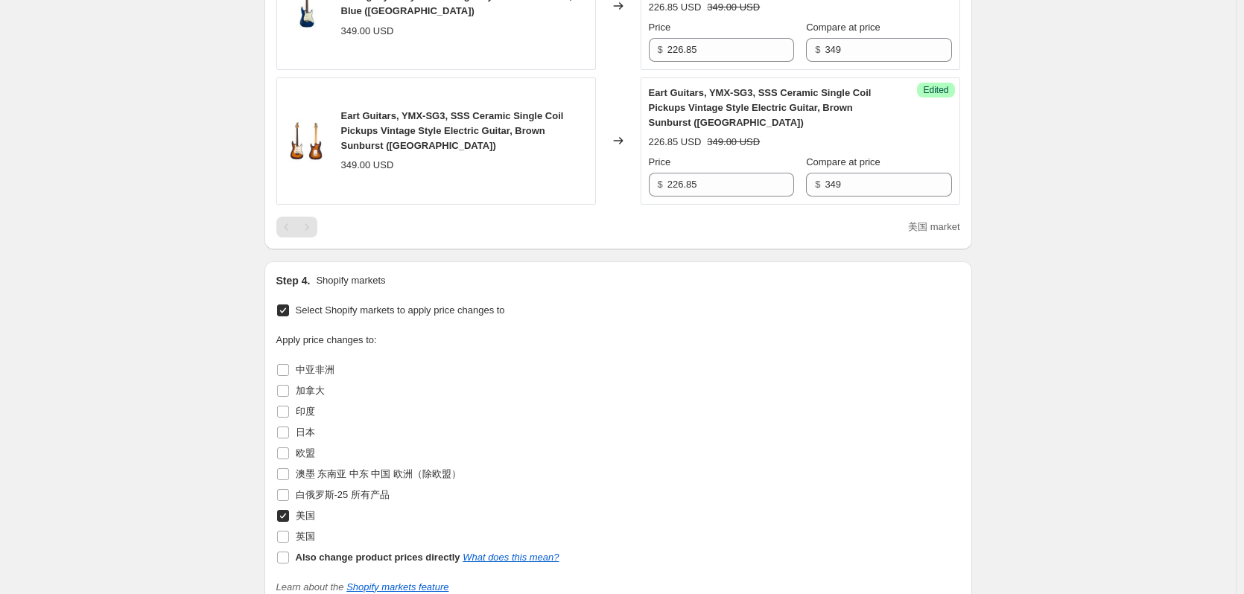
scroll to position [1611, 0]
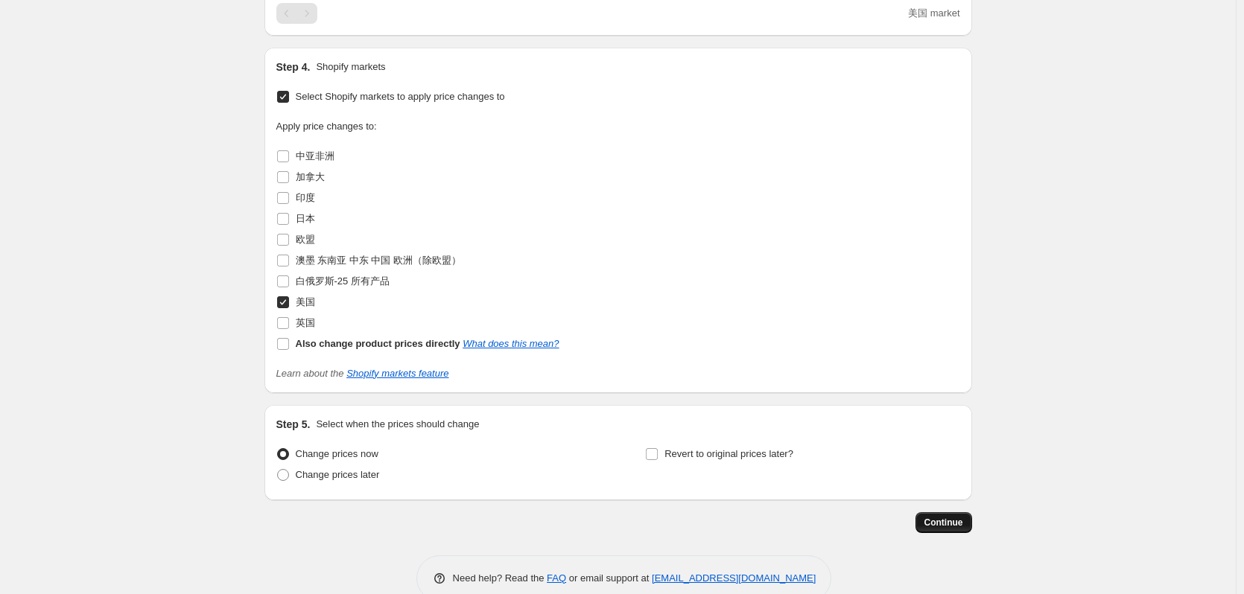
click at [967, 512] on button "Continue" at bounding box center [943, 522] width 57 height 21
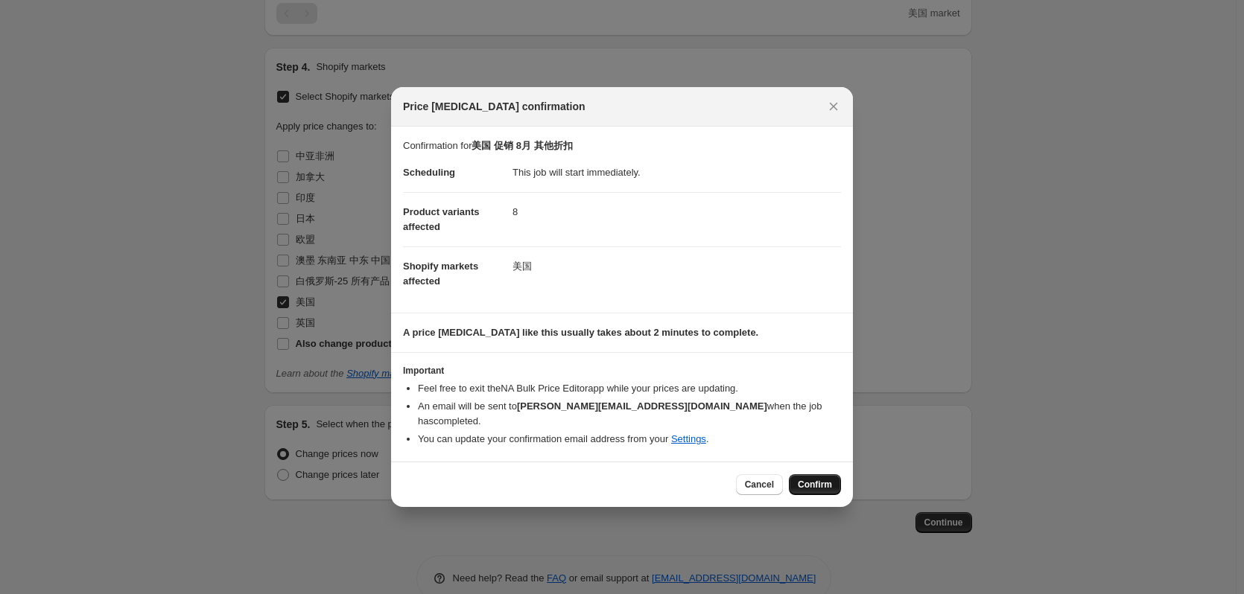
click at [809, 480] on span "Confirm" at bounding box center [815, 485] width 34 height 12
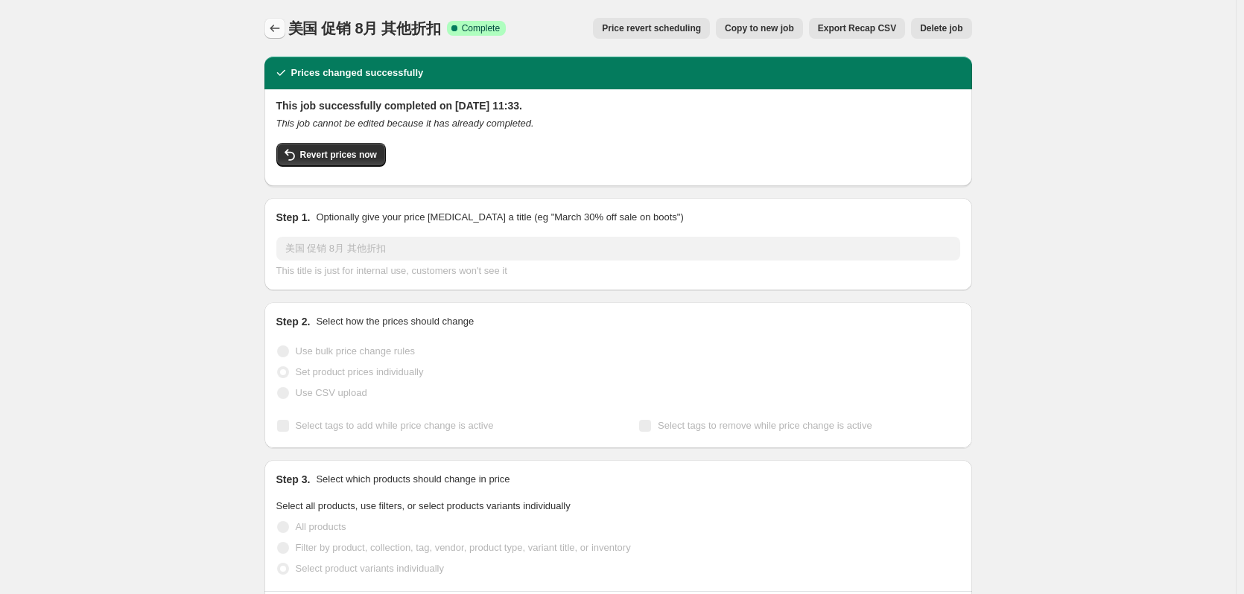
click at [277, 28] on icon "Price change jobs" at bounding box center [274, 28] width 15 height 15
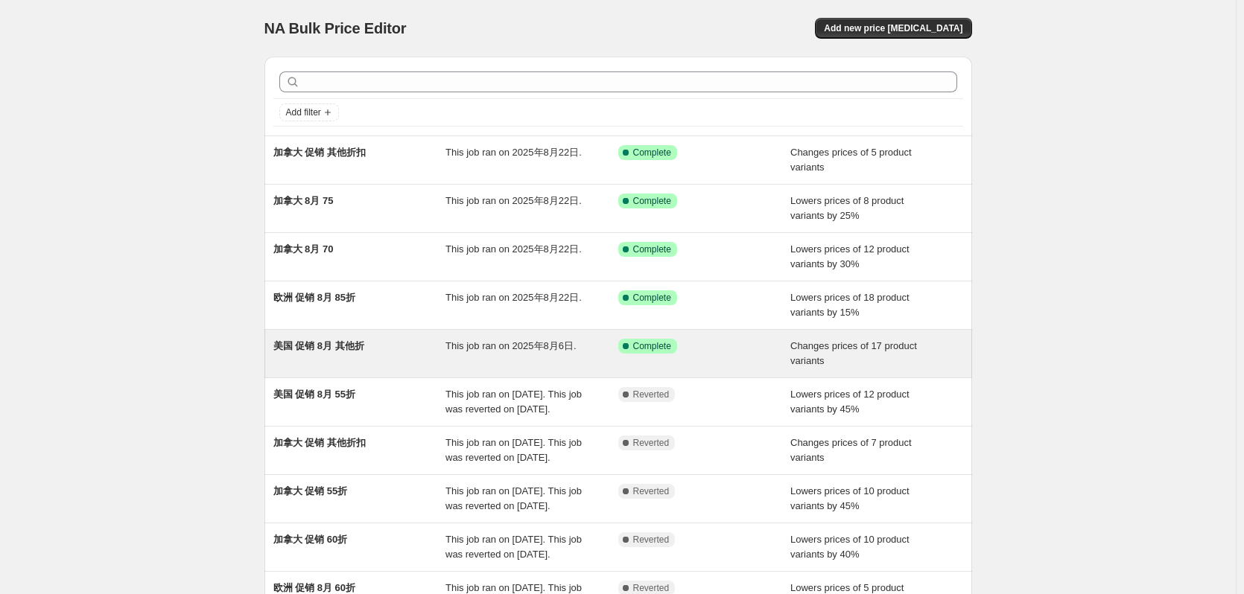
click at [384, 357] on div "美国 促销 8月 其他折" at bounding box center [359, 354] width 173 height 30
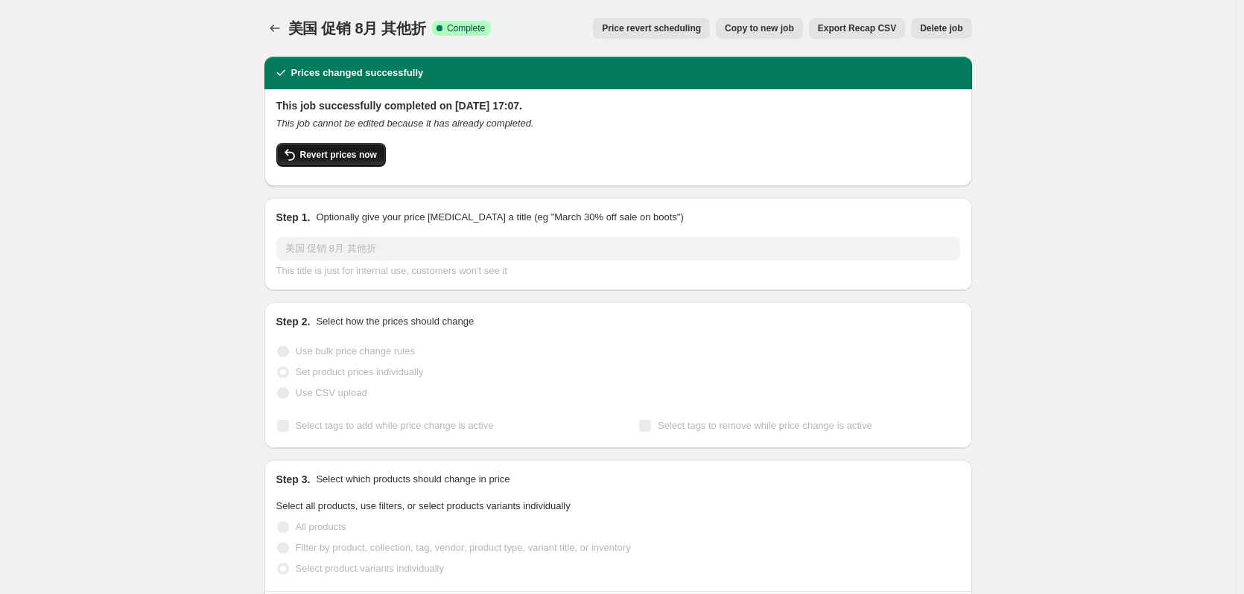
click at [340, 159] on span "Revert prices now" at bounding box center [338, 155] width 77 height 12
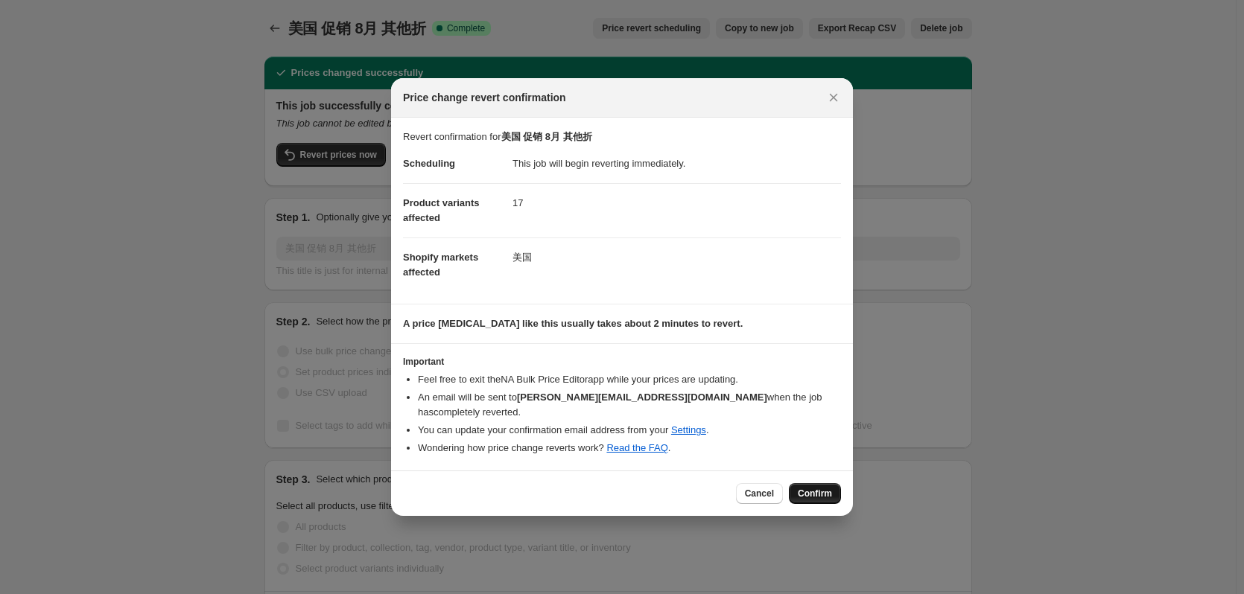
click at [821, 489] on span "Confirm" at bounding box center [815, 494] width 34 height 12
